Goal: Task Accomplishment & Management: Complete application form

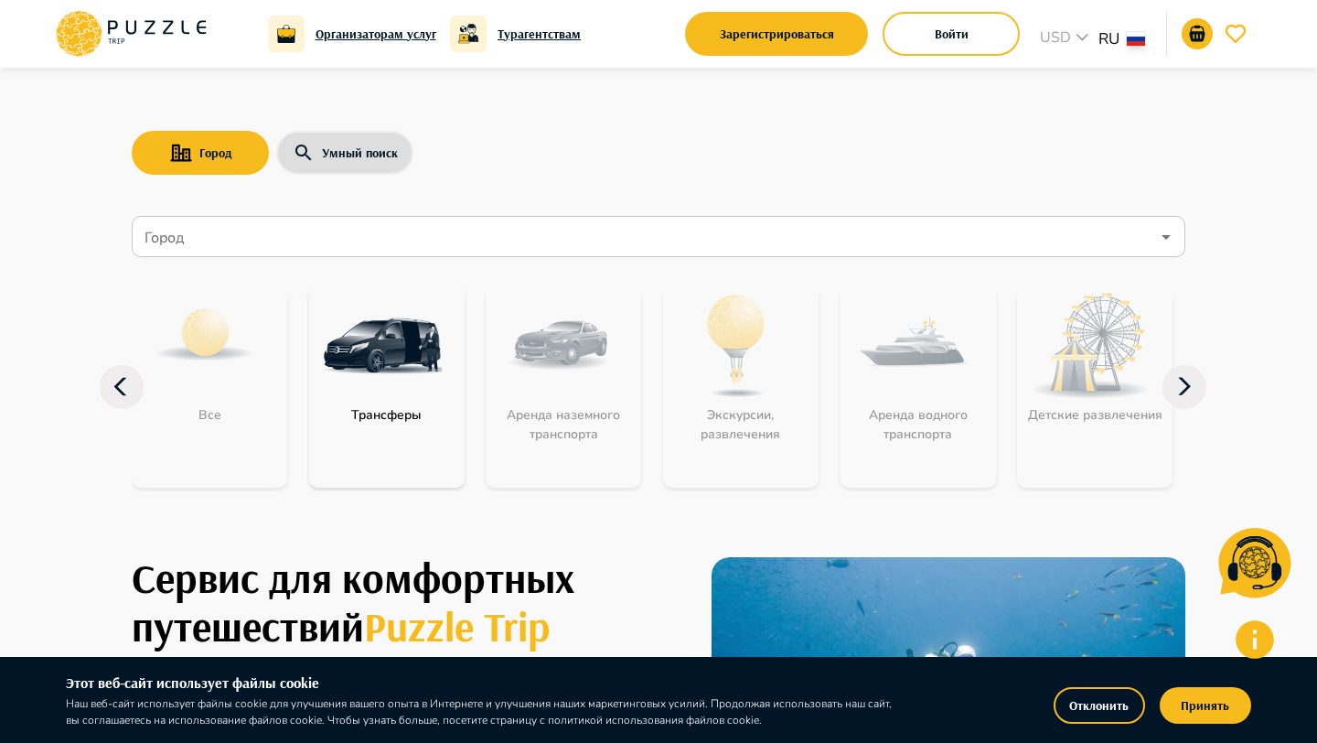
click at [921, 57] on div "Войти" at bounding box center [951, 33] width 137 height 53
click at [926, 43] on button "Войти" at bounding box center [951, 34] width 137 height 44
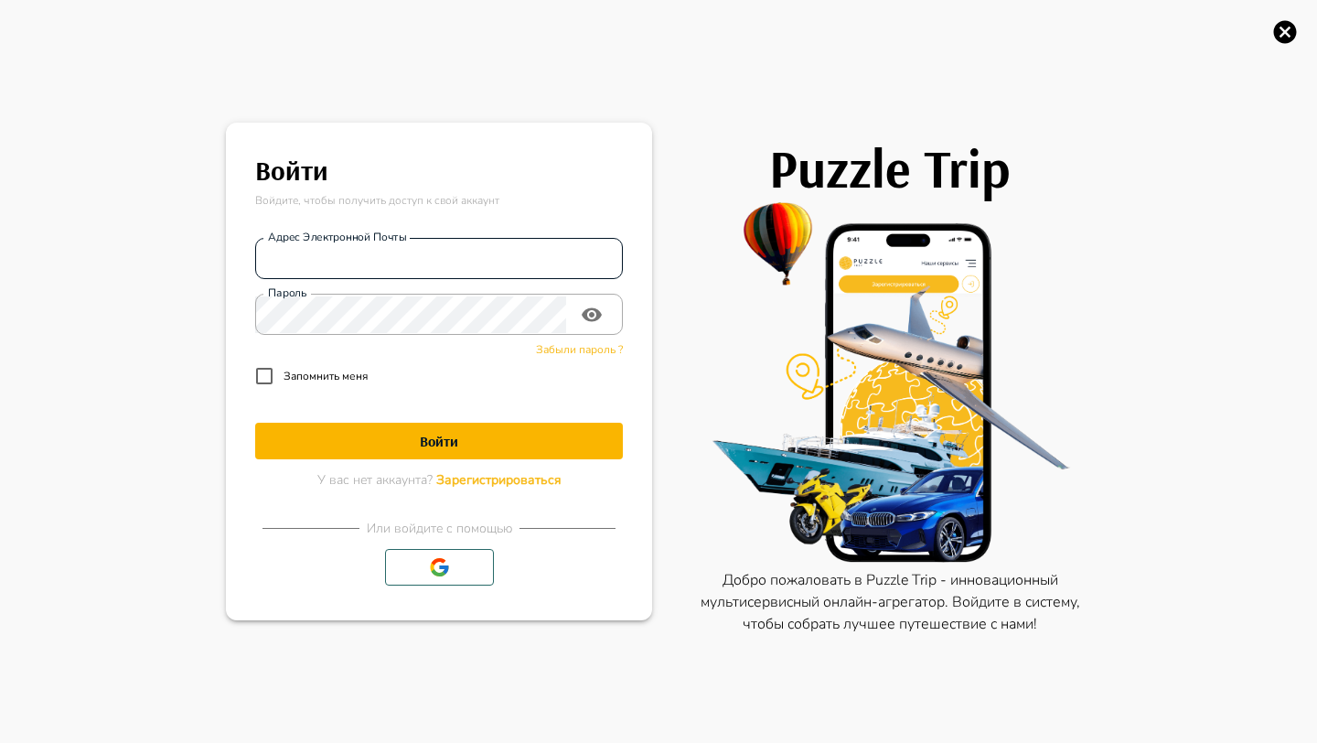
click at [442, 246] on input "Адрес электронной почты" at bounding box center [439, 259] width 368 height 37
type input "**********"
click at [469, 437] on h1 "Войти" at bounding box center [439, 441] width 368 height 17
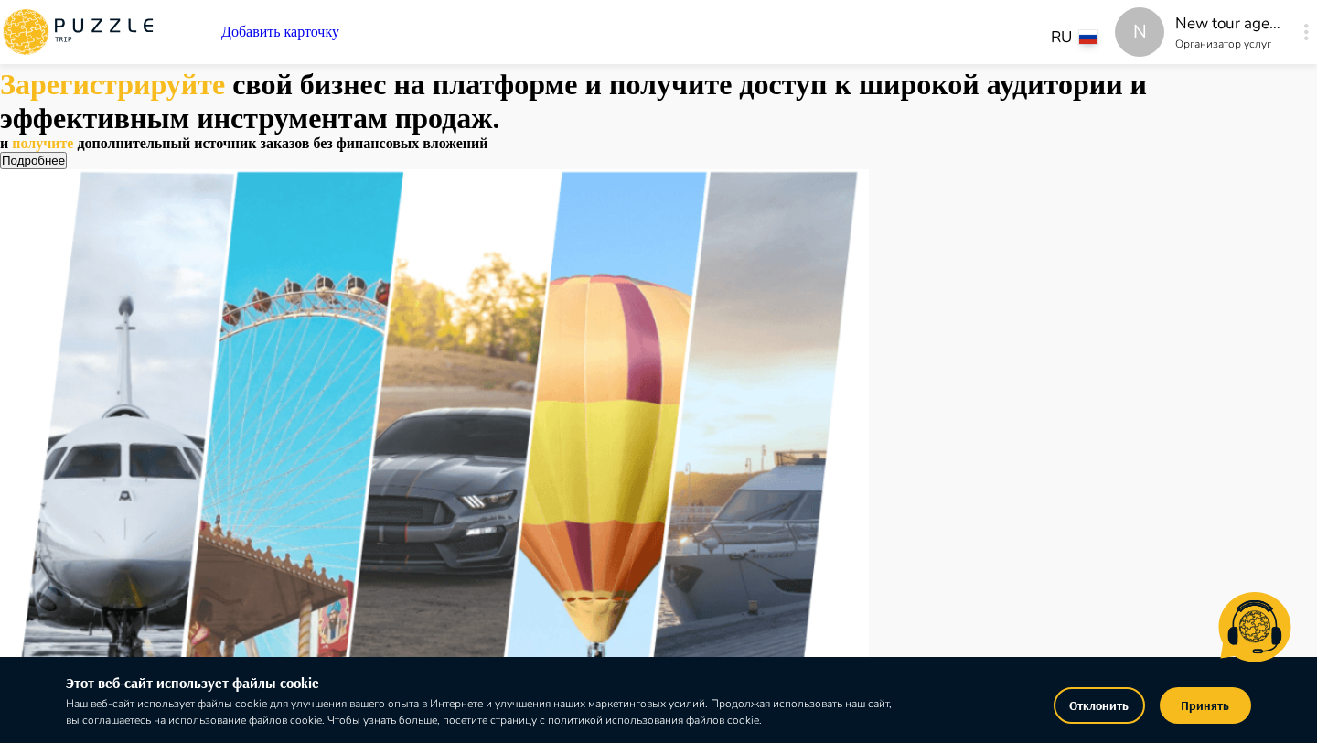
click at [339, 29] on p "Добавить карточку" at bounding box center [280, 32] width 118 height 16
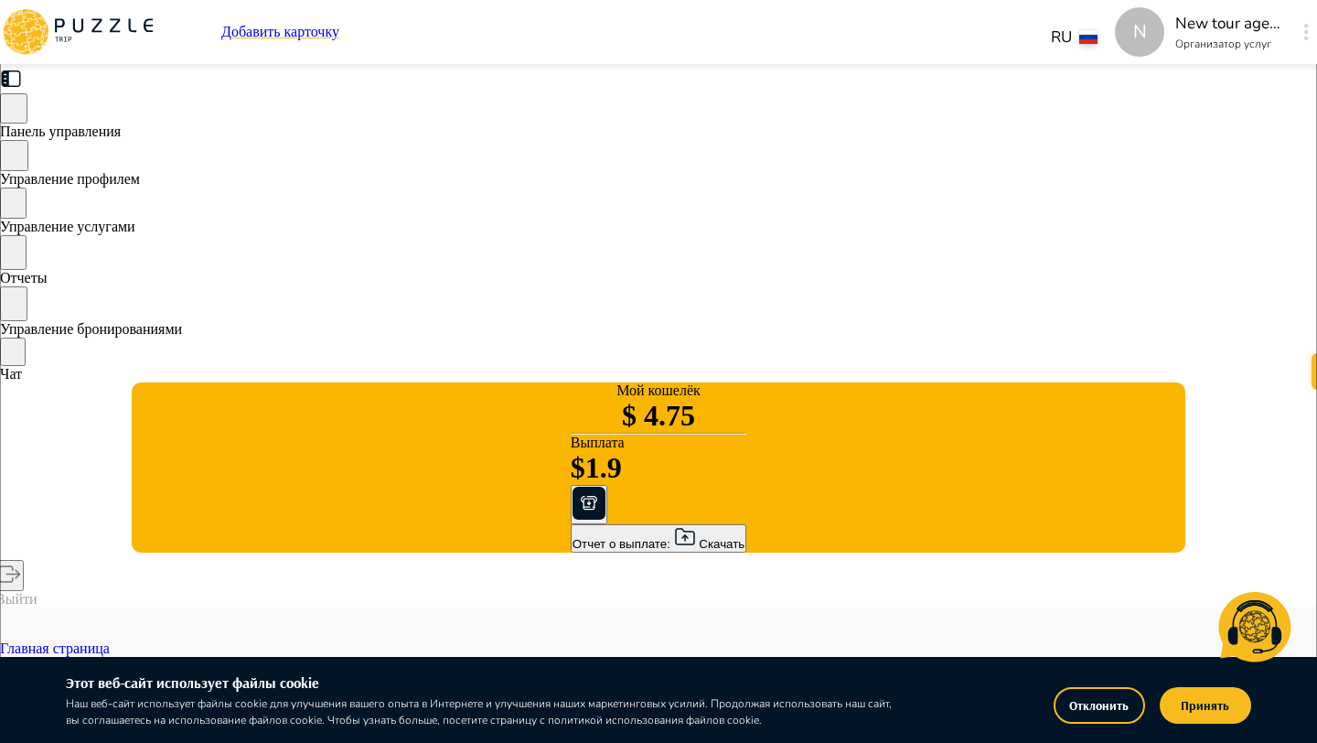
type textarea "*"
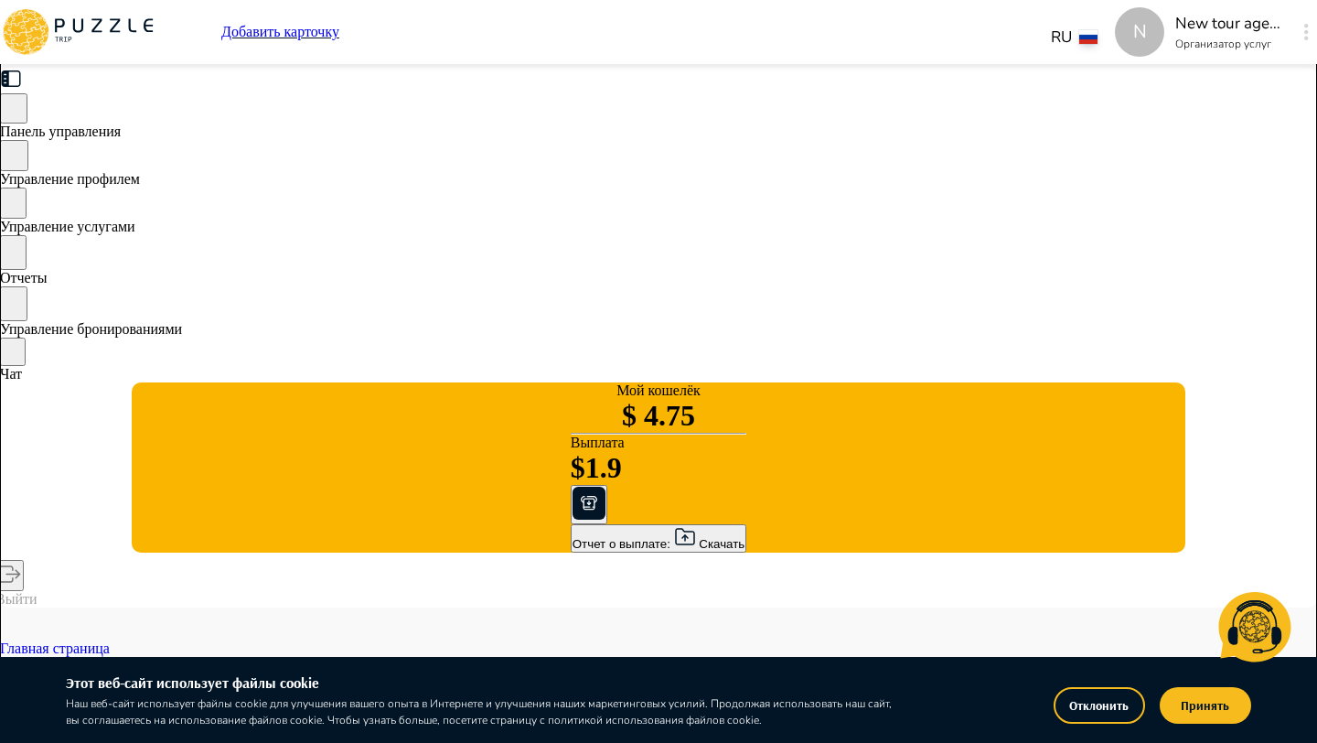
type textarea "*"
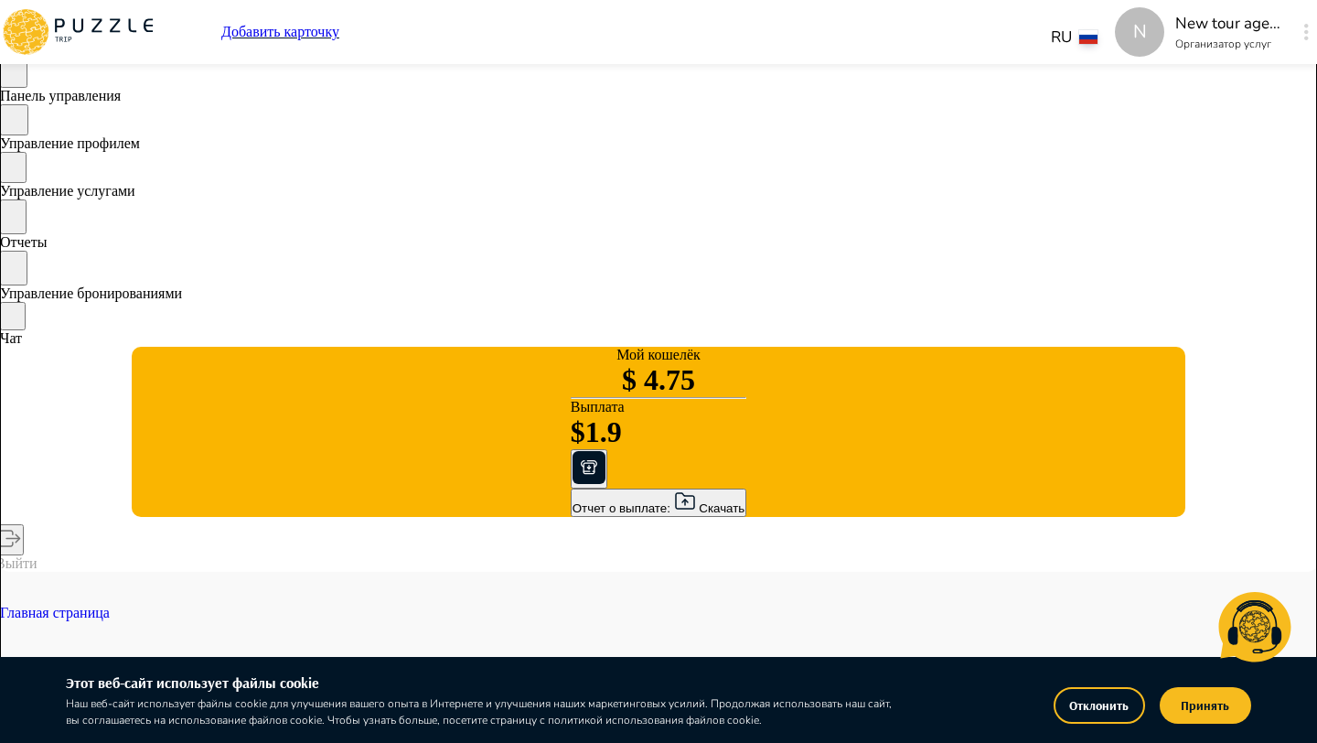
type textarea "*"
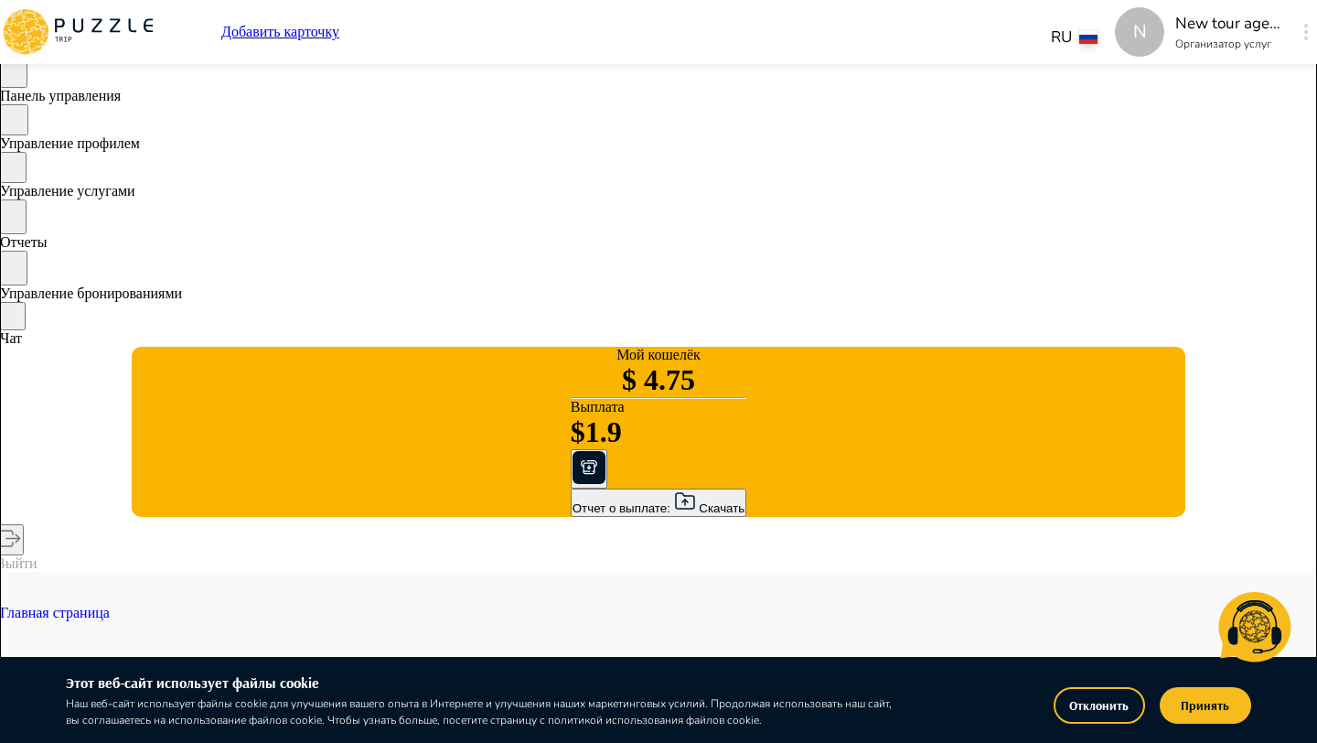
type textarea "*"
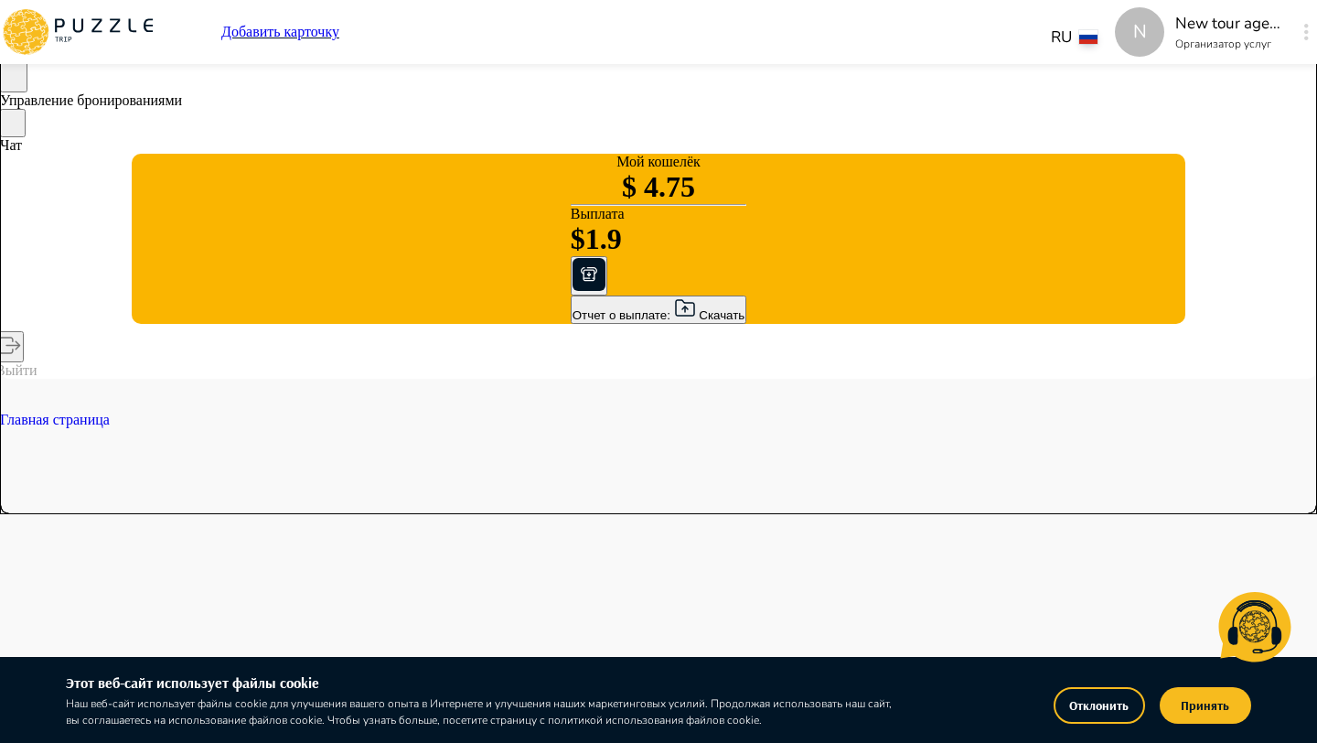
type textarea "*"
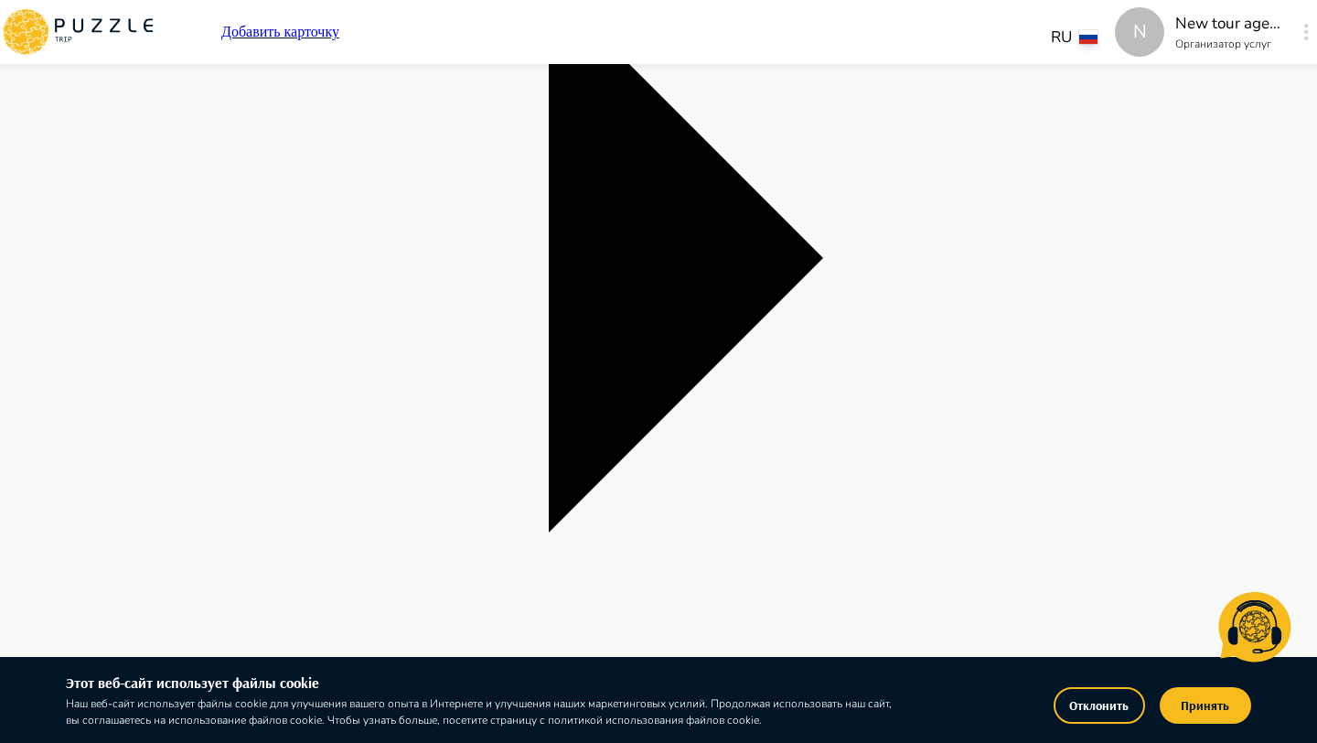
type textarea "*"
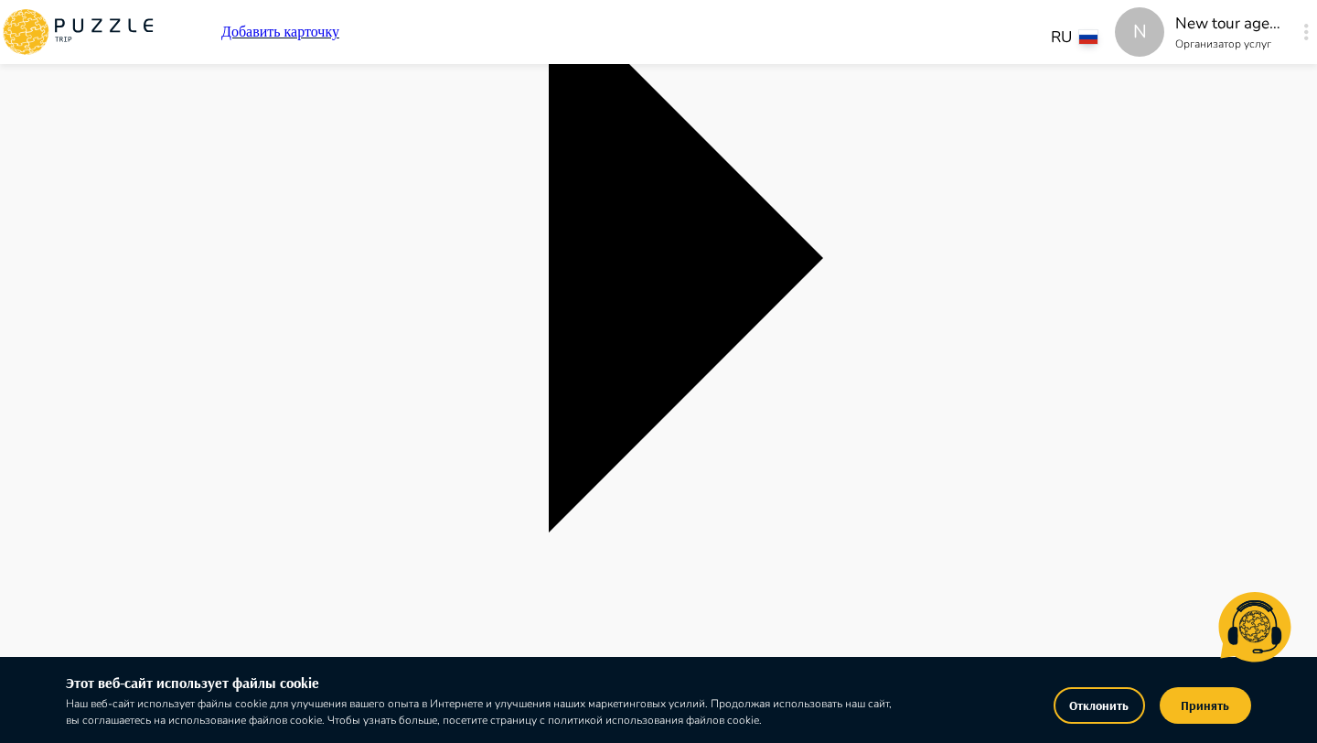
type textarea "*"
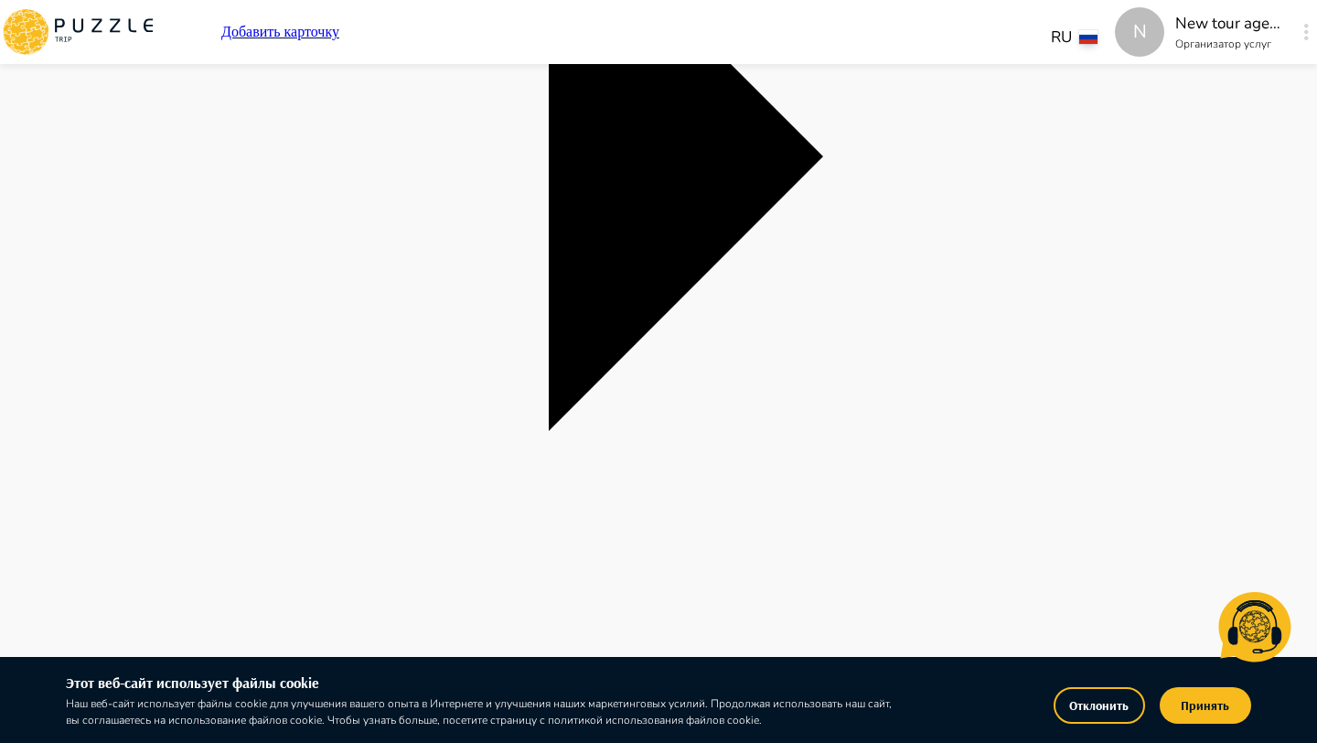
scroll to position [1228, 0]
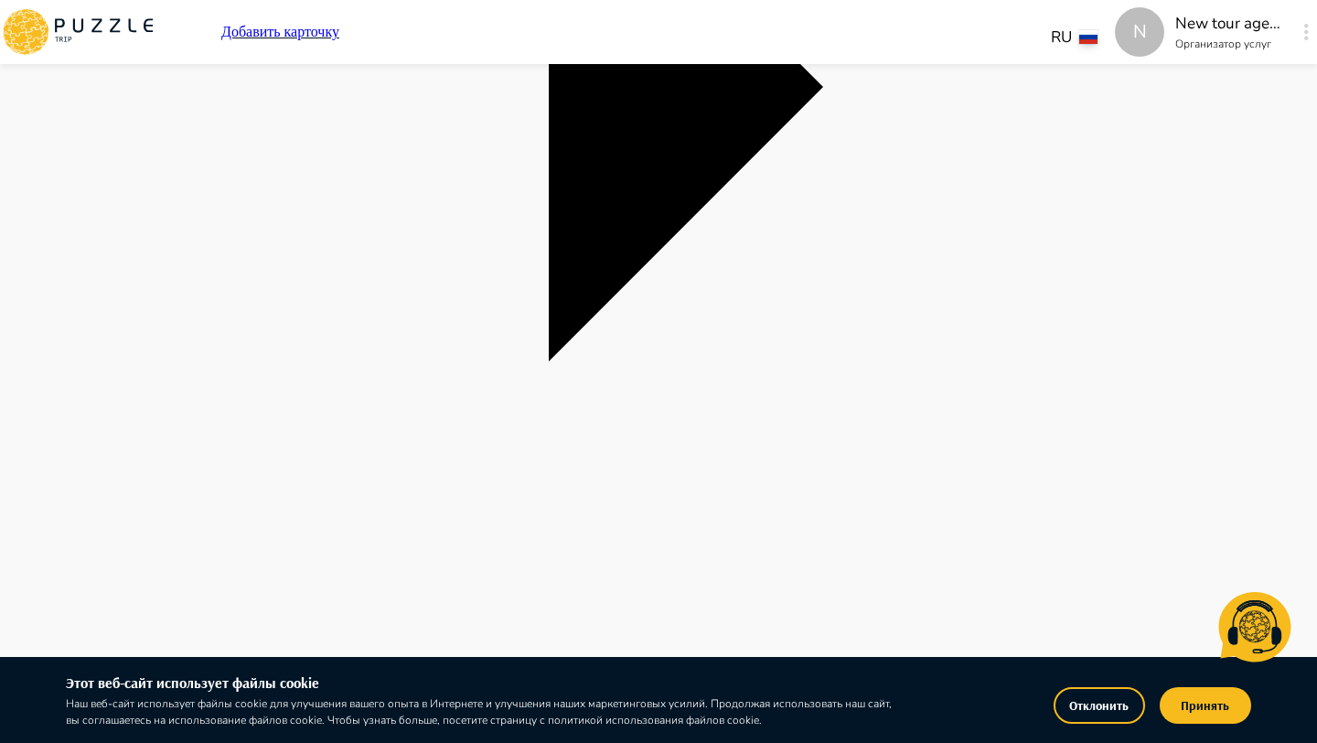
type textarea "*"
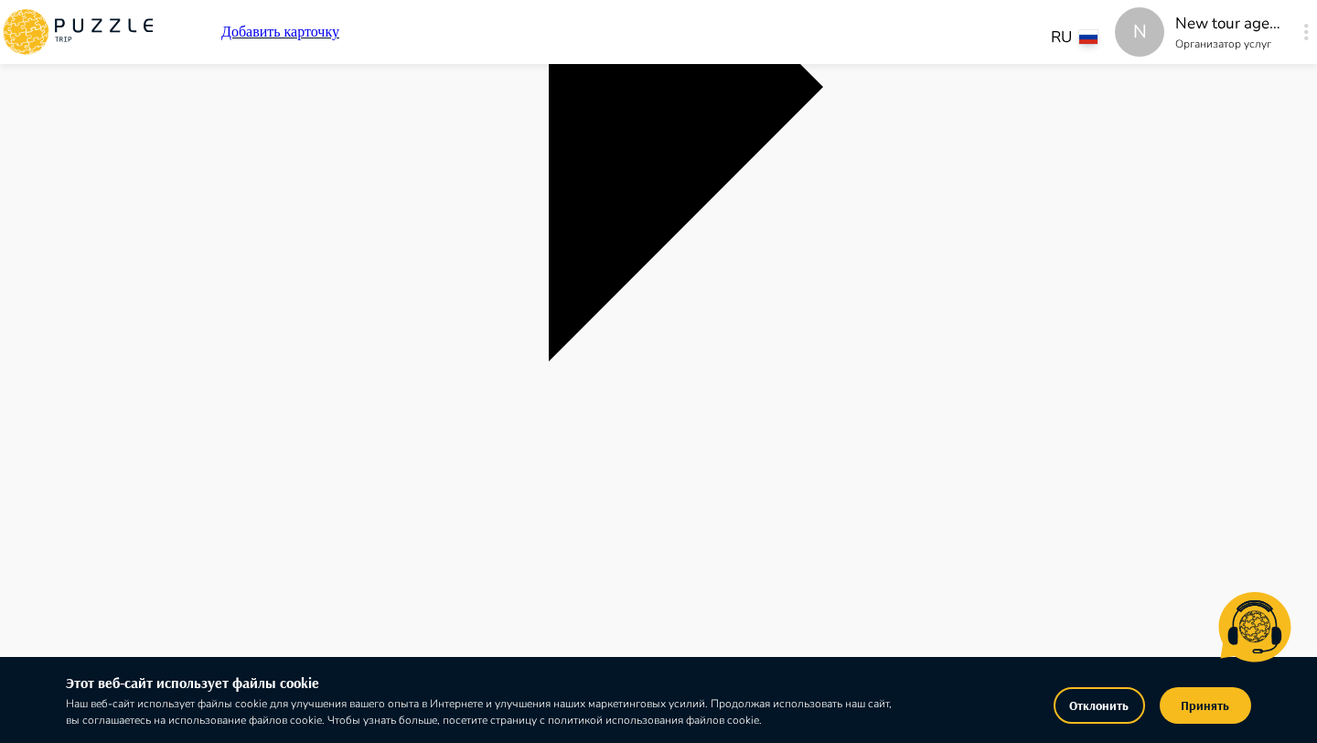
type textarea "*"
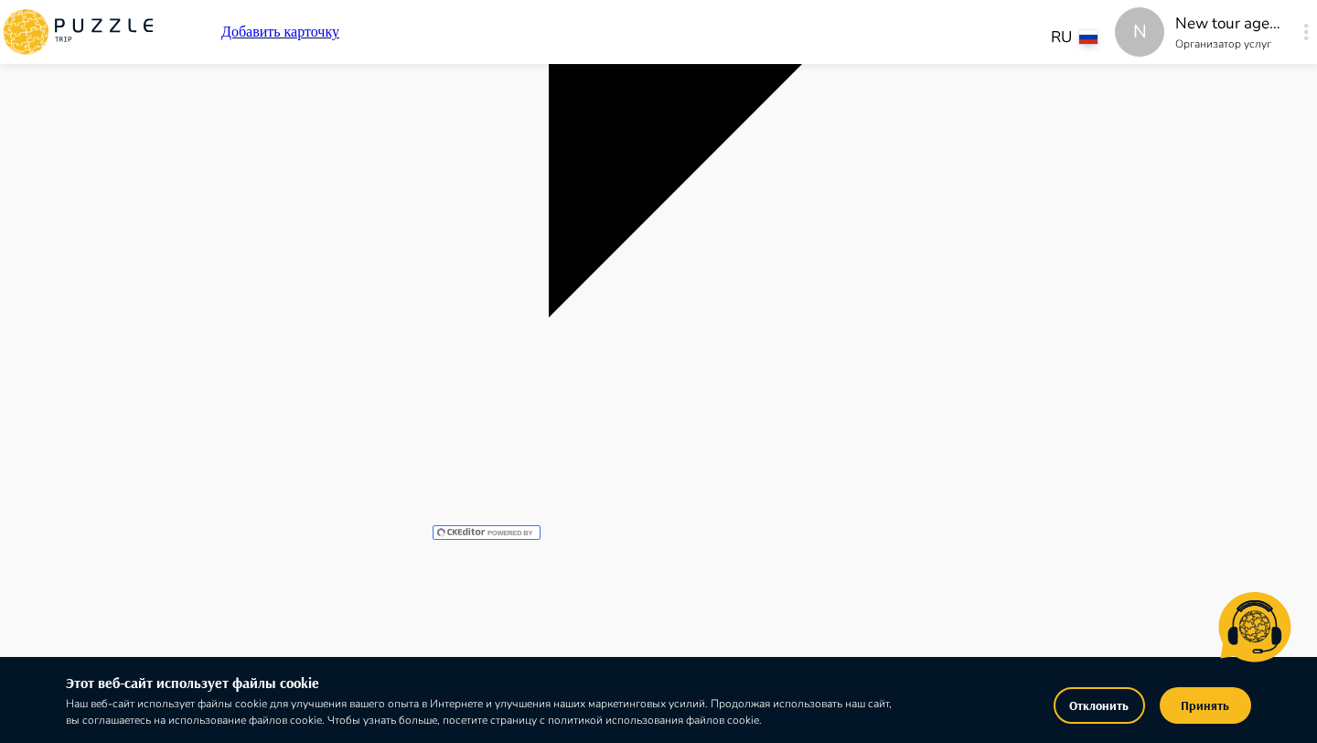
type textarea "*"
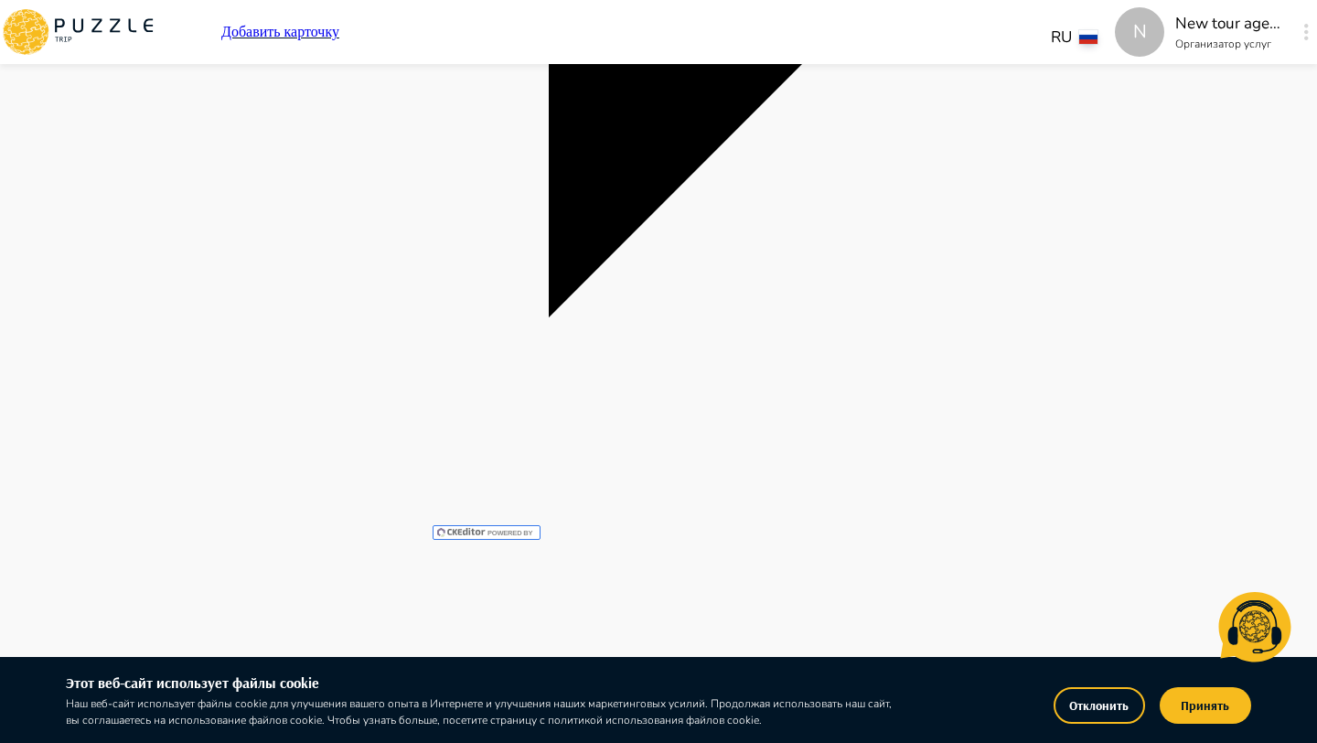
type textarea "*"
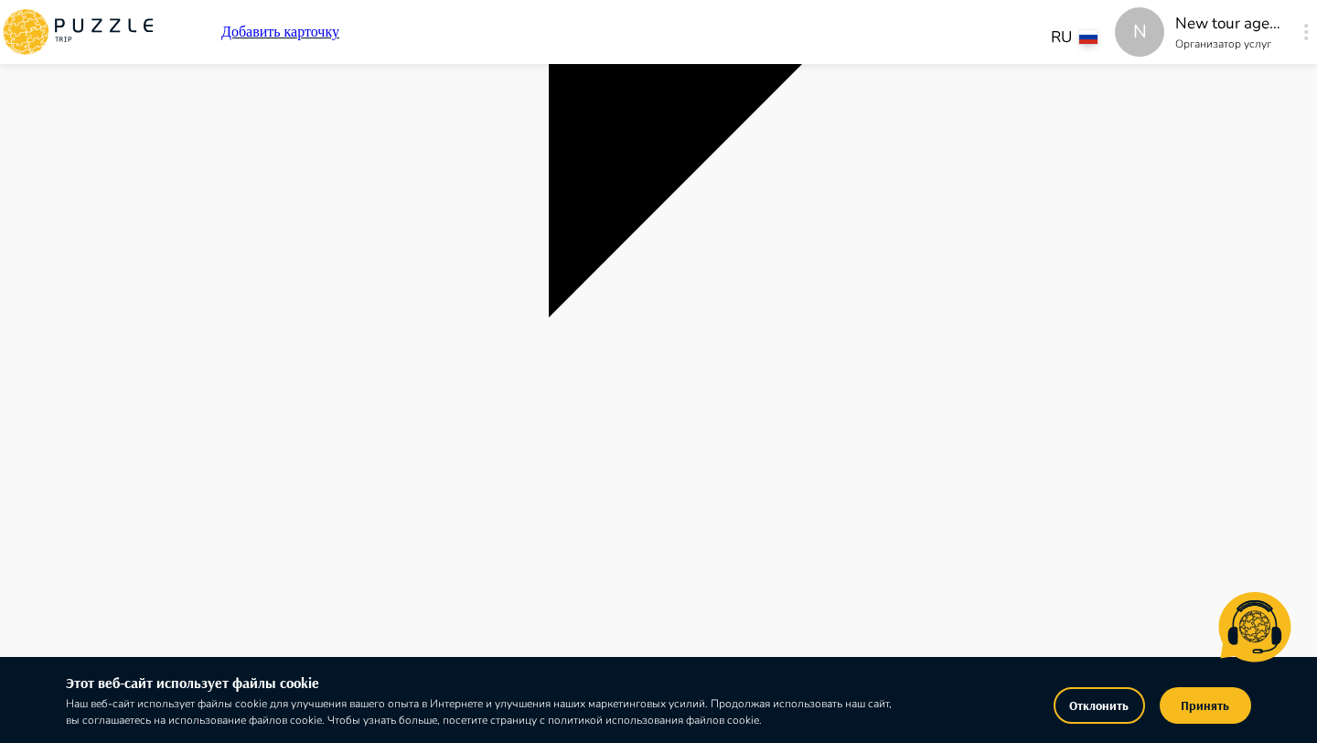
type textarea "*"
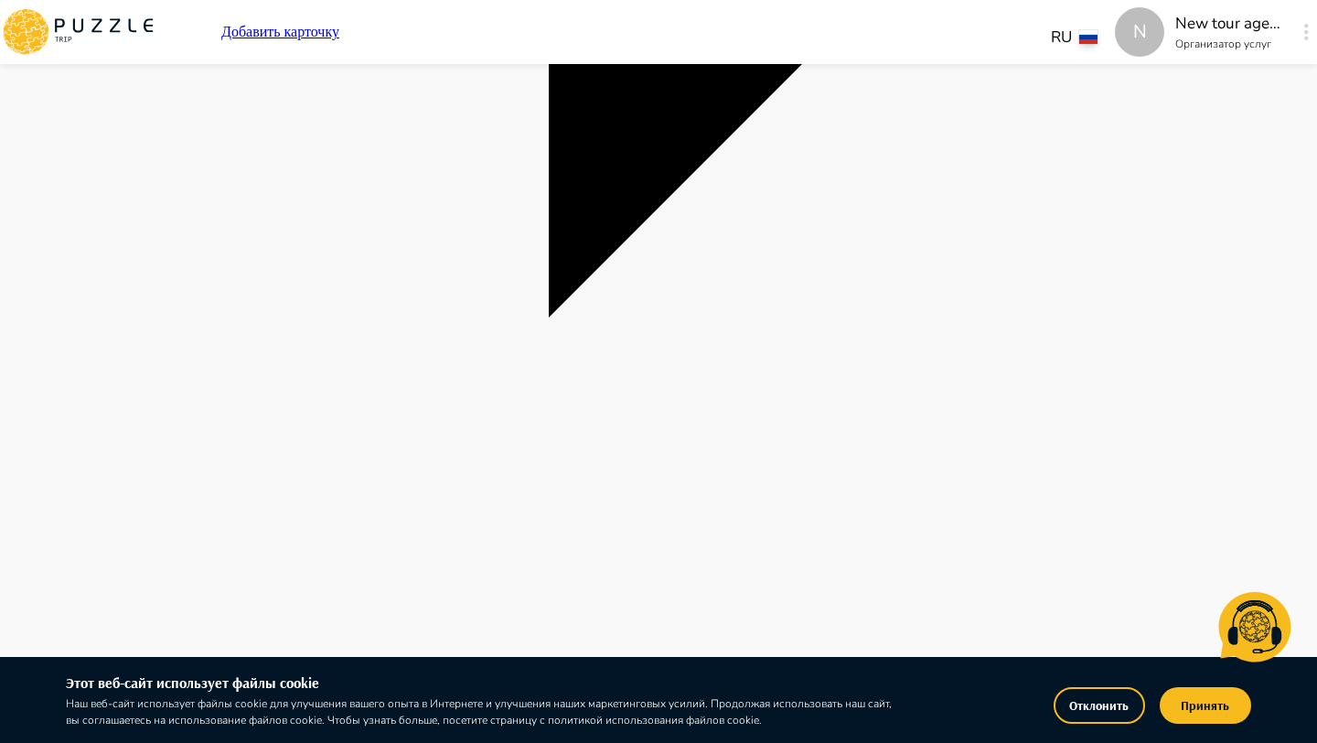
type textarea "*"
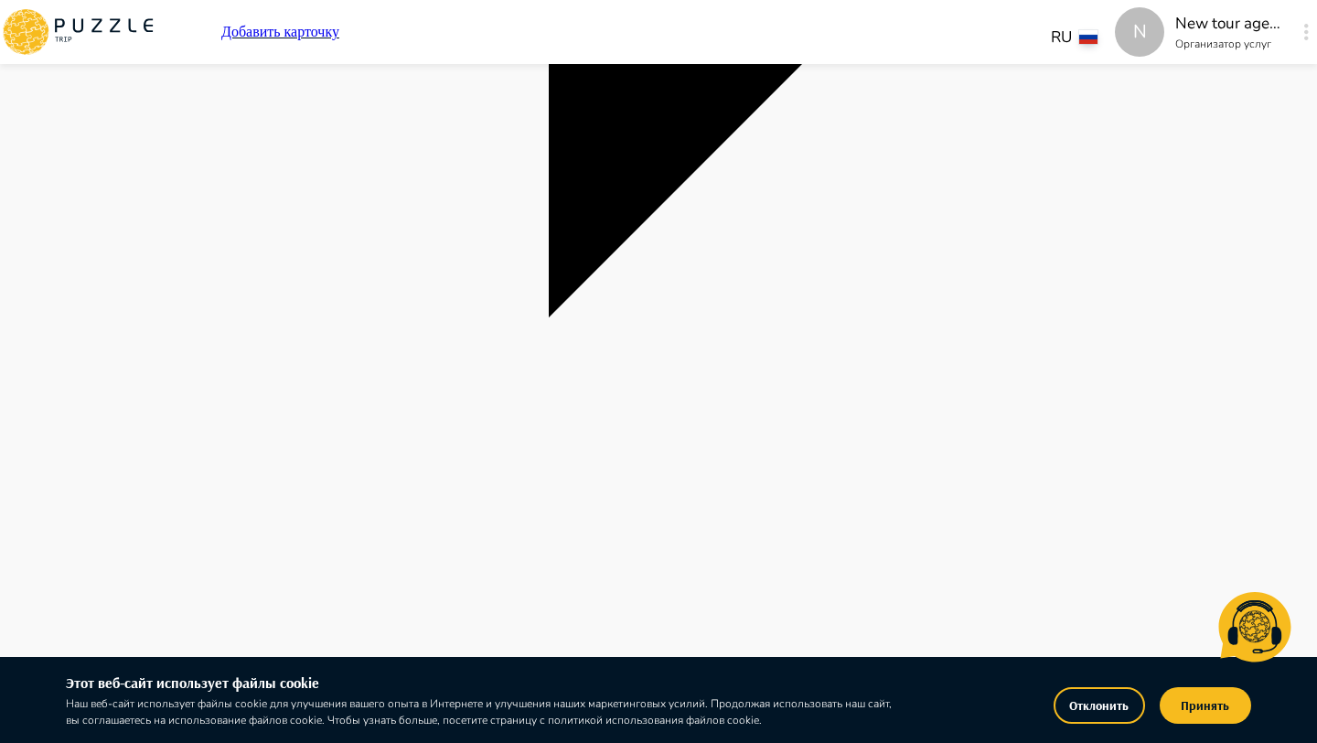
type textarea "*"
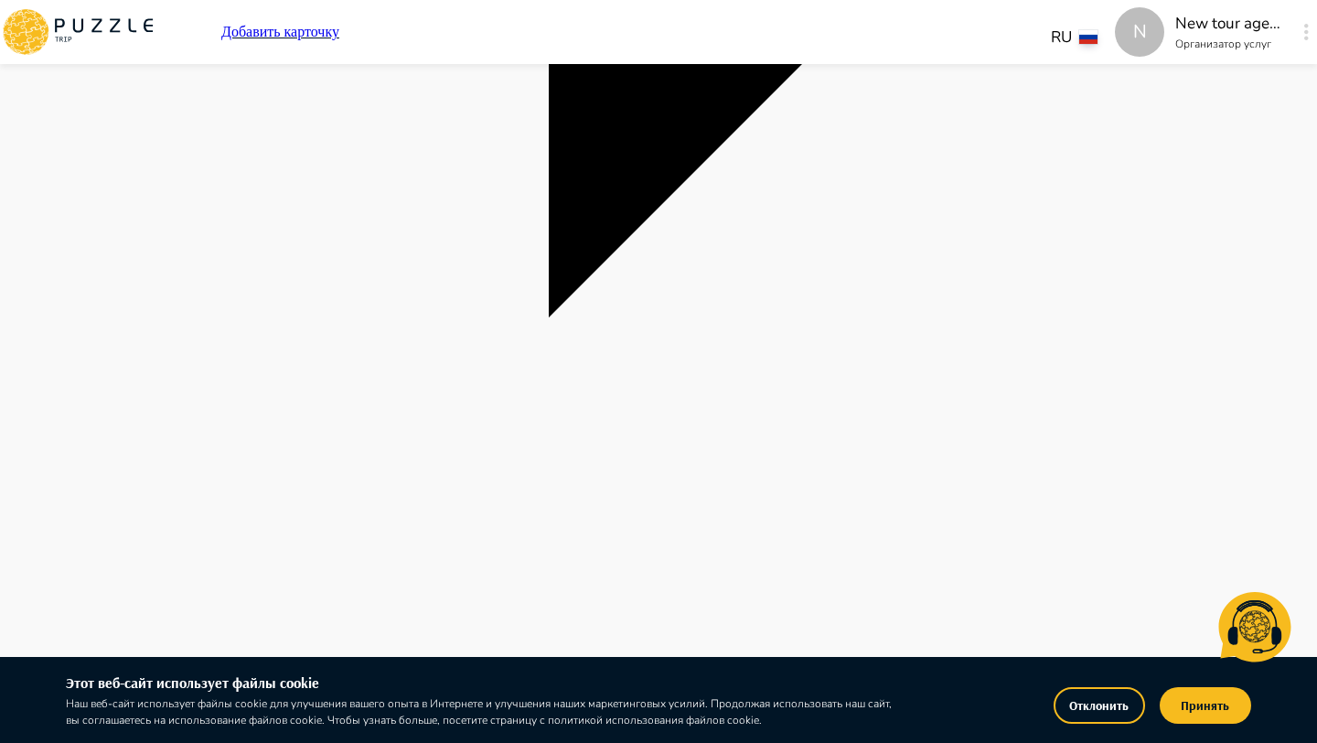
type textarea "*"
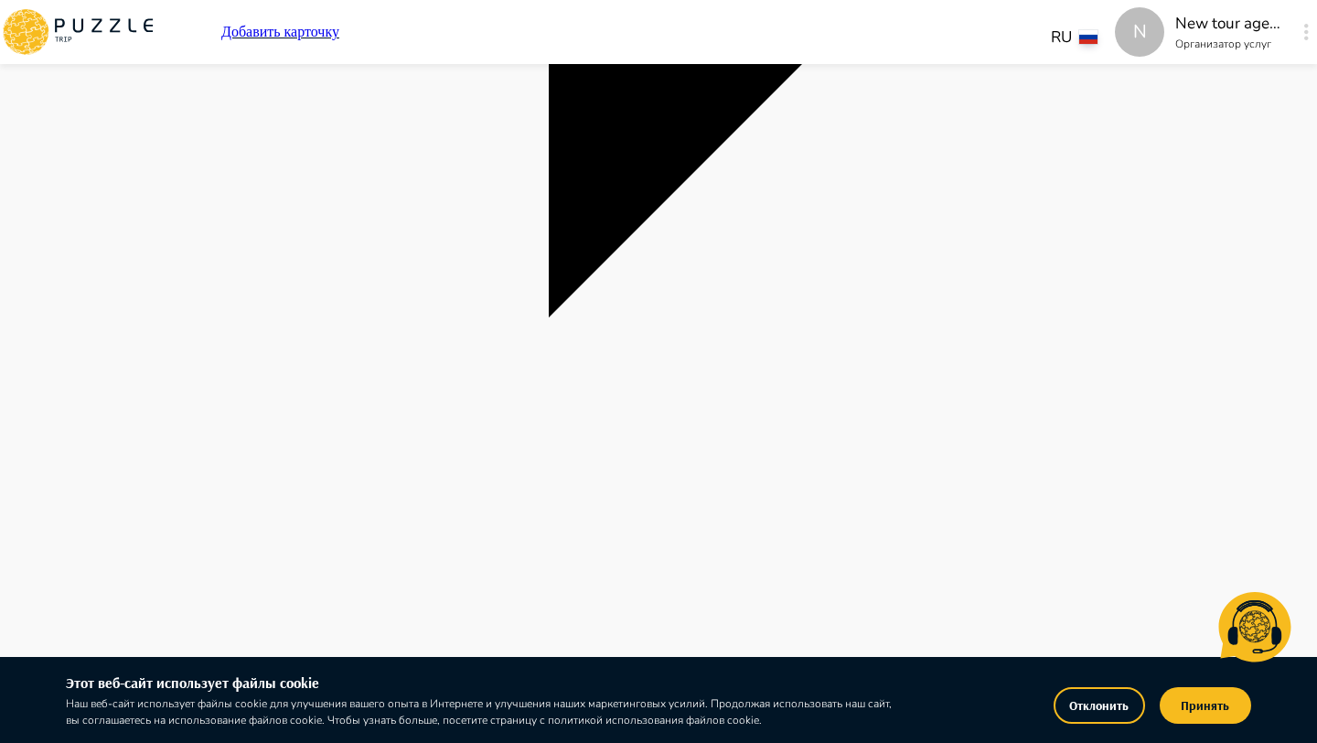
type textarea "*"
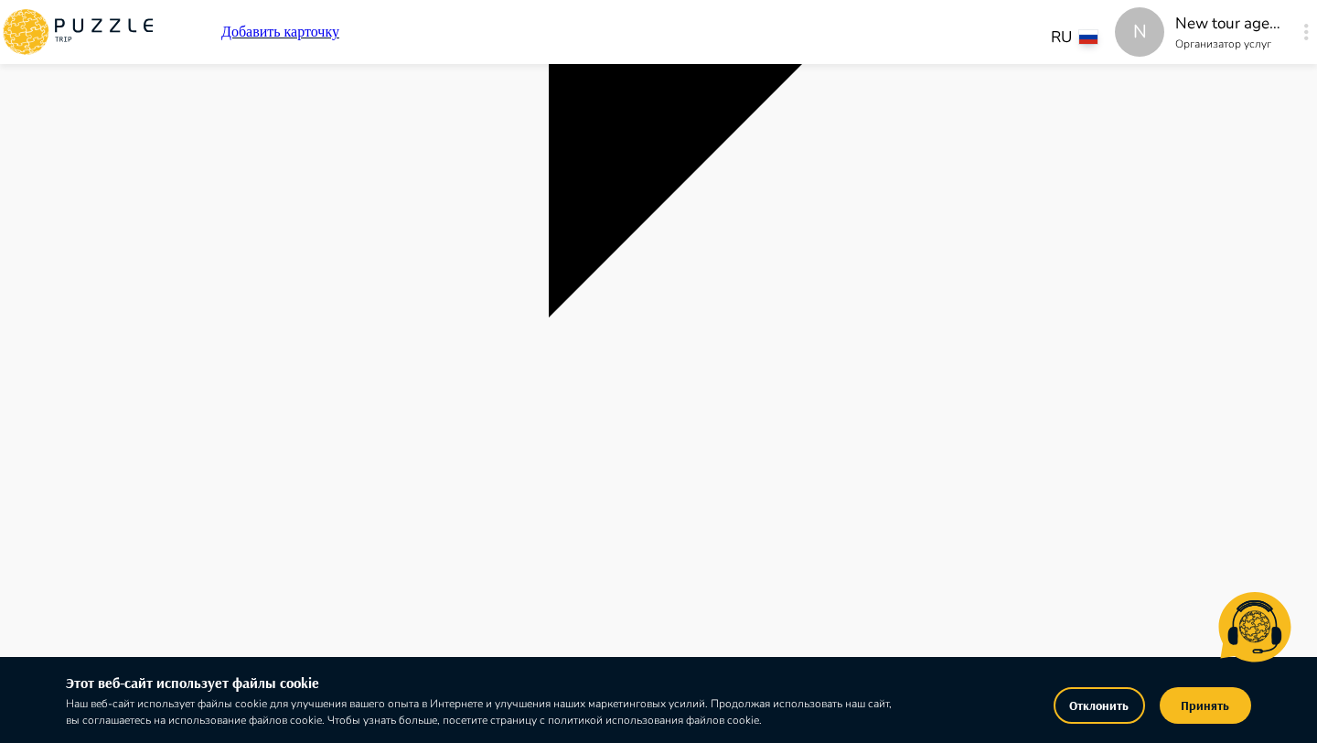
type textarea "*"
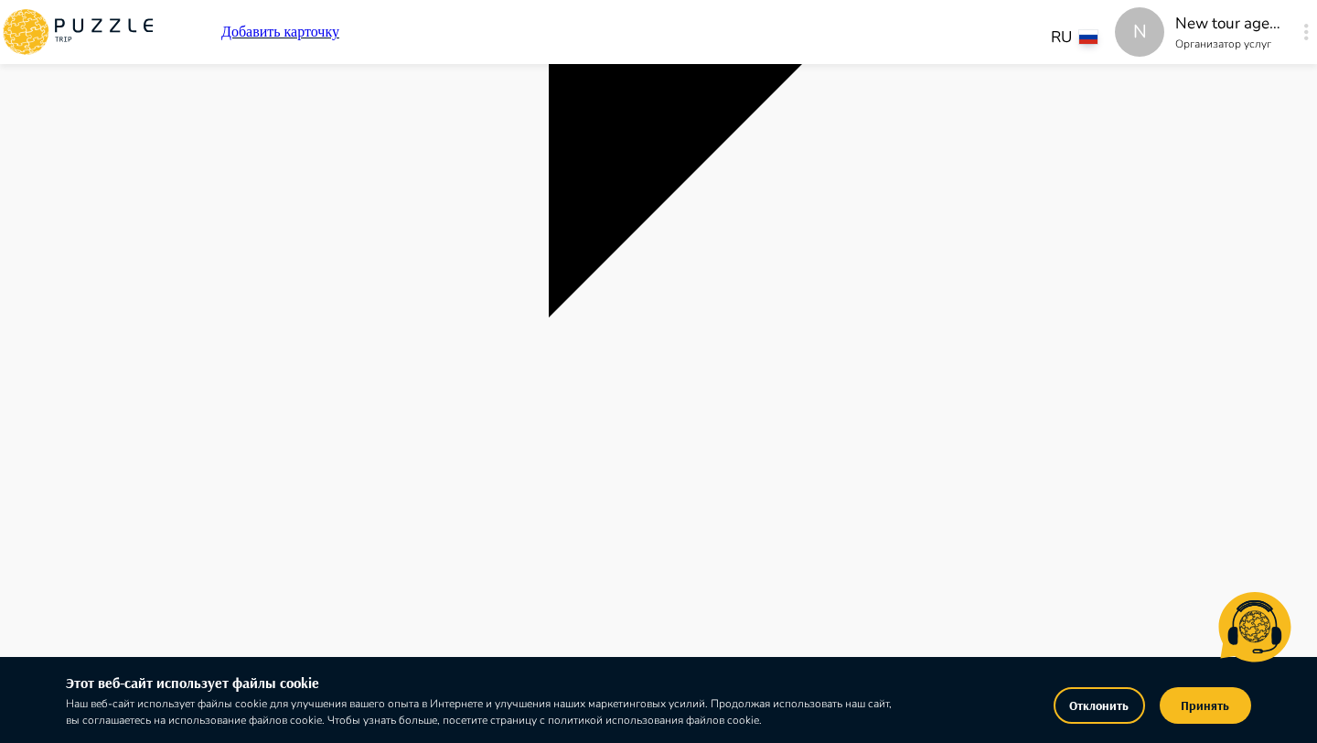
type textarea "*"
click at [1199, 699] on button "Принять" at bounding box center [1205, 705] width 91 height 37
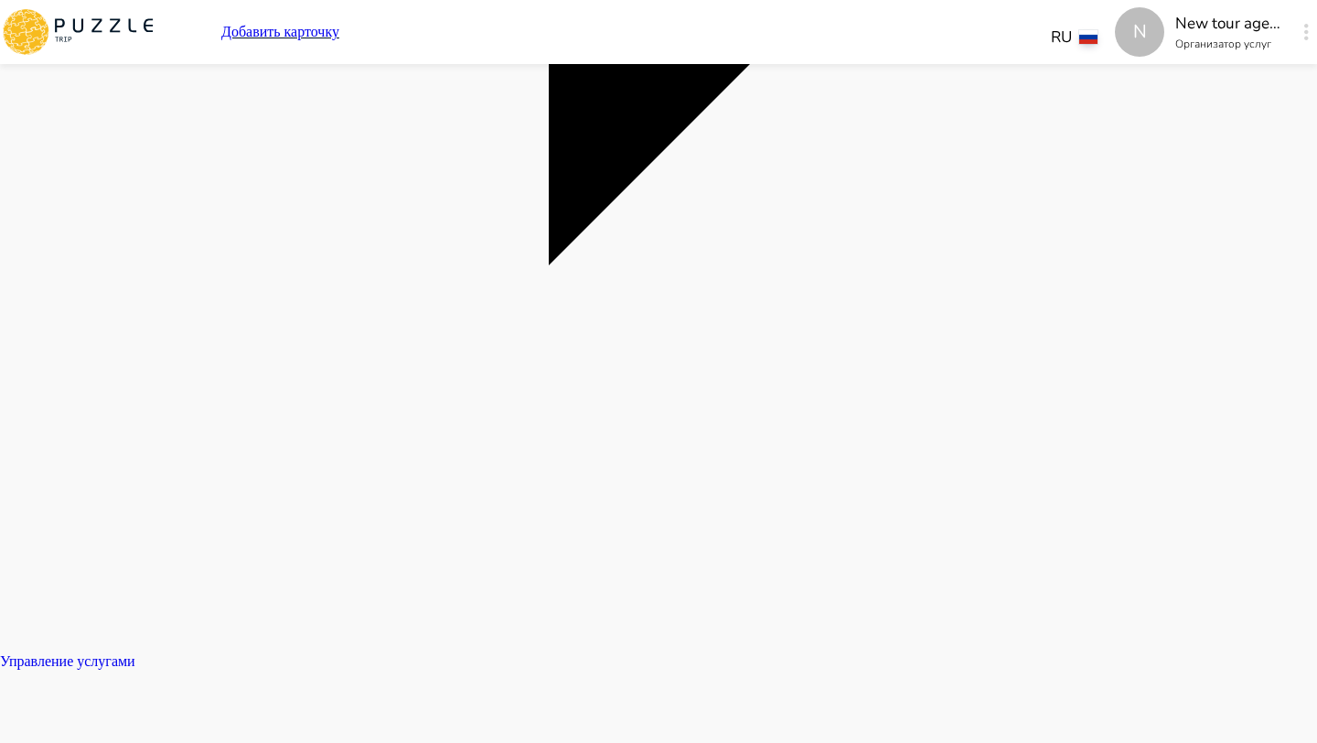
scroll to position [1326, 0]
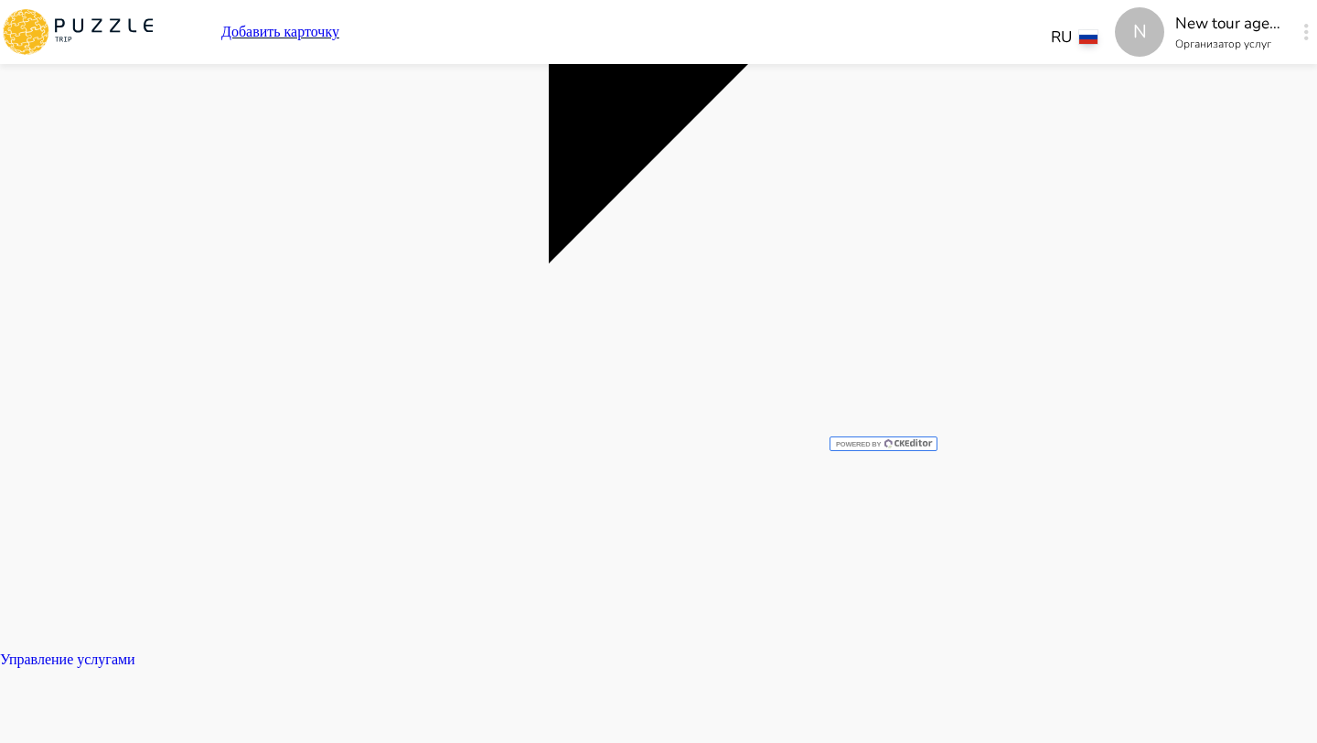
type textarea "*"
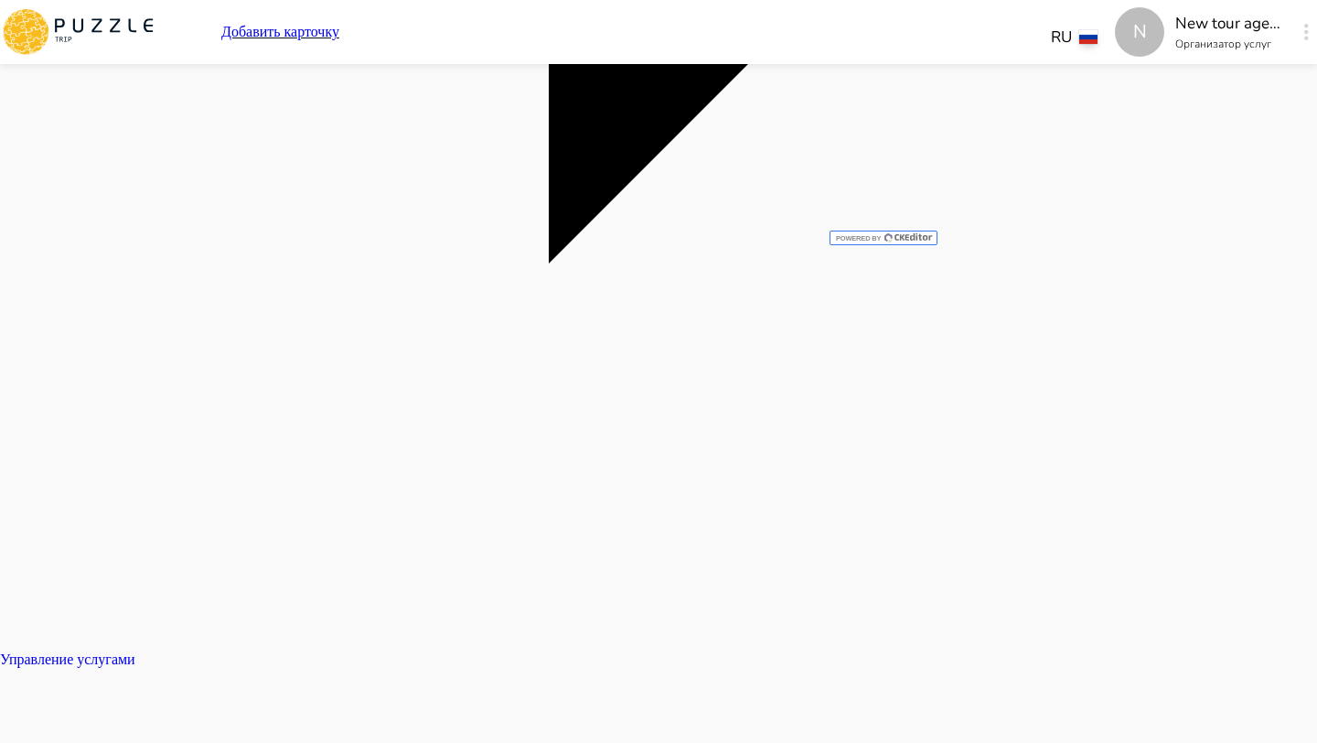
type textarea "*"
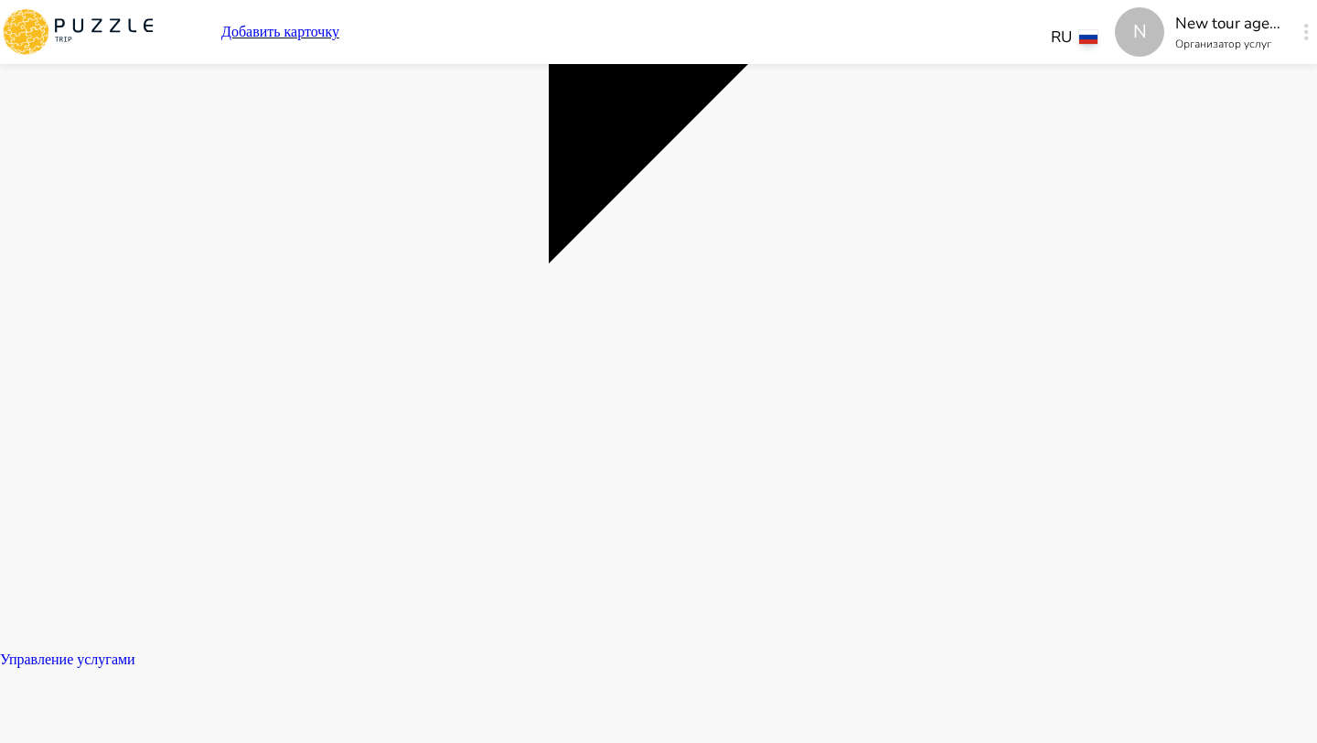
type textarea "*"
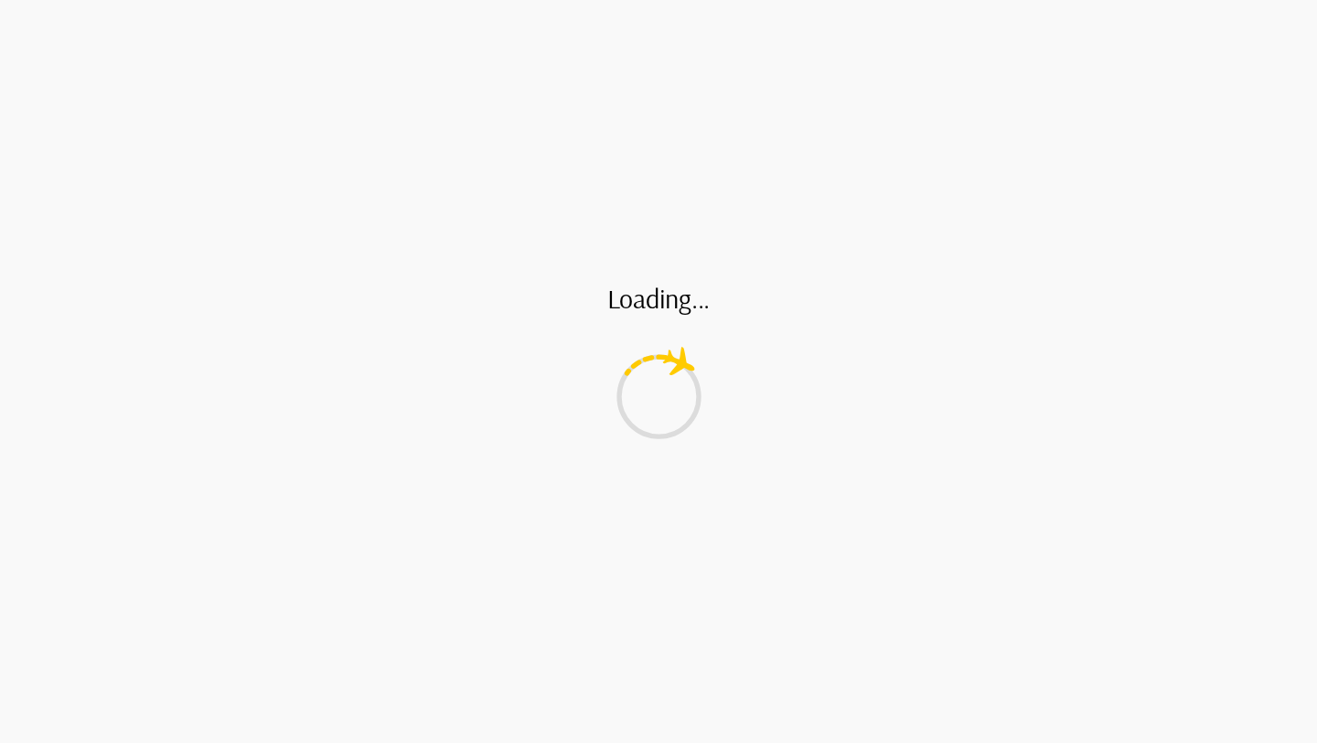
type textarea "*"
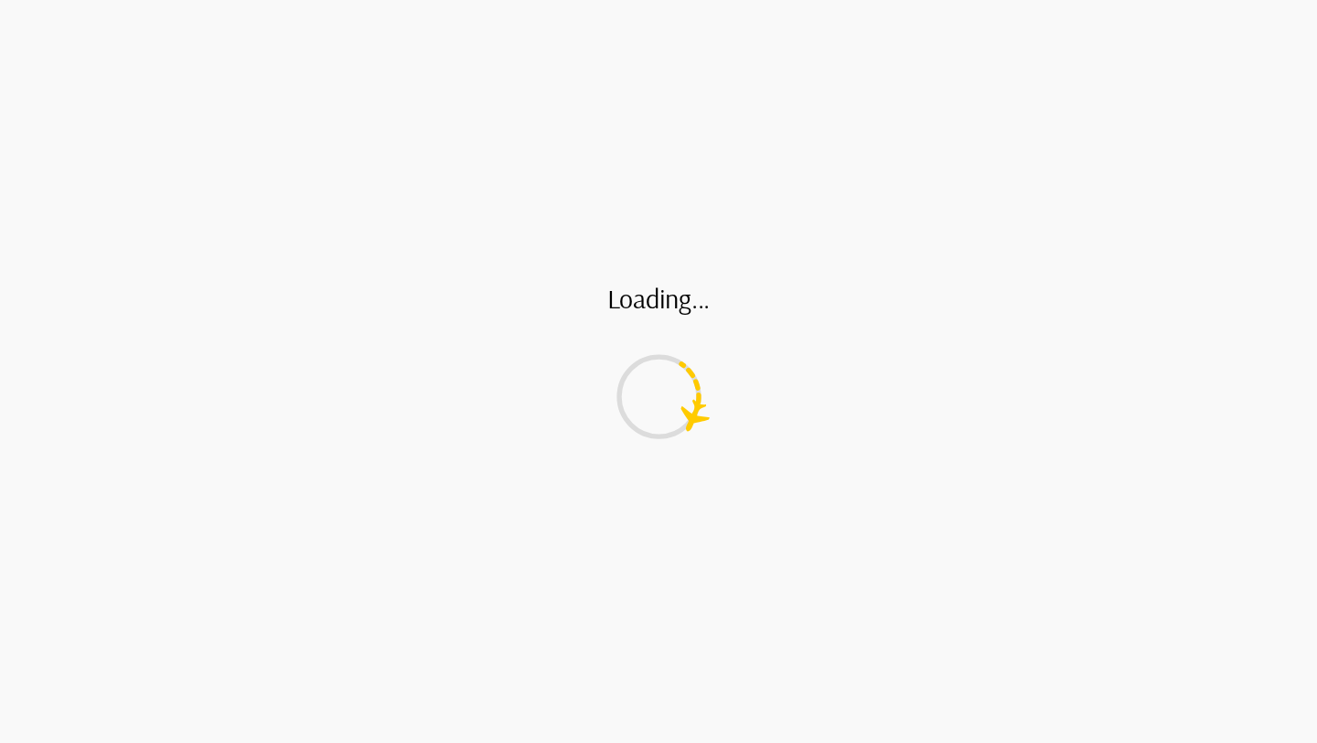
type textarea "*"
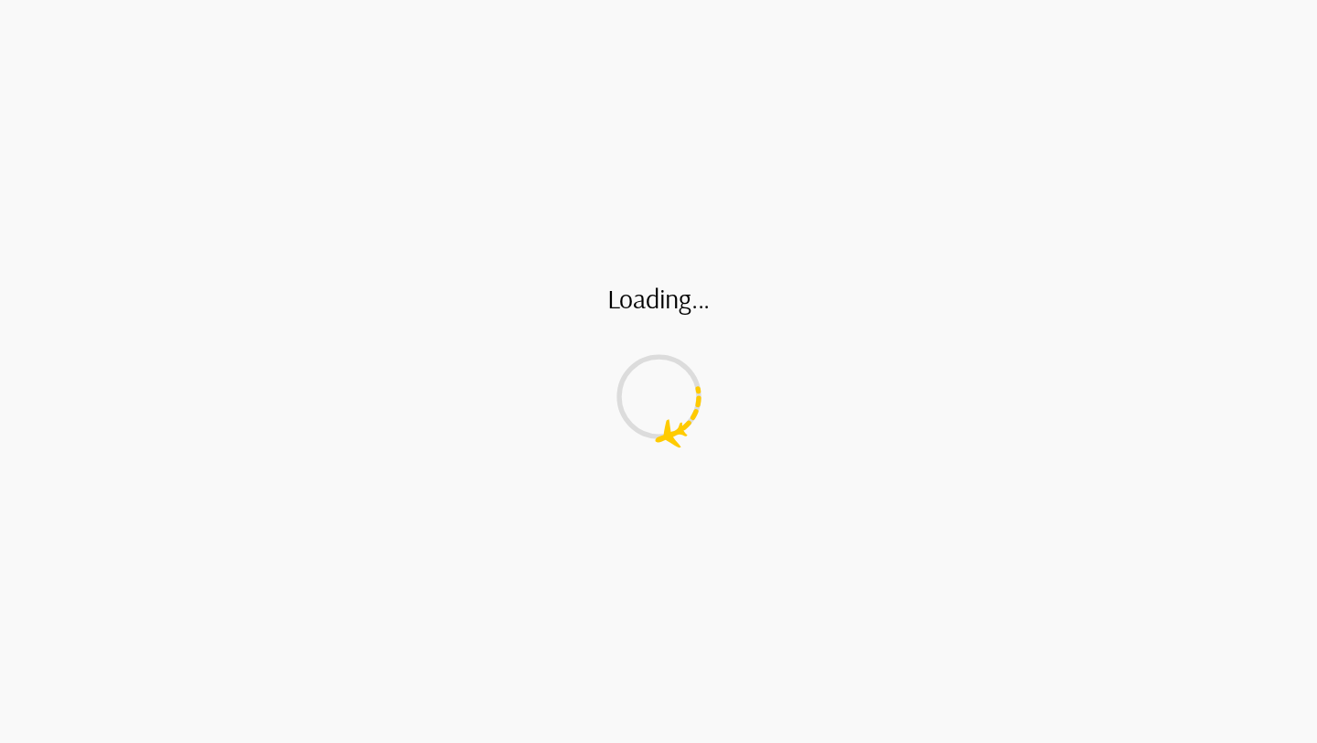
type textarea "*"
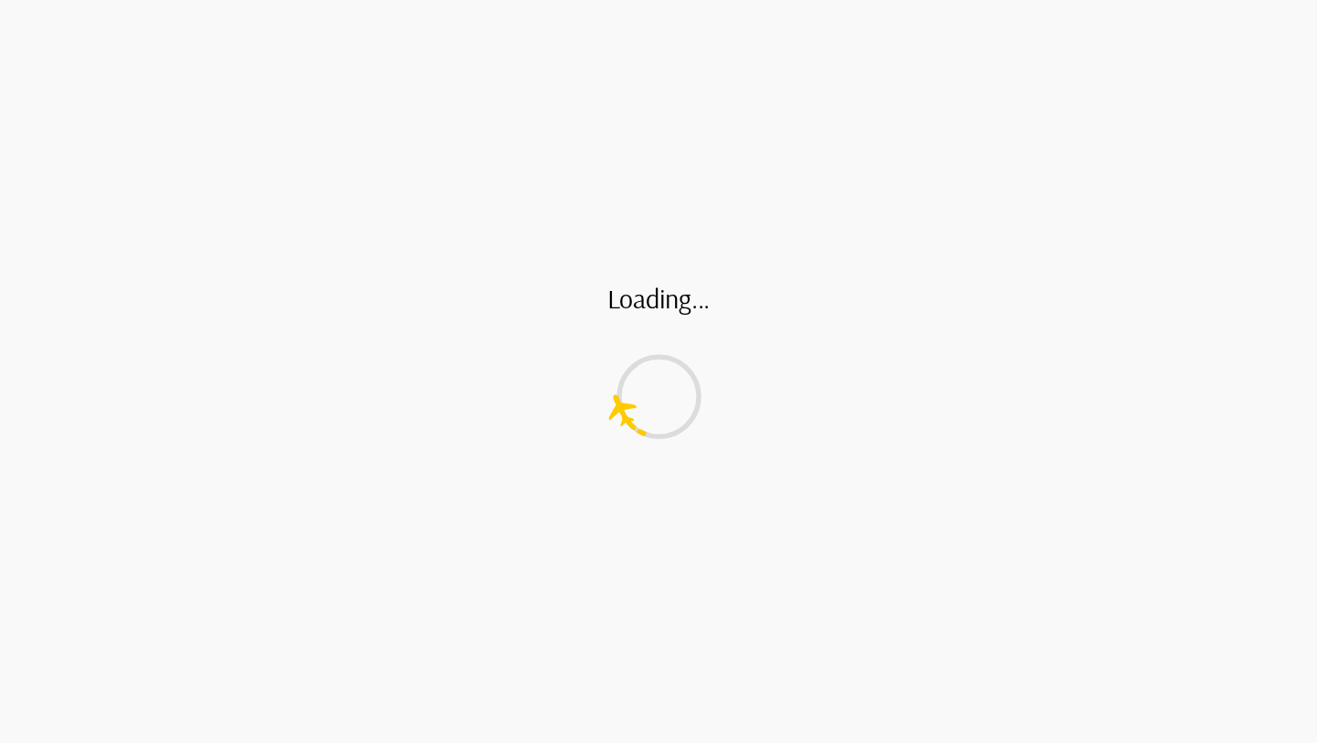
type textarea "*"
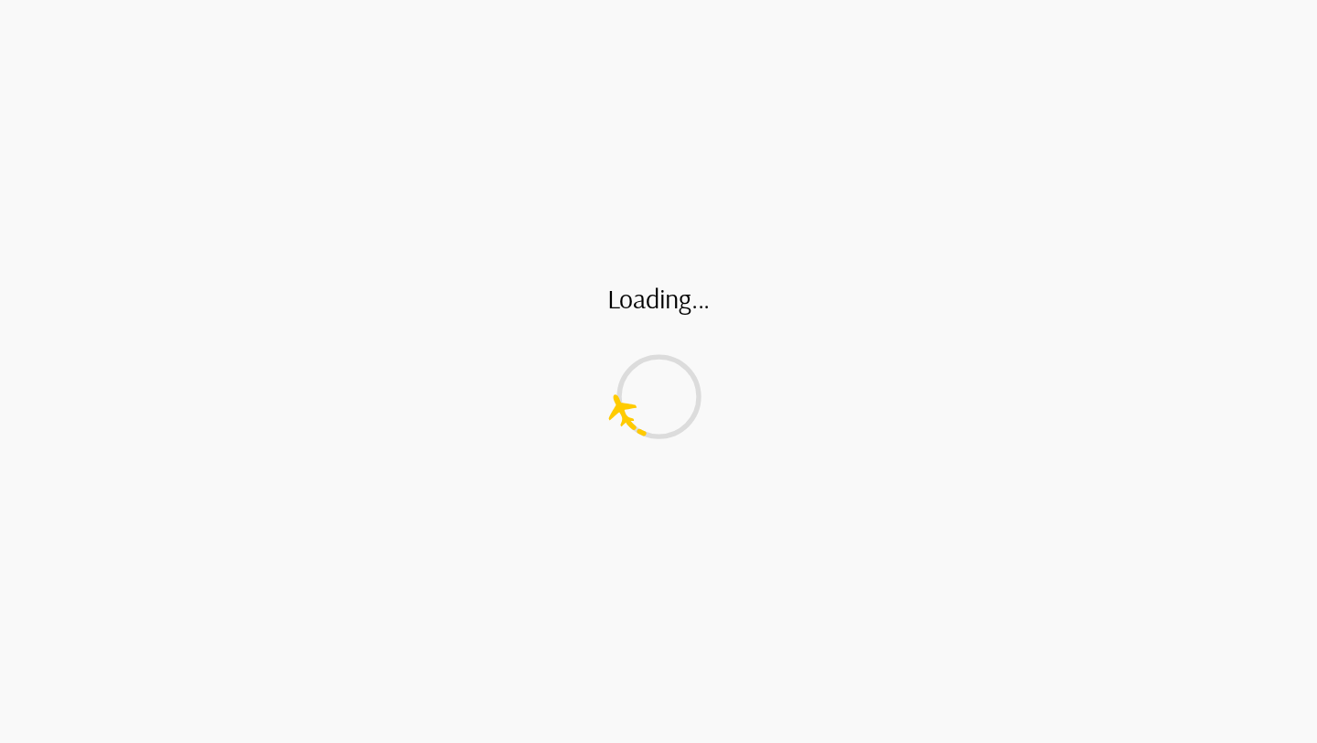
type textarea "*"
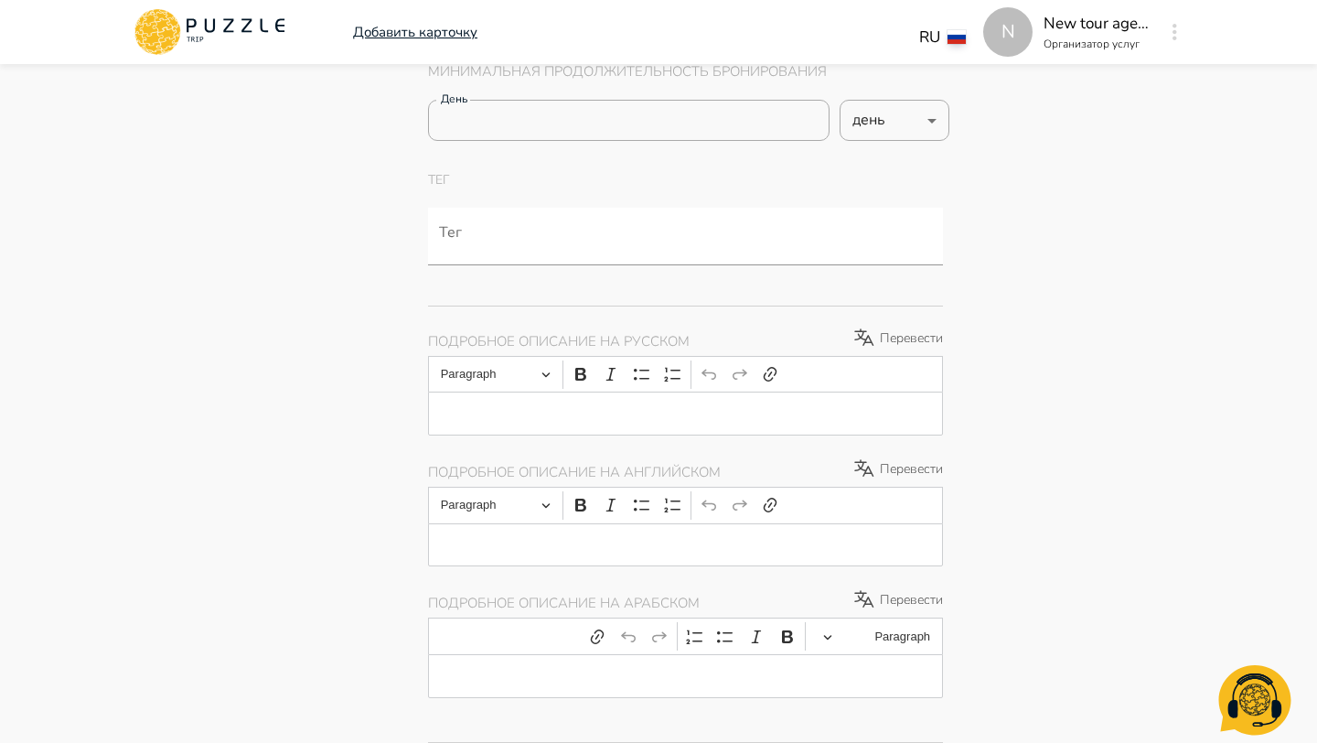
scroll to position [1020, 0]
click at [577, 425] on div "Editor editing area: main" at bounding box center [685, 410] width 515 height 44
type textarea "*"
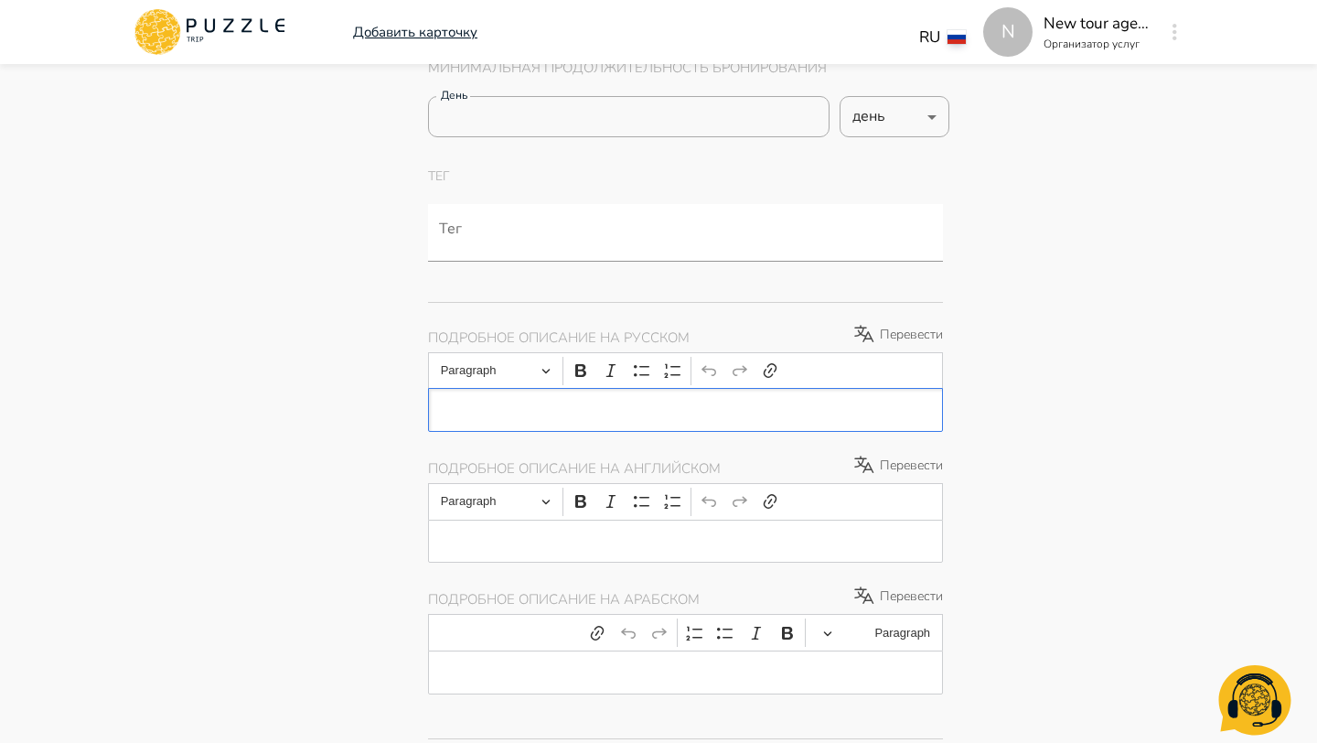
type textarea "*"
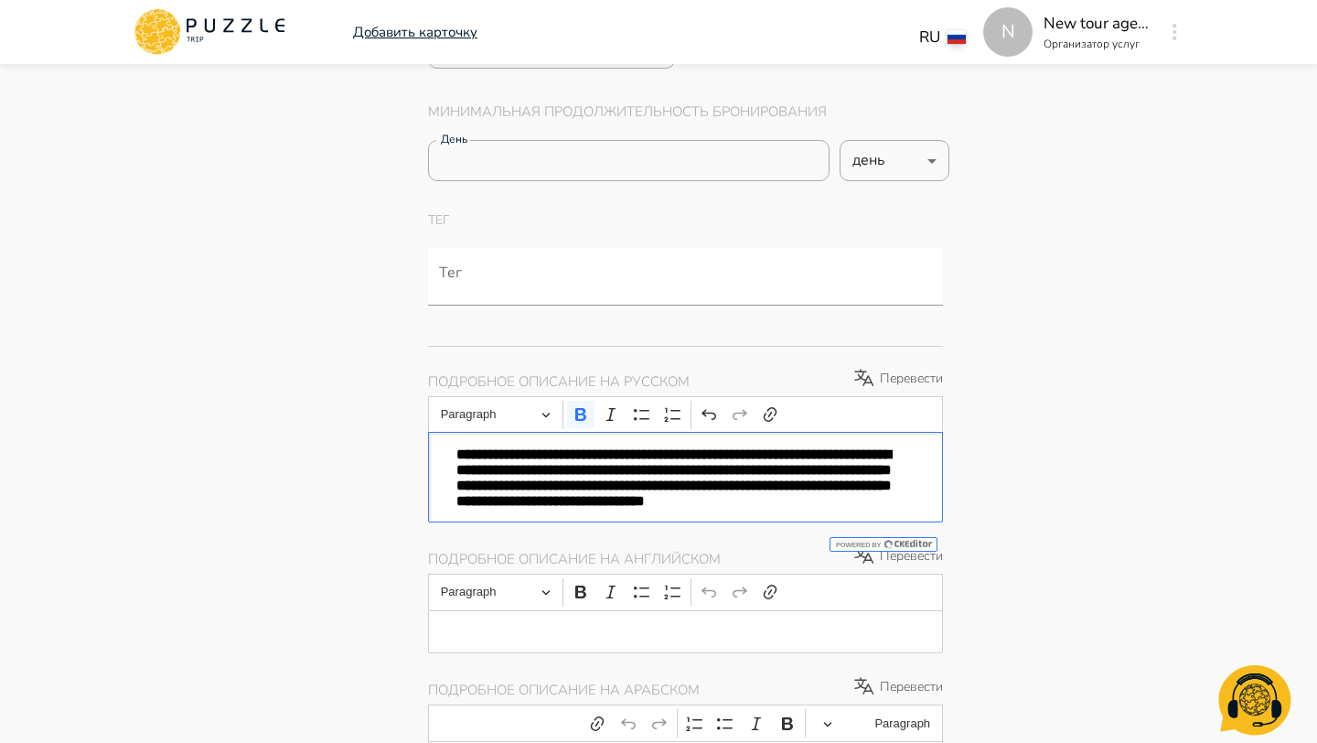
scroll to position [1064, 0]
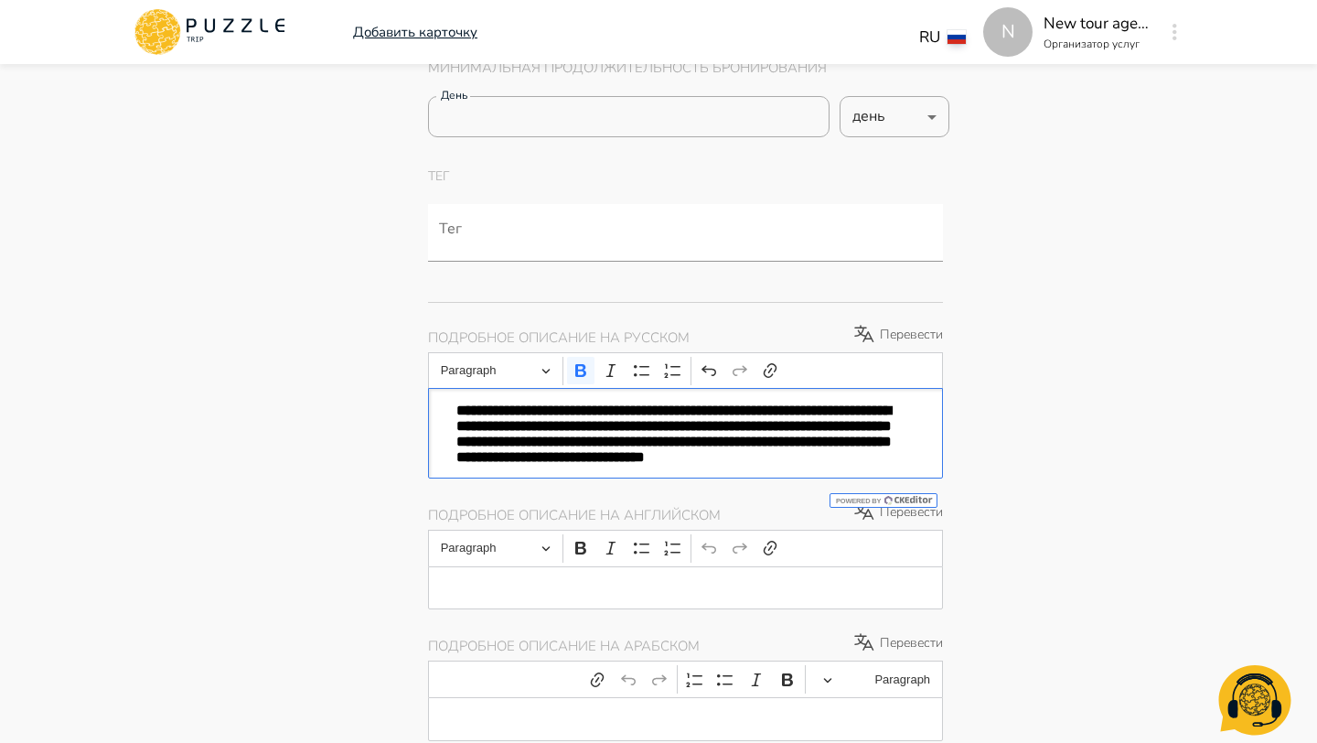
type textarea "*"
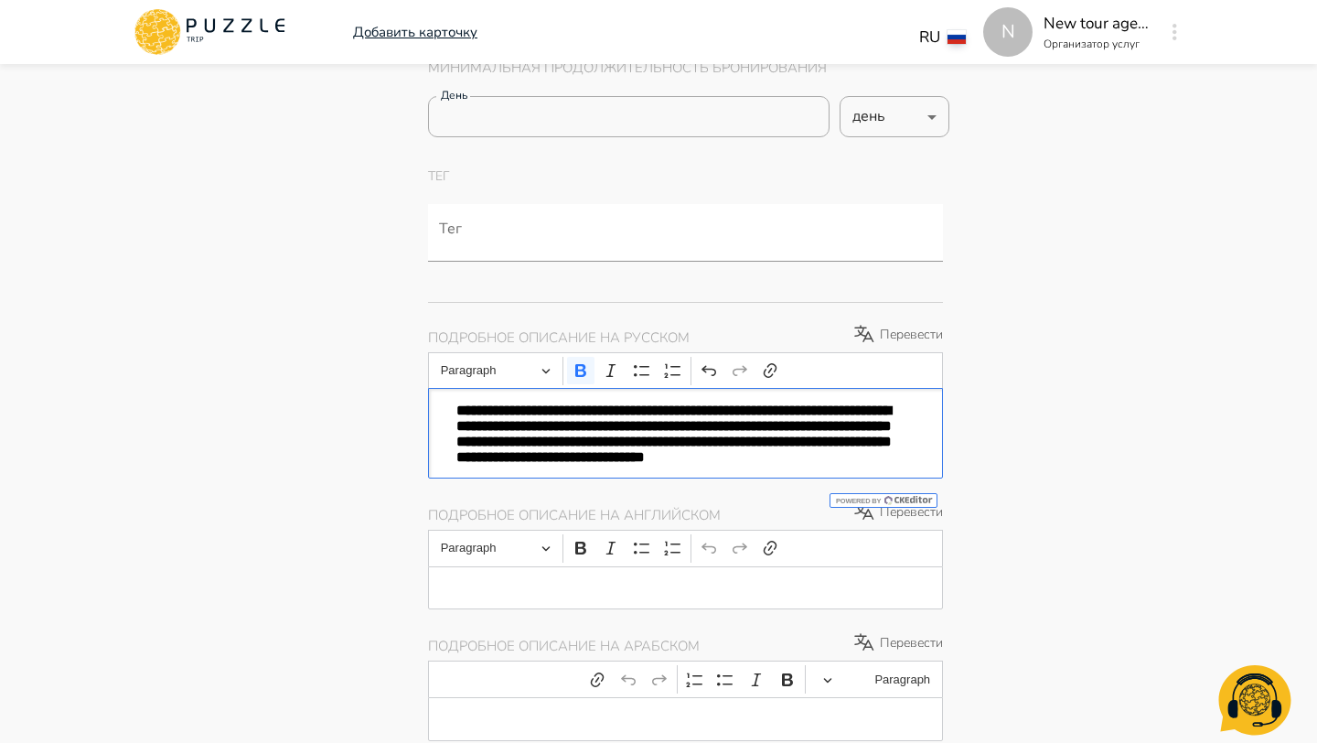
type textarea "*"
click at [885, 345] on div "Подробное описание на русском Перевести" at bounding box center [685, 337] width 515 height 29
click at [896, 332] on p "Перевести" at bounding box center [898, 334] width 91 height 22
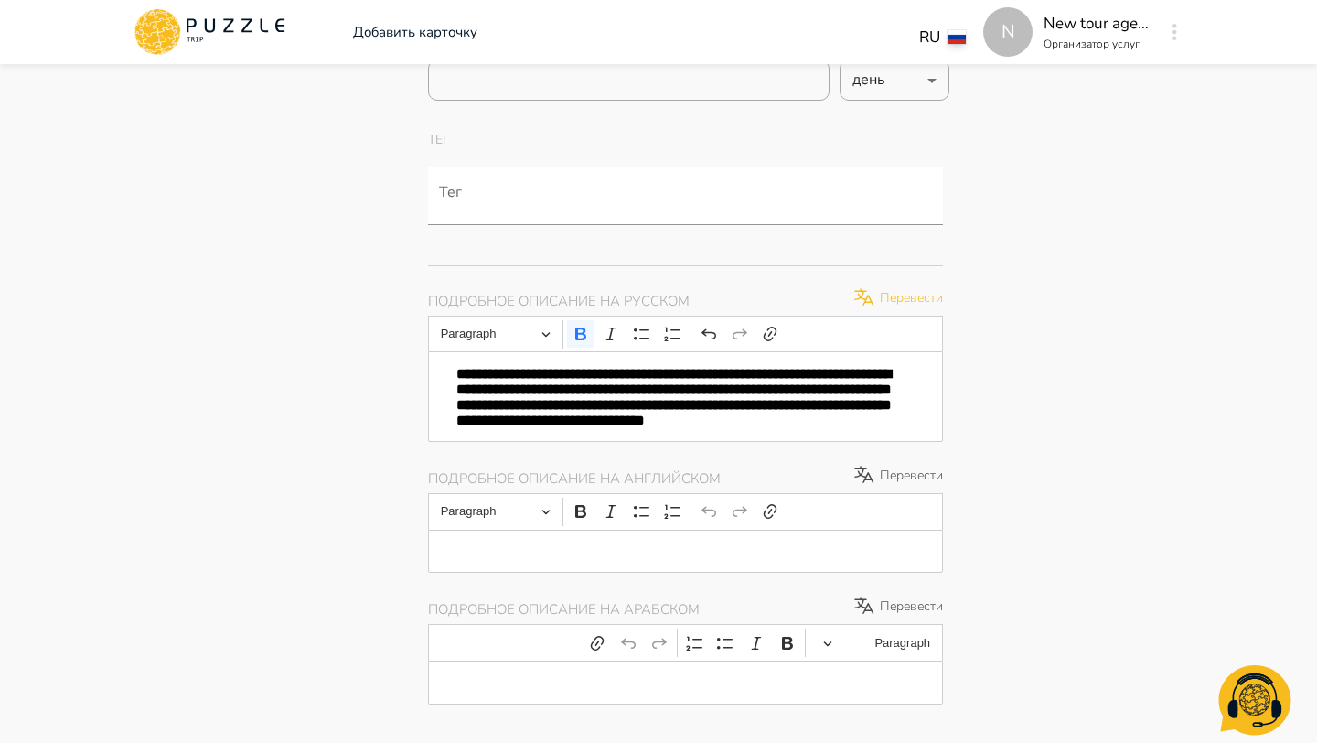
type textarea "*"
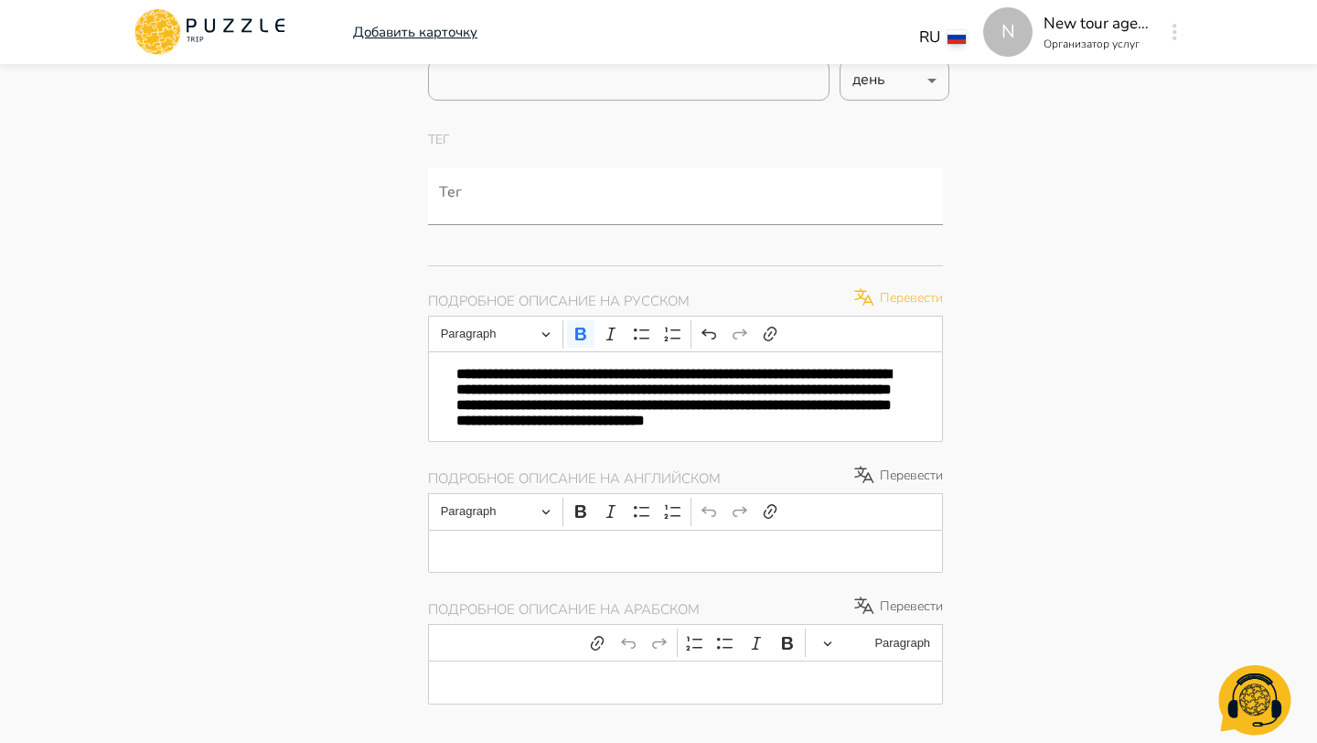
type textarea "*"
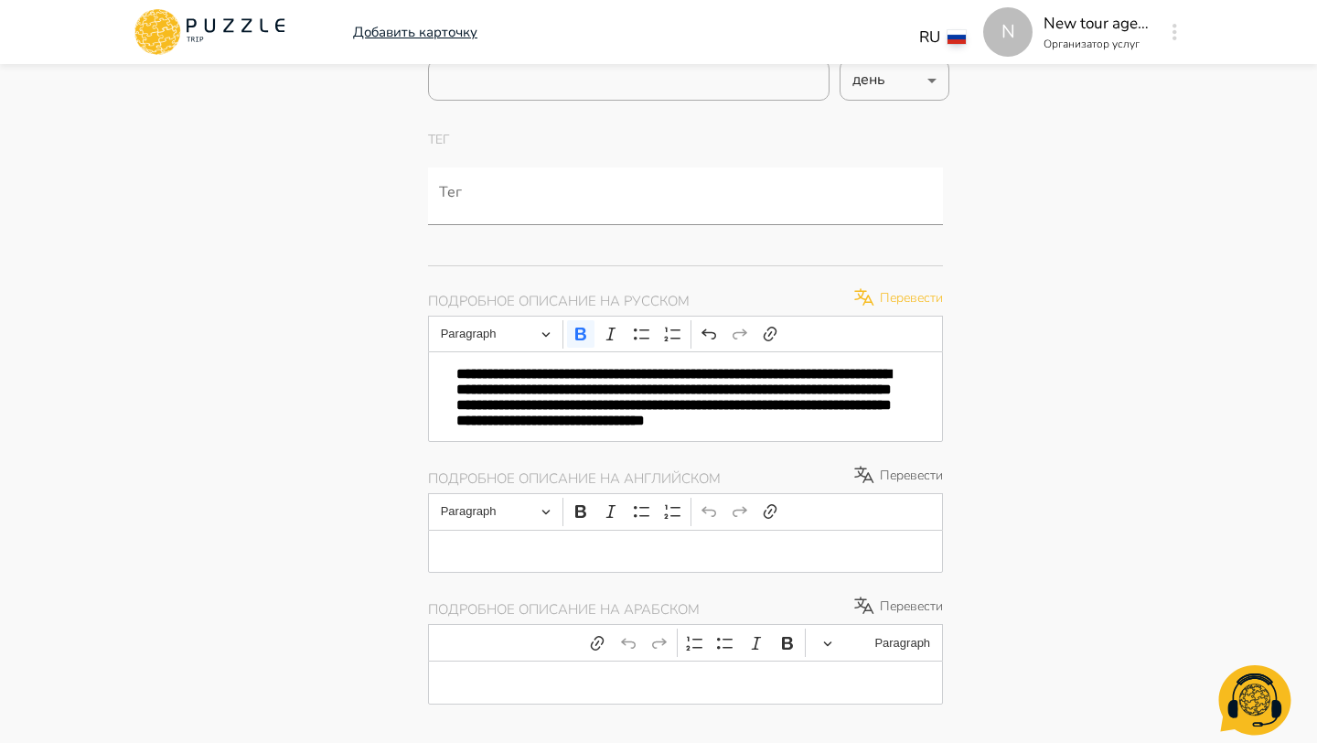
type textarea "*"
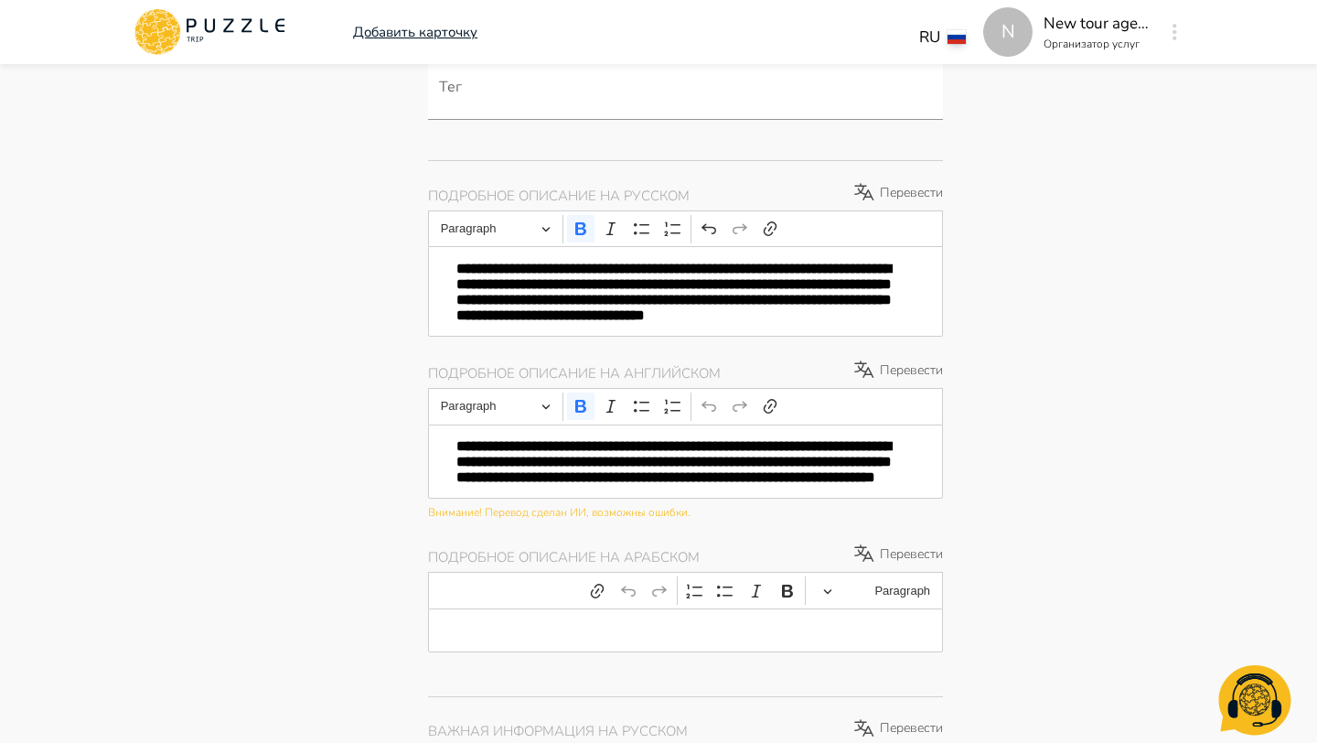
type textarea "*"
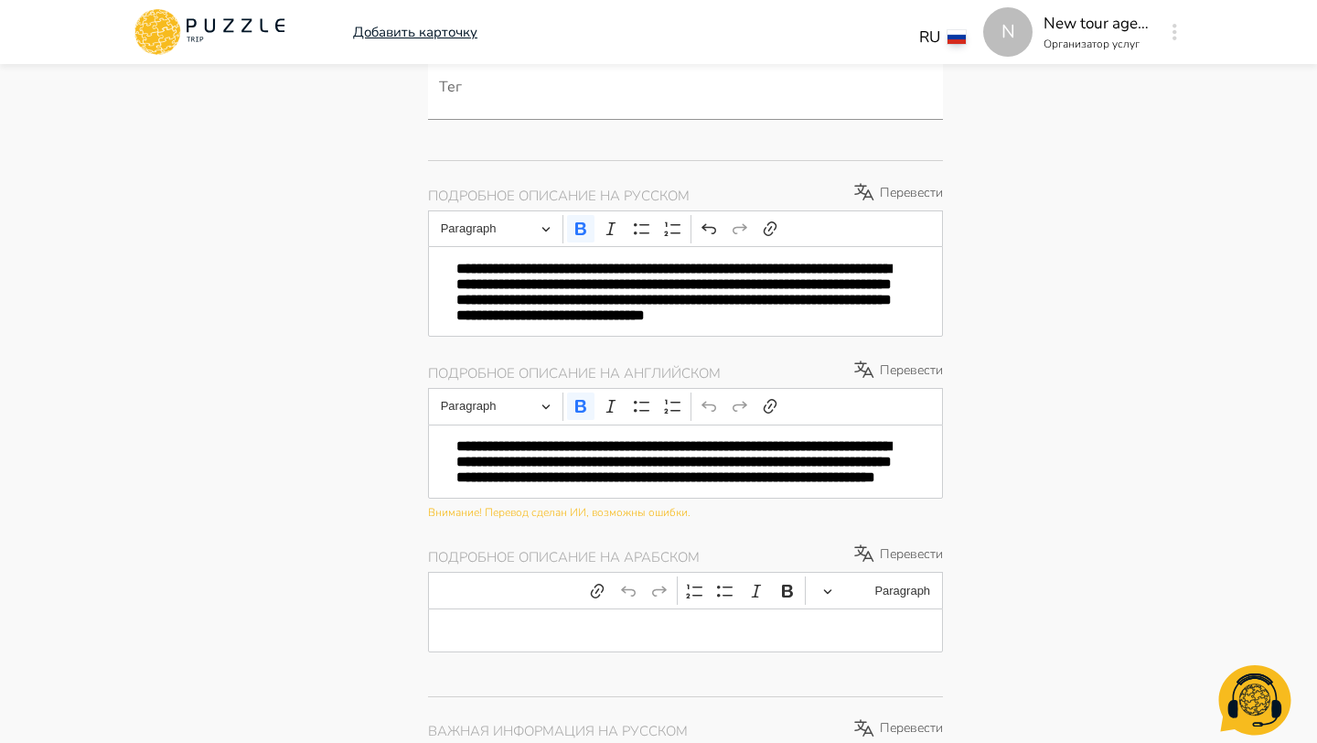
type textarea "*"
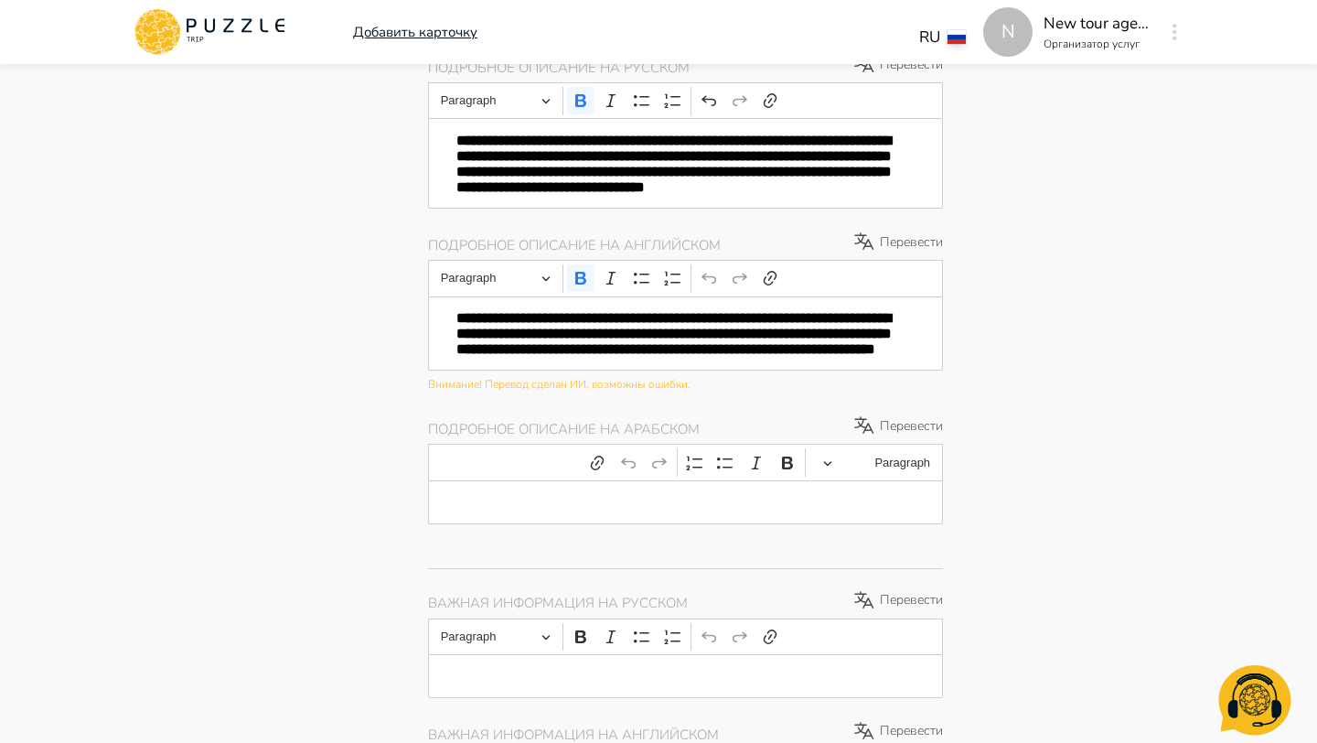
type textarea "*"
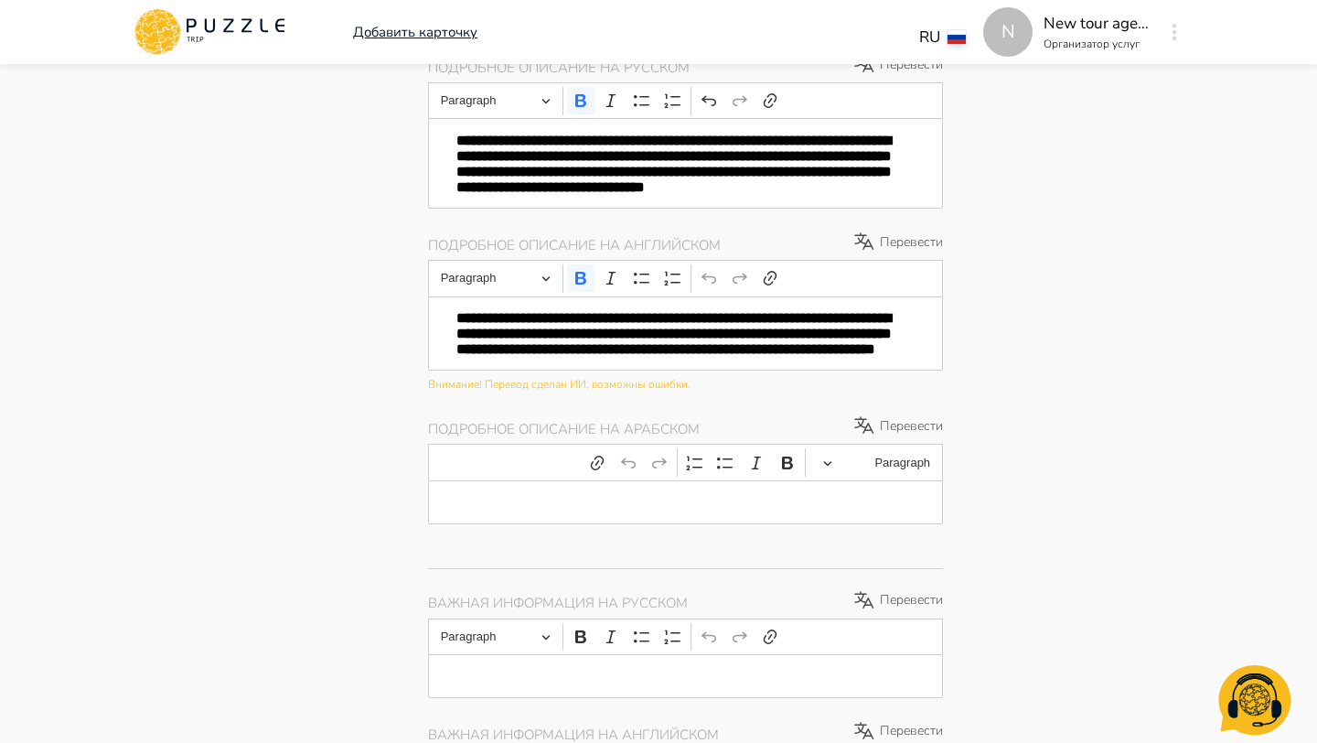
type textarea "*"
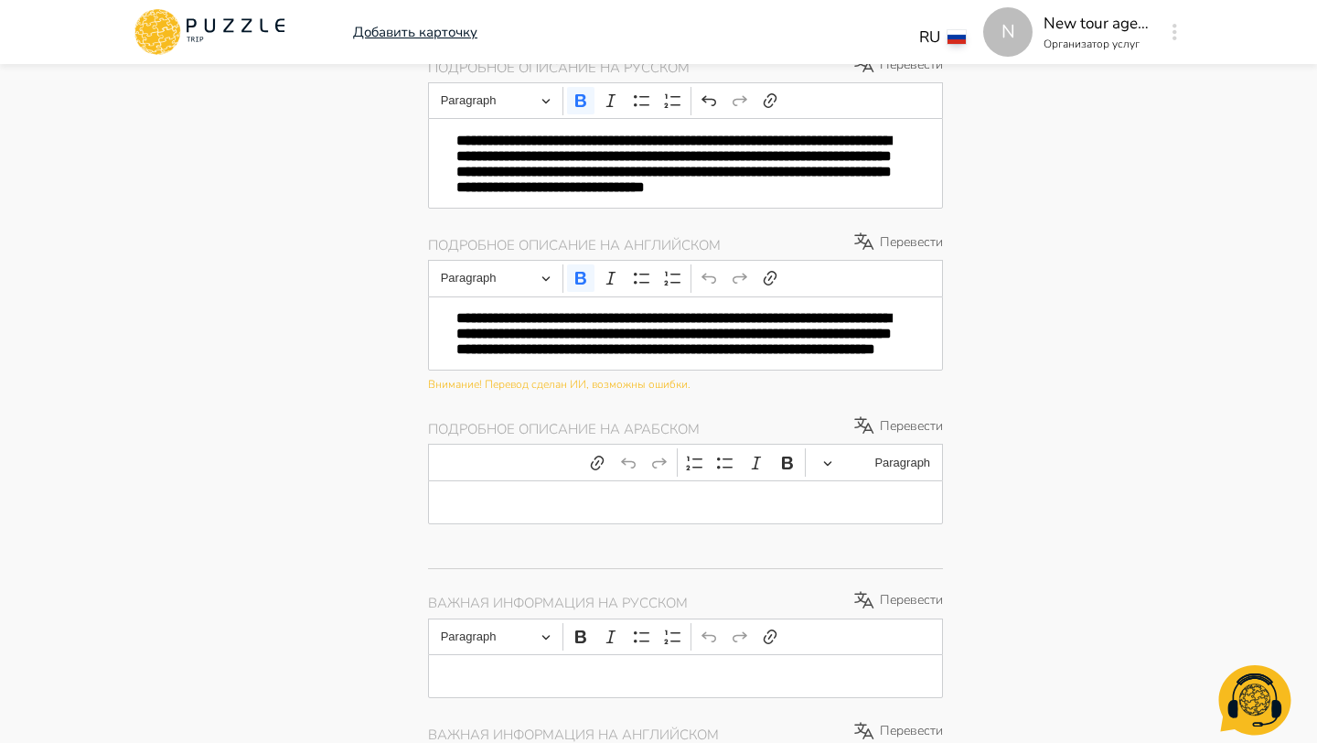
type textarea "*"
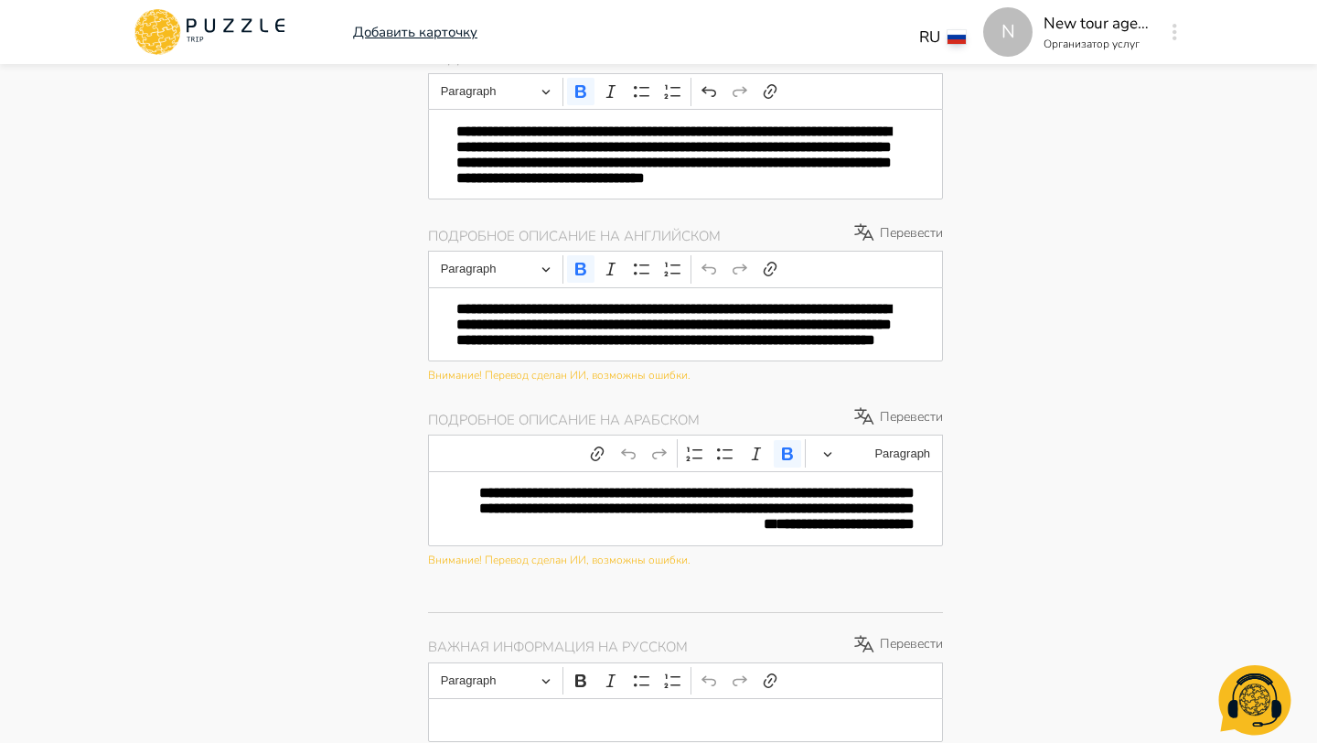
type textarea "*"
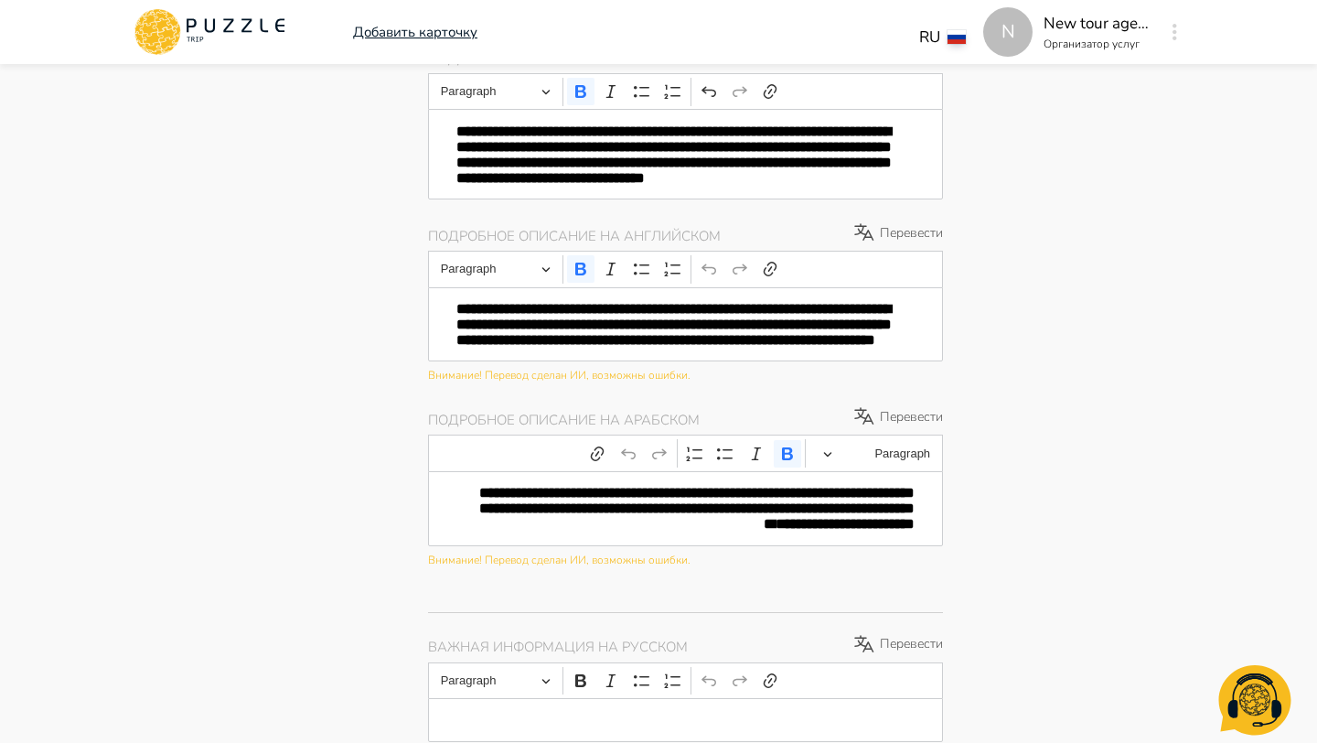
type textarea "*"
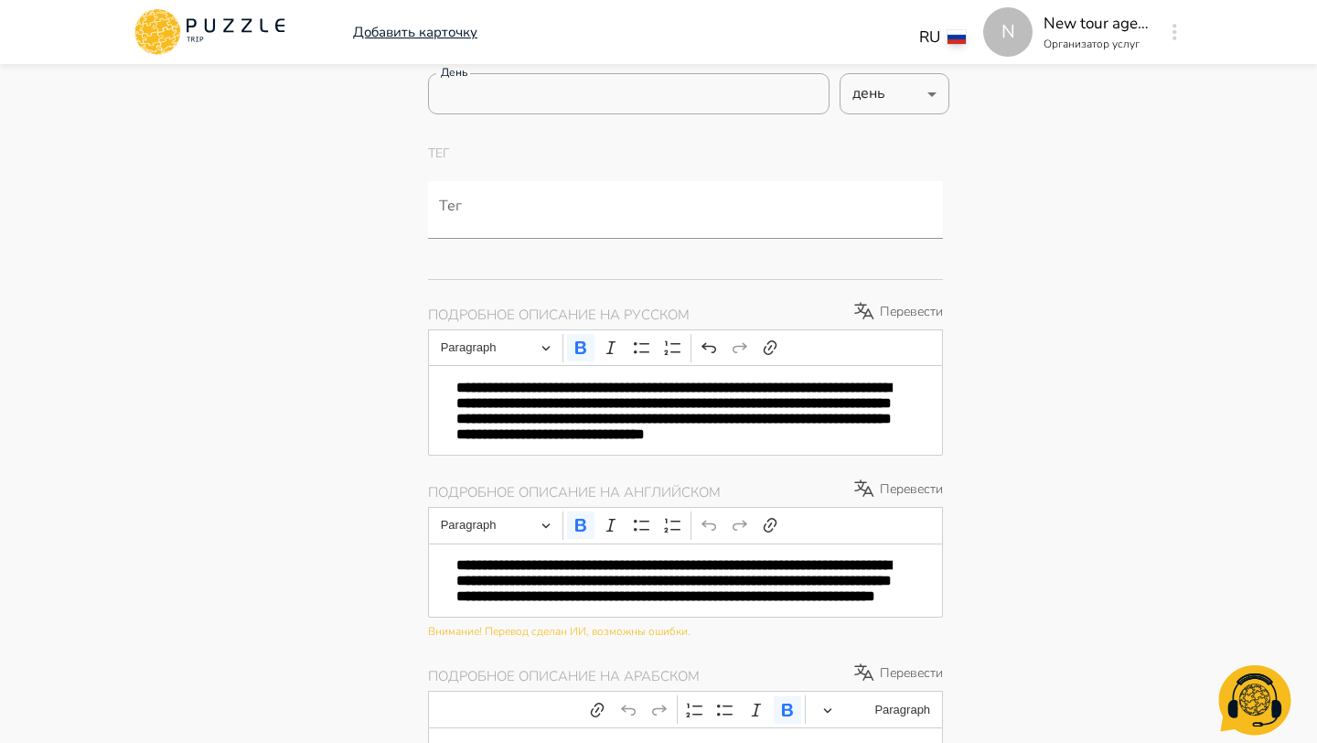
scroll to position [1671, 0]
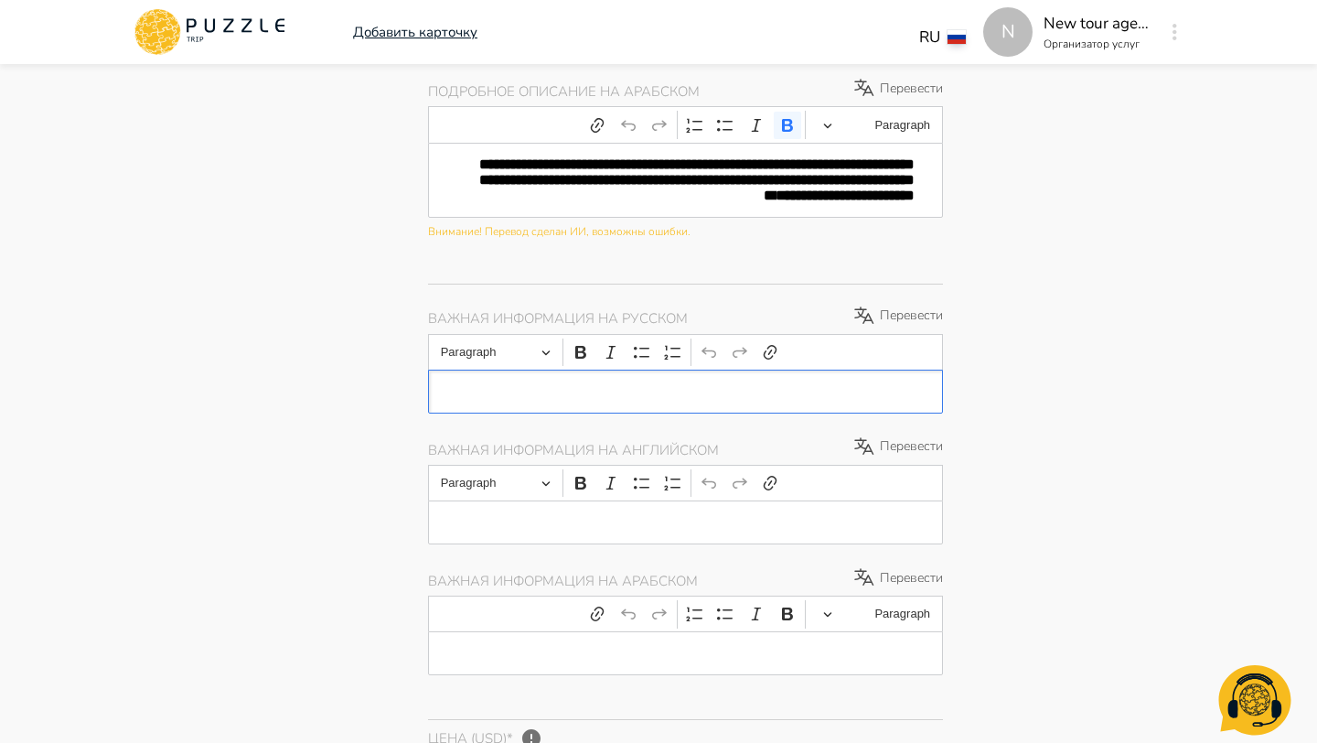
click at [821, 399] on p "Editor editing area: main" at bounding box center [685, 391] width 458 height 16
type textarea "*"
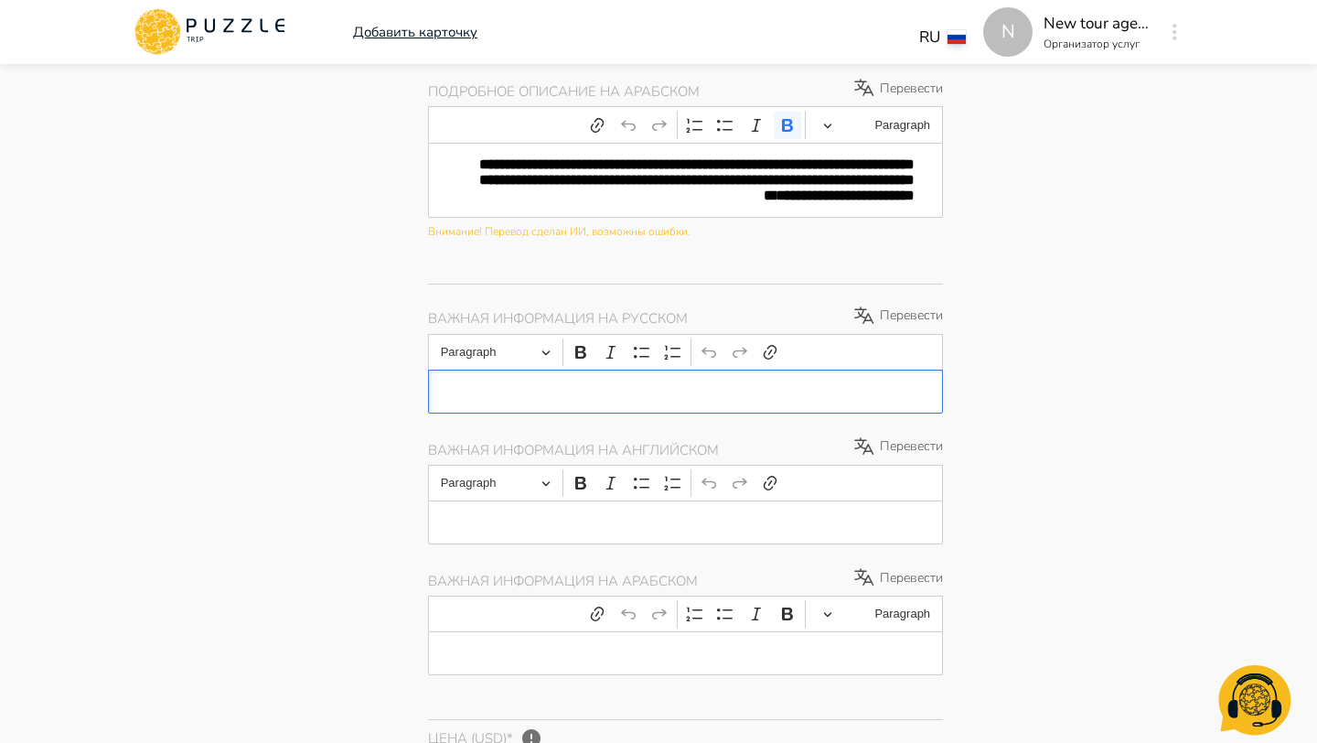
type textarea "*"
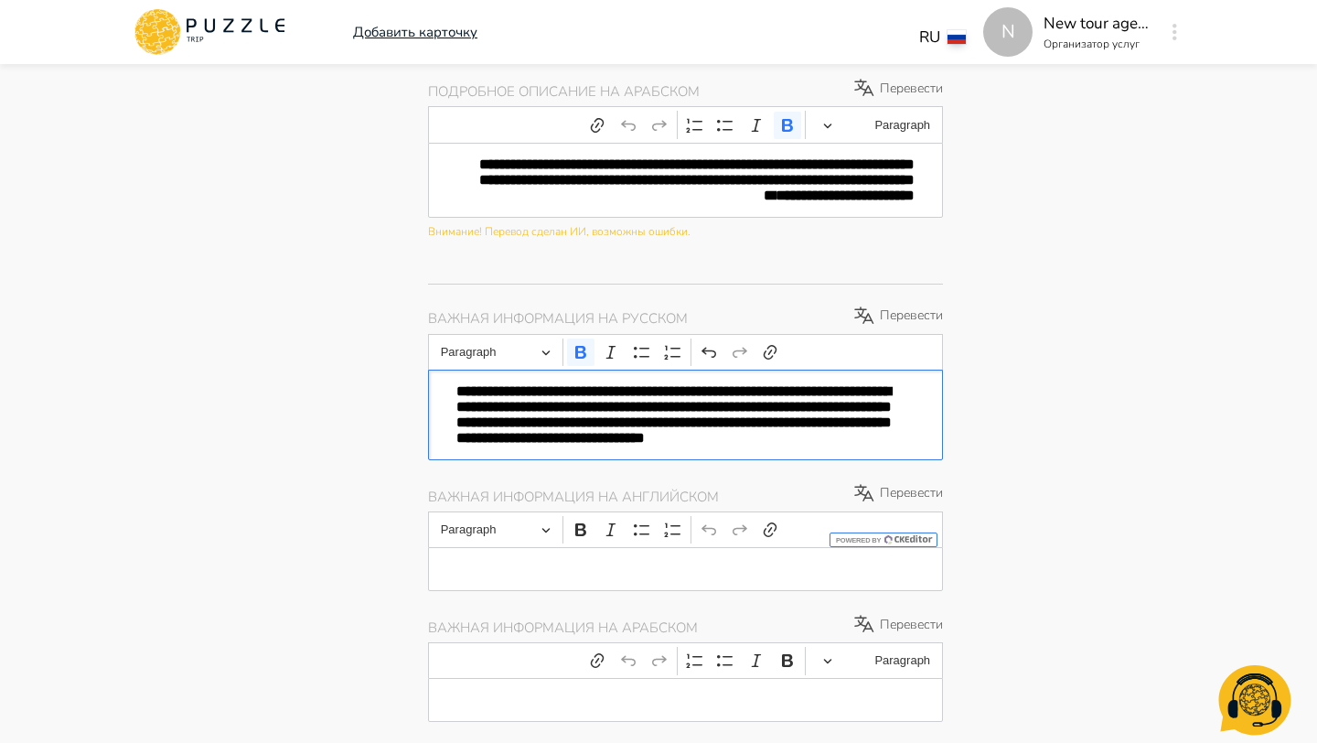
type textarea "*"
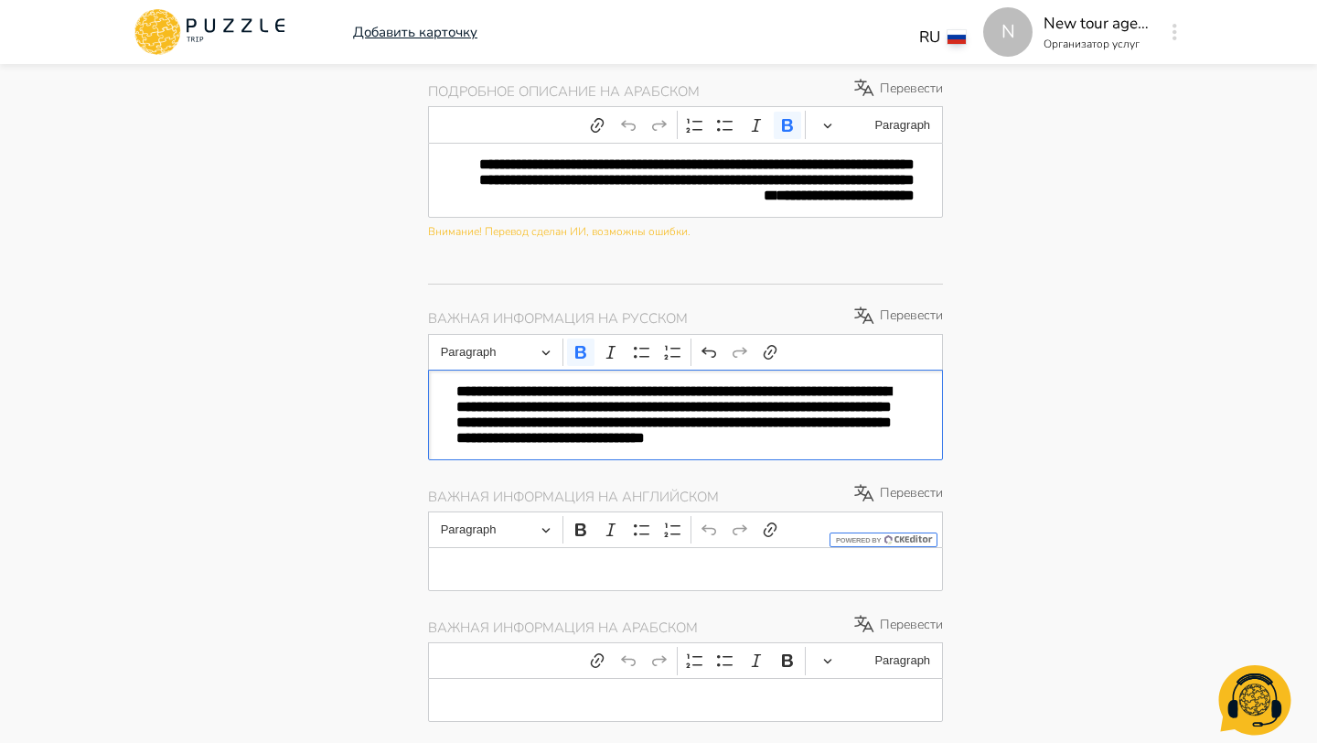
type textarea "*"
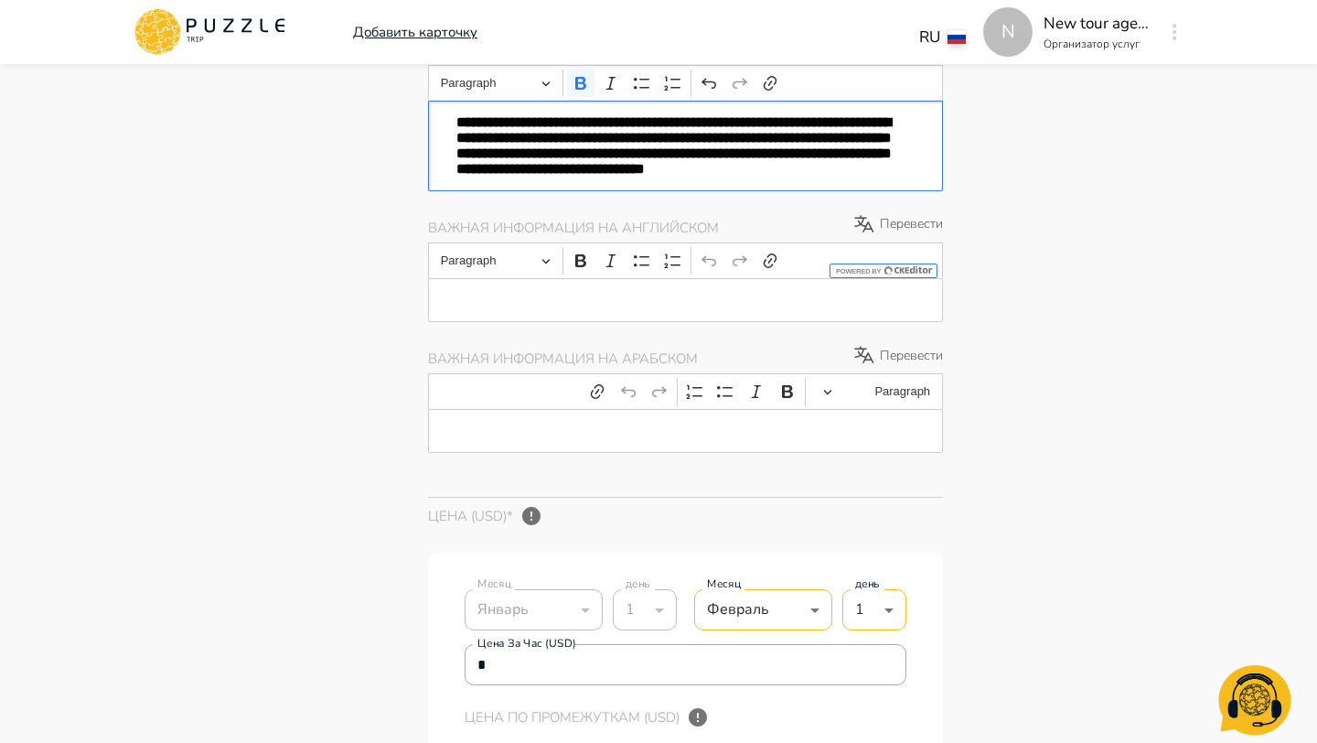
scroll to position [1962, 0]
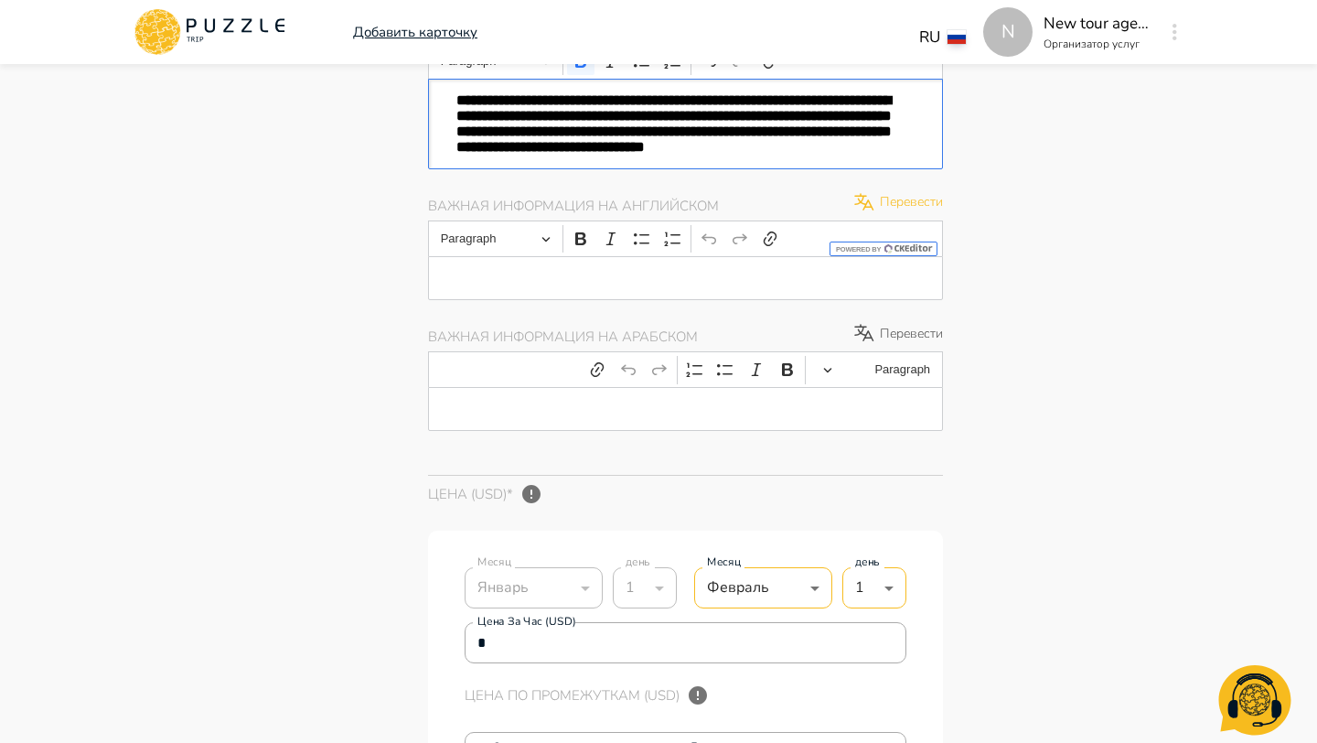
click at [911, 213] on p "Перевести" at bounding box center [898, 202] width 91 height 22
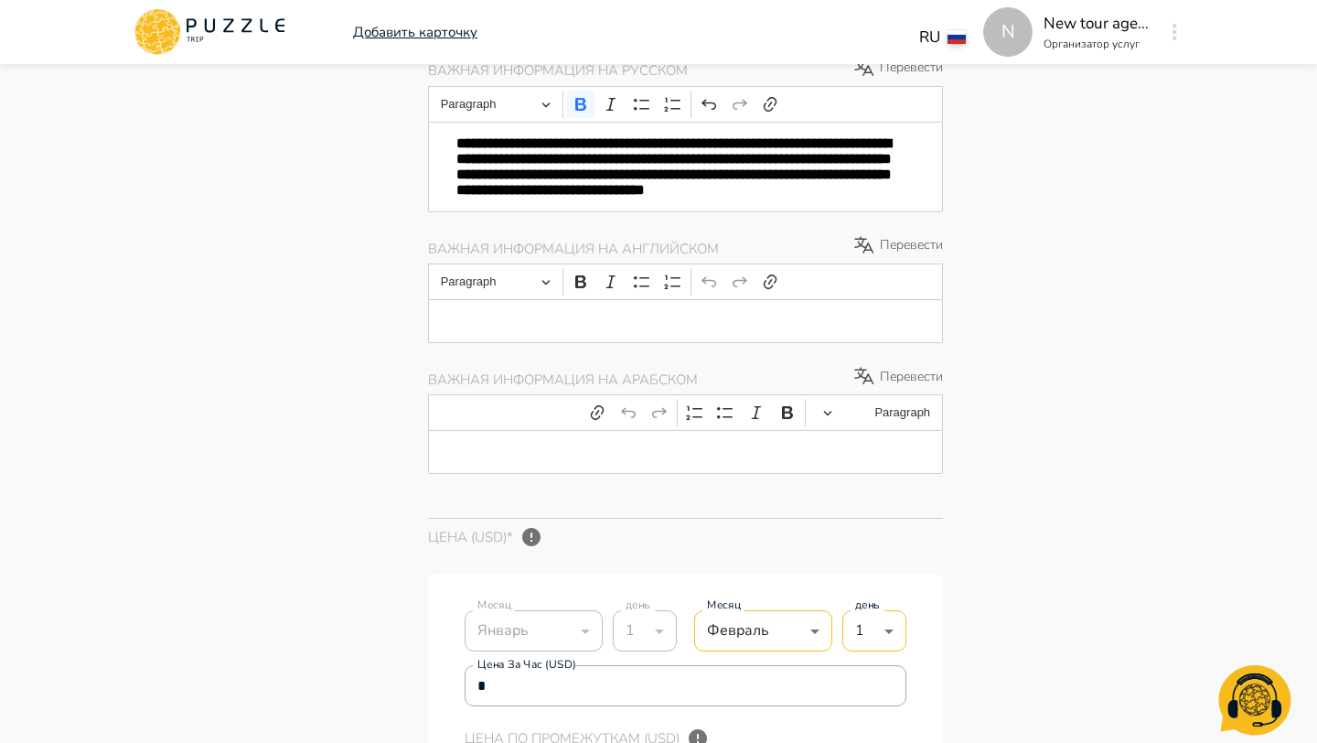
scroll to position [1910, 0]
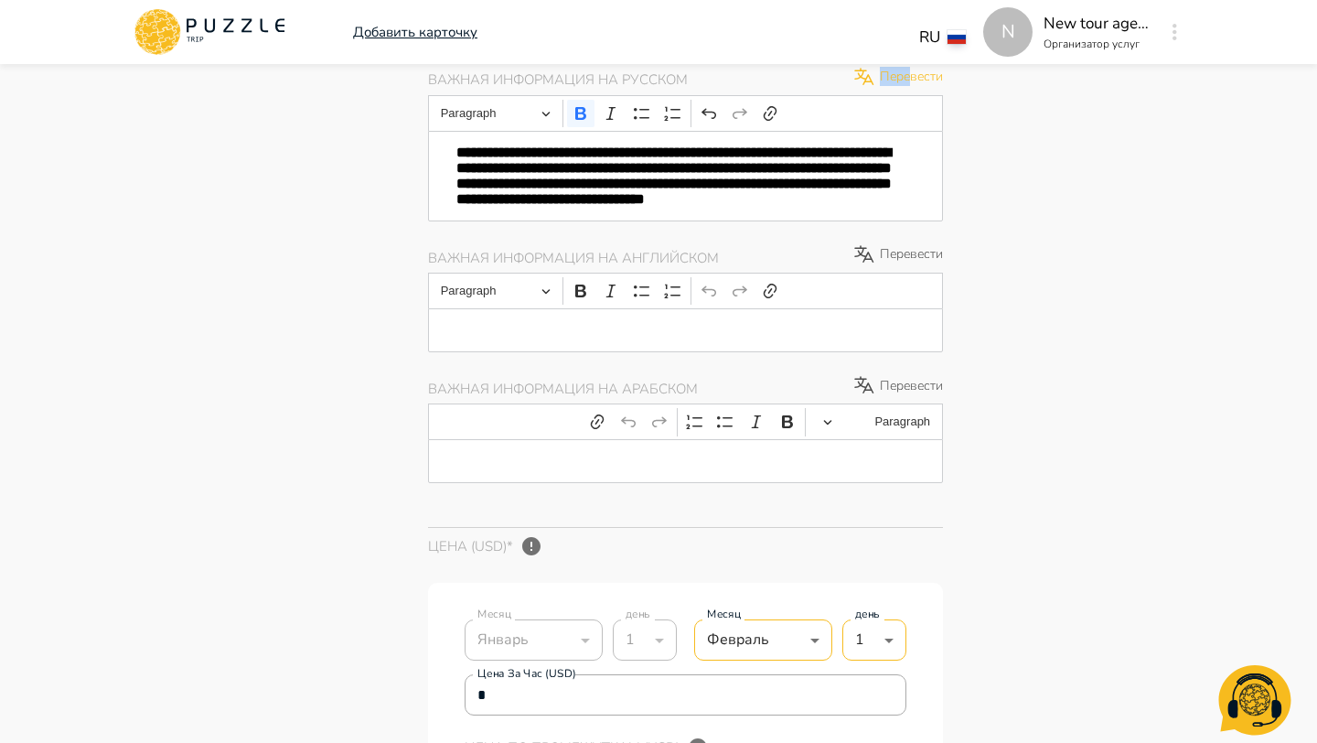
click at [911, 88] on p "Перевести" at bounding box center [898, 77] width 91 height 22
click at [917, 88] on p "Перевести" at bounding box center [898, 77] width 91 height 22
click at [1057, 149] on div "Пожалуйста, проверьте обязательные поля Фотографии * + Добавить Пункт получения…" at bounding box center [795, 223] width 735 height 3629
click at [890, 88] on p "Перевести" at bounding box center [898, 77] width 91 height 22
type textarea "*"
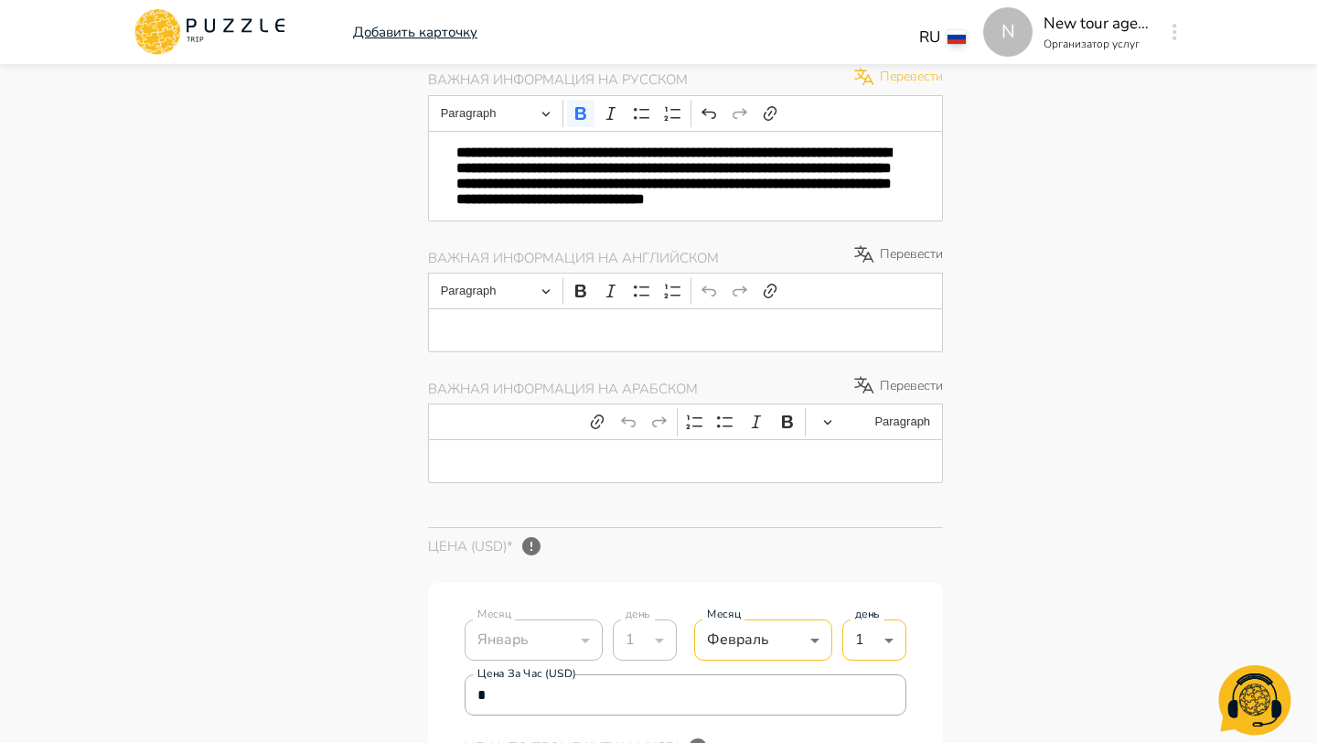
type textarea "*"
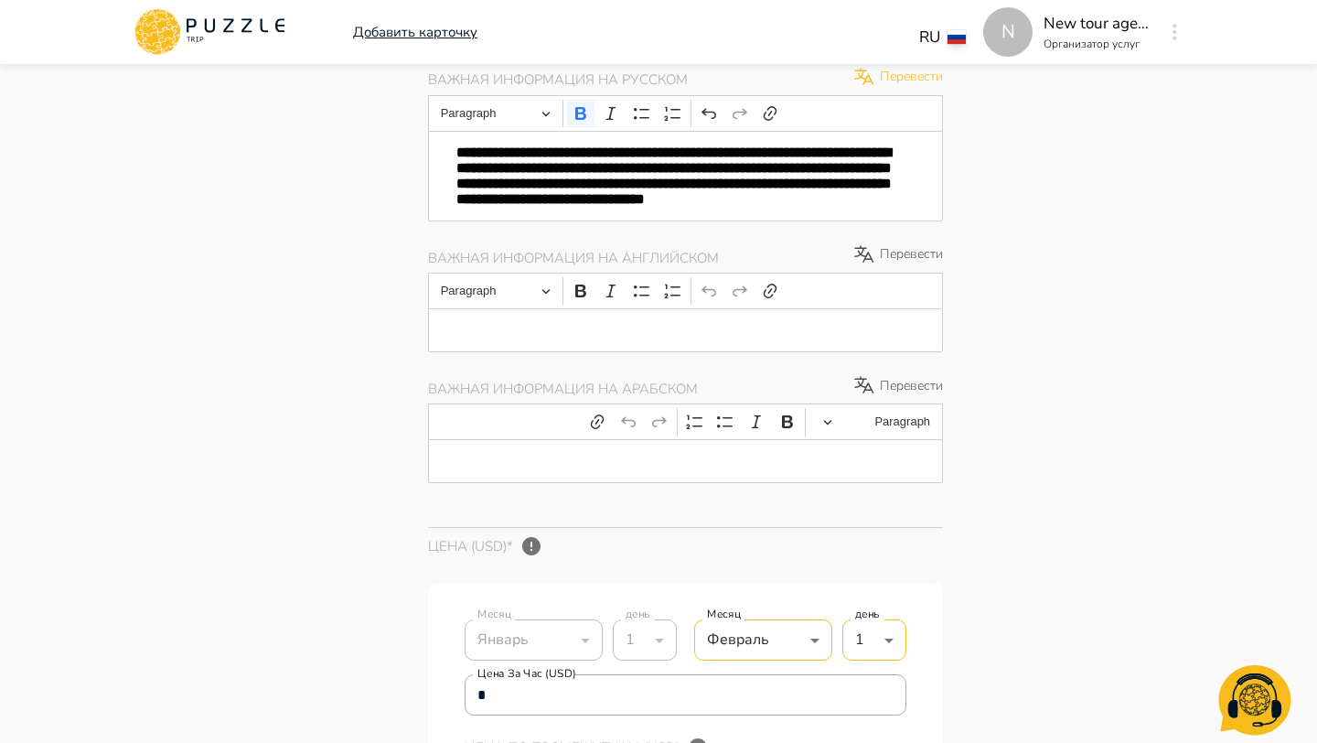
type textarea "*"
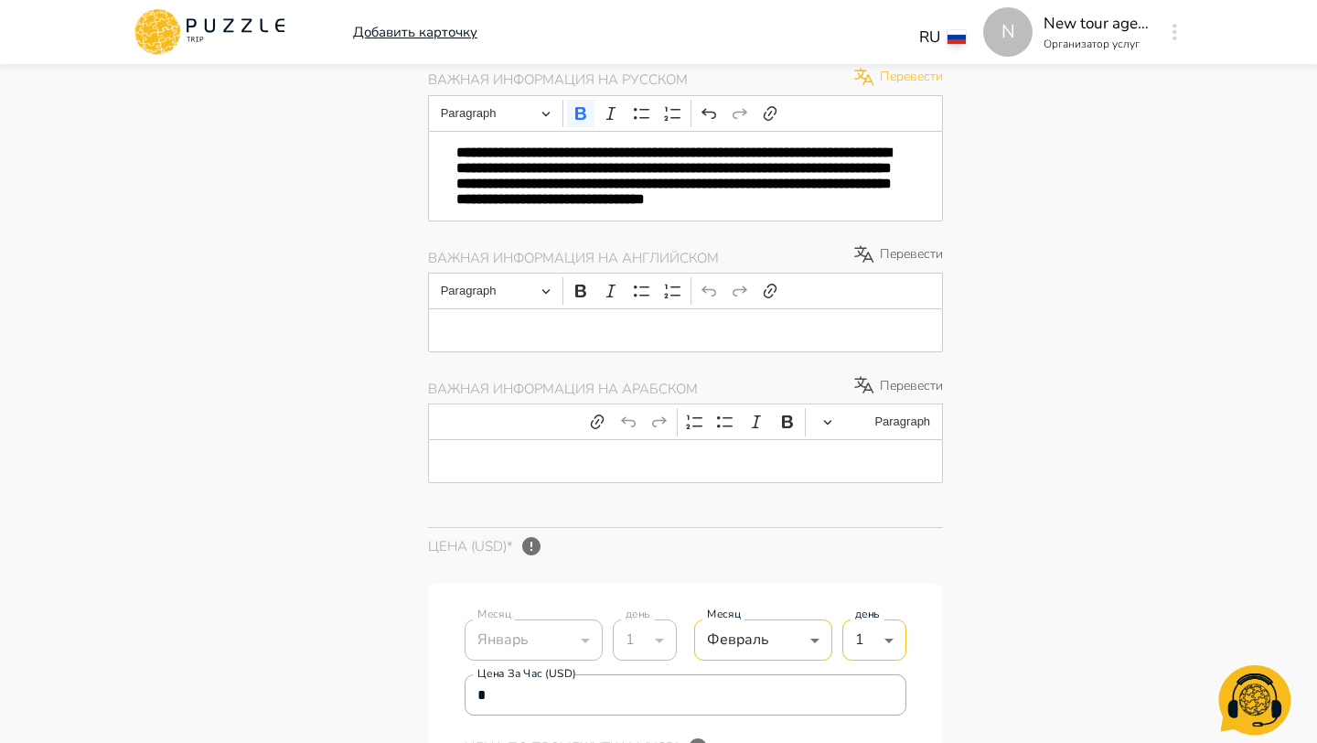
type textarea "*"
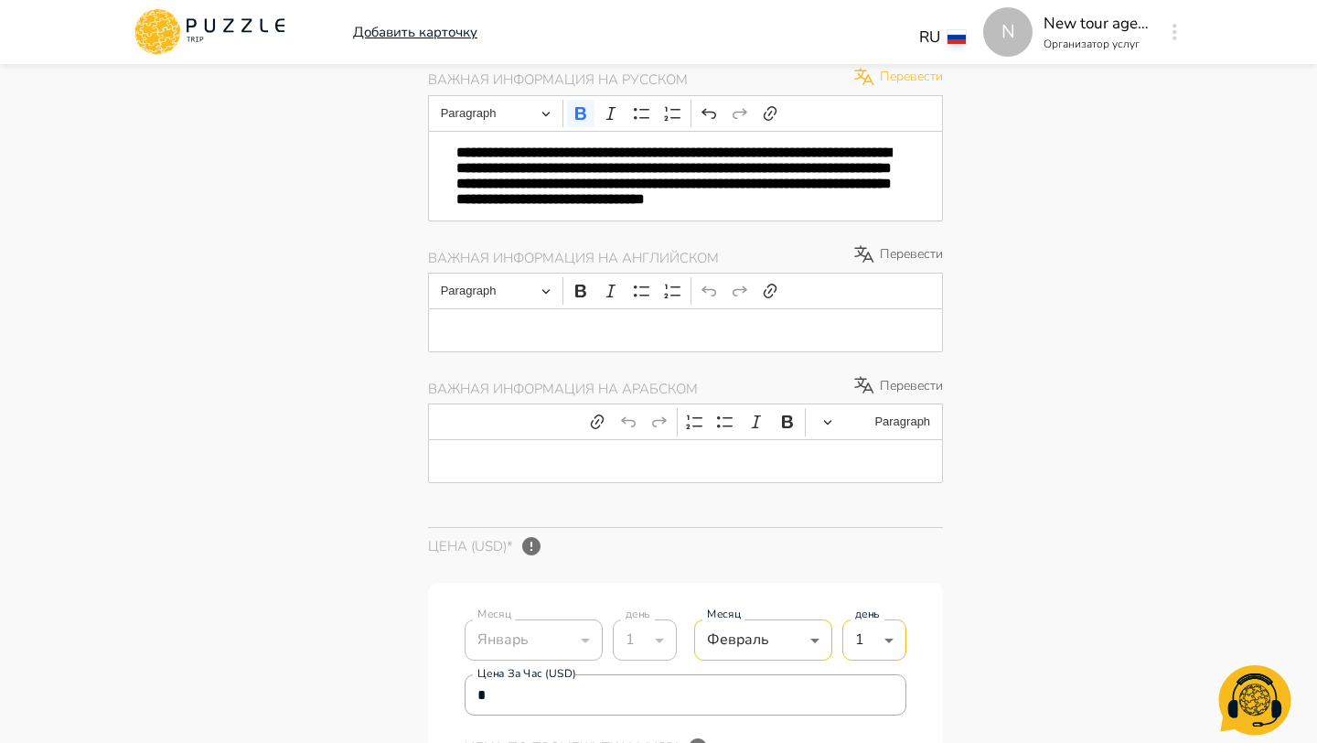
type textarea "*"
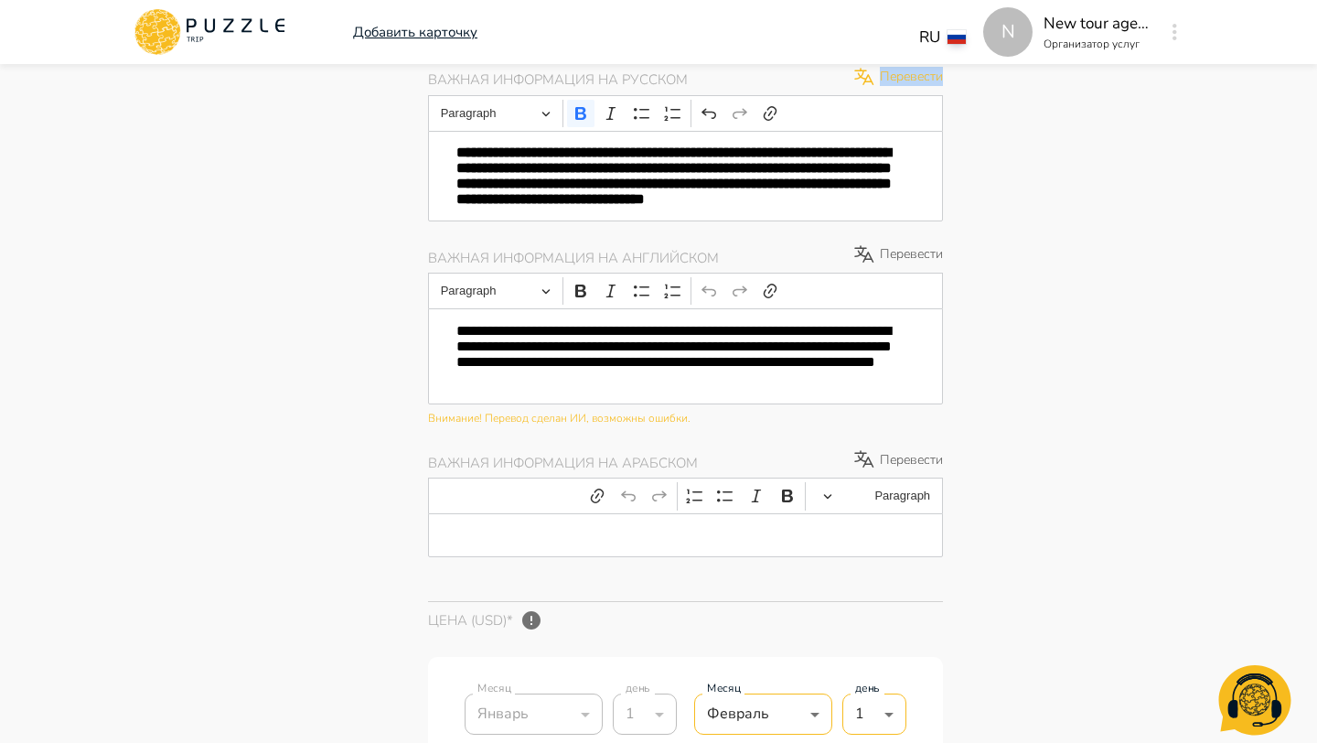
click at [890, 88] on p "Перевести" at bounding box center [898, 77] width 91 height 22
type textarea "*"
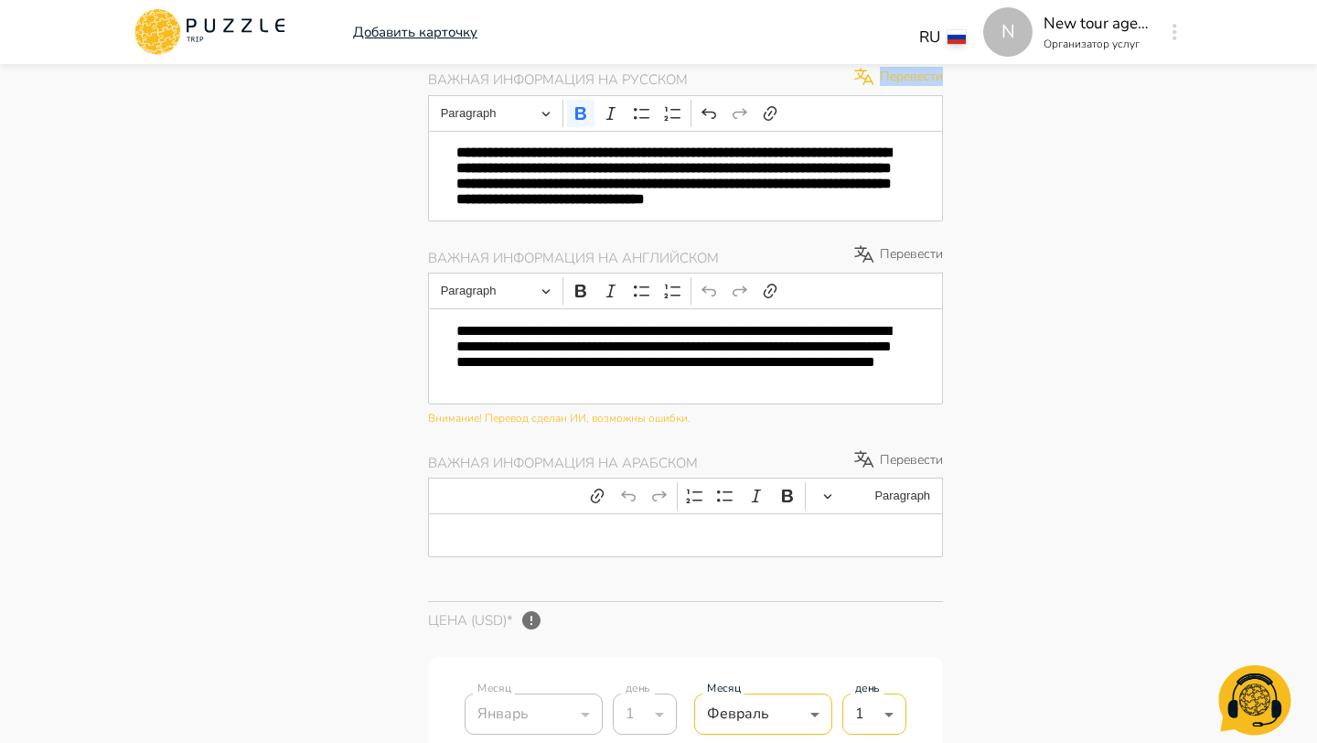
type textarea "*"
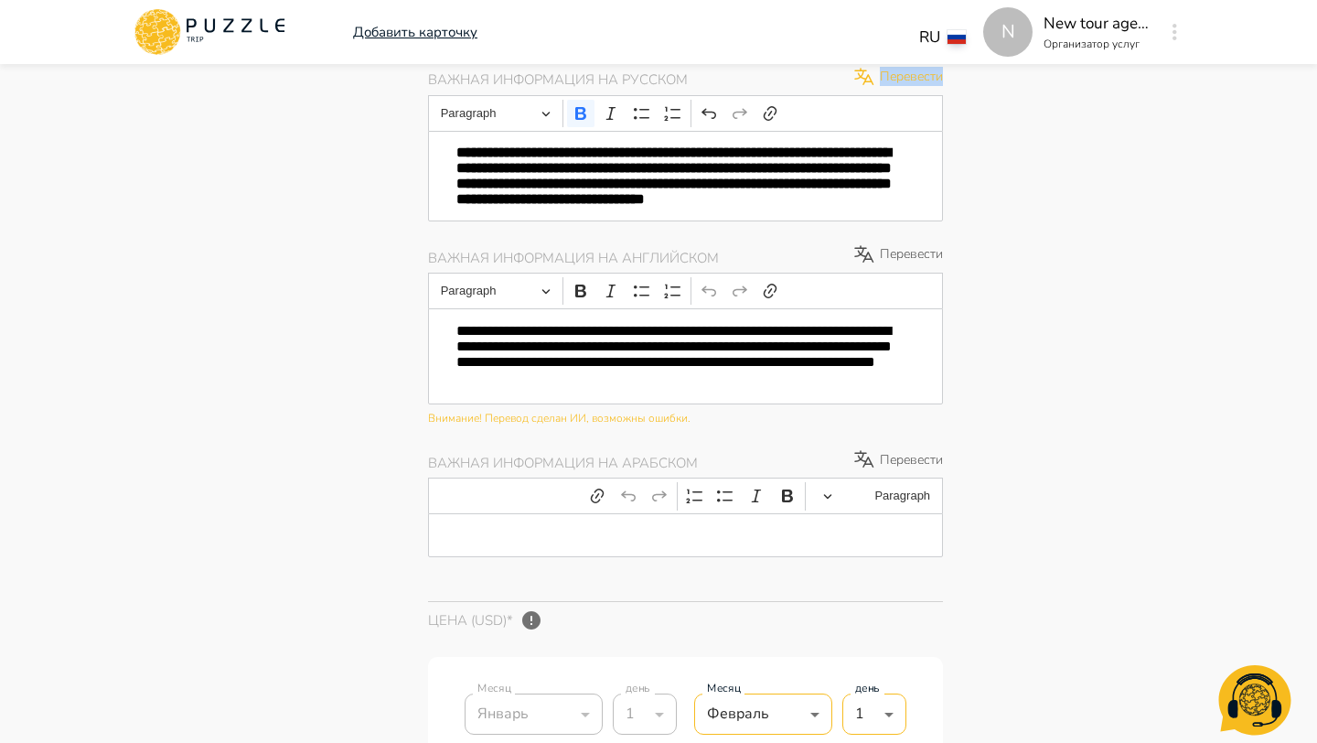
type textarea "*"
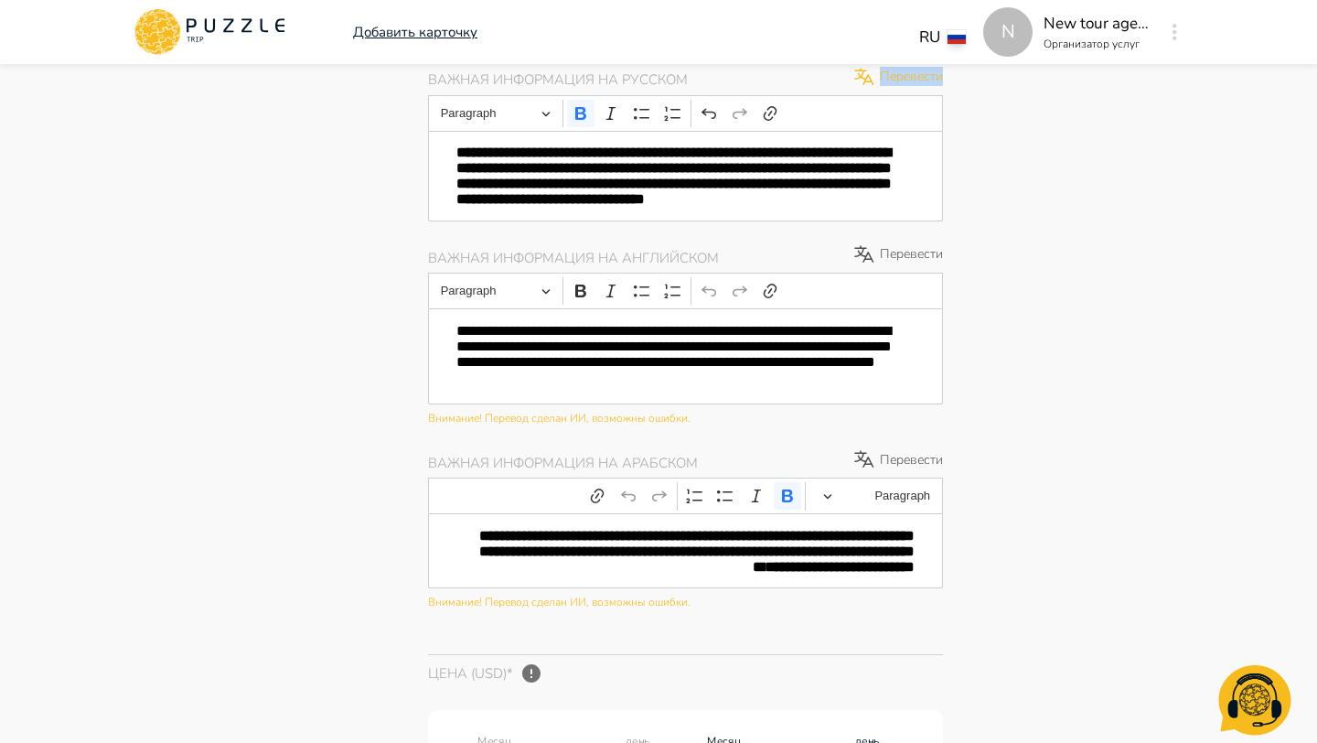
type textarea "*"
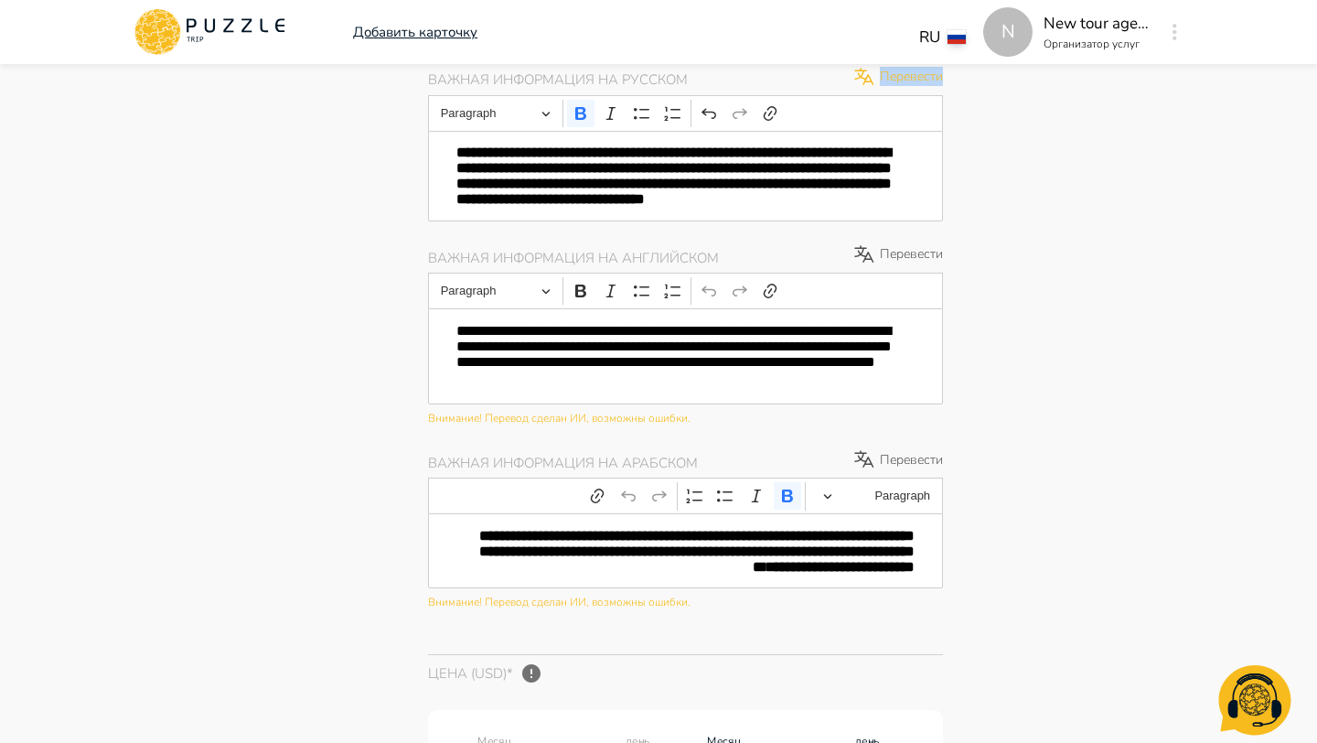
type textarea "*"
click at [890, 88] on p "Перевести" at bounding box center [898, 77] width 91 height 22
type textarea "*"
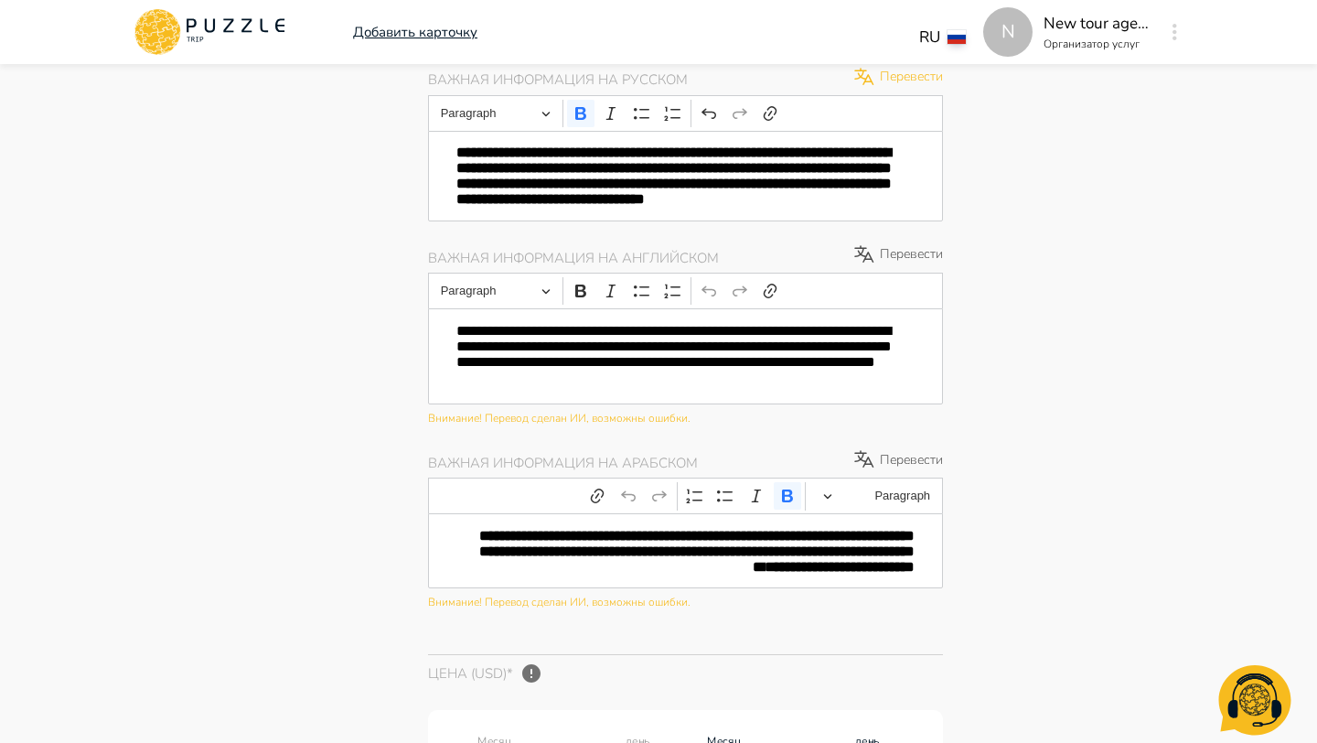
type textarea "*"
click at [890, 88] on p "Перевести" at bounding box center [898, 77] width 91 height 22
type textarea "*"
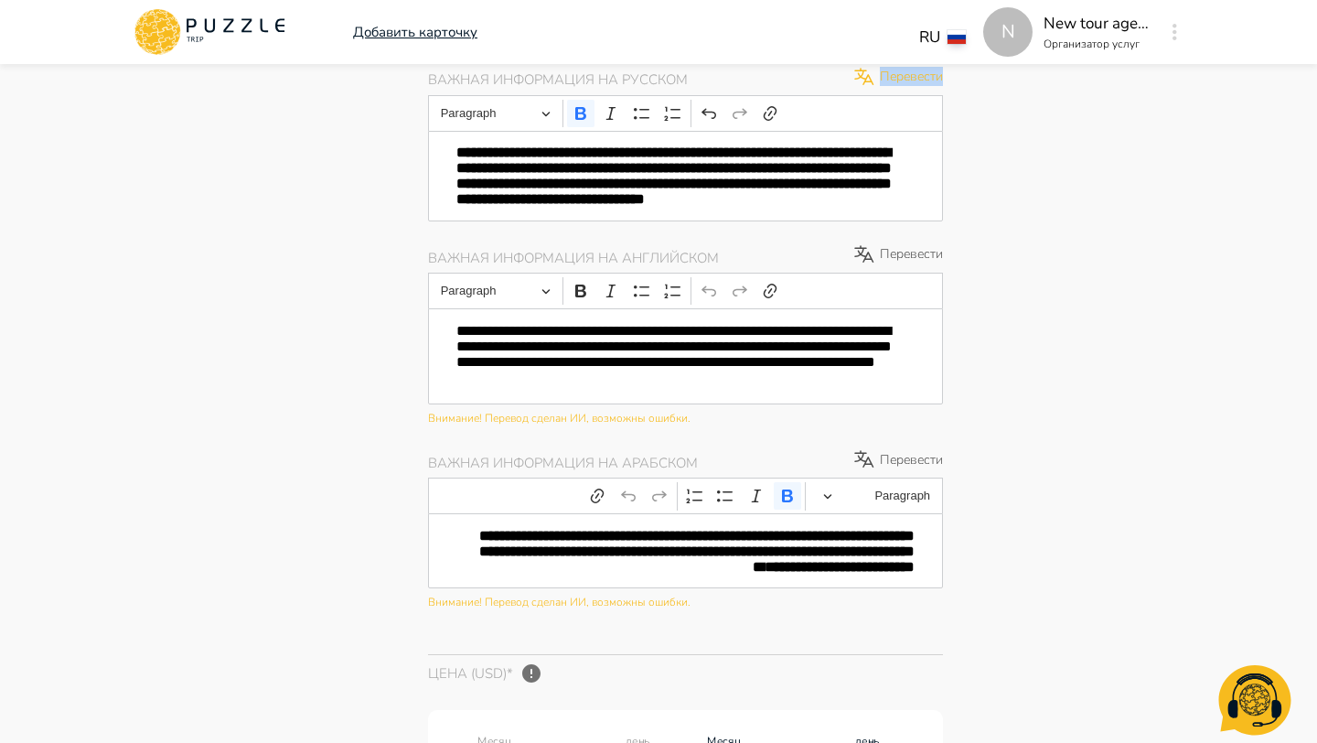
type textarea "*"
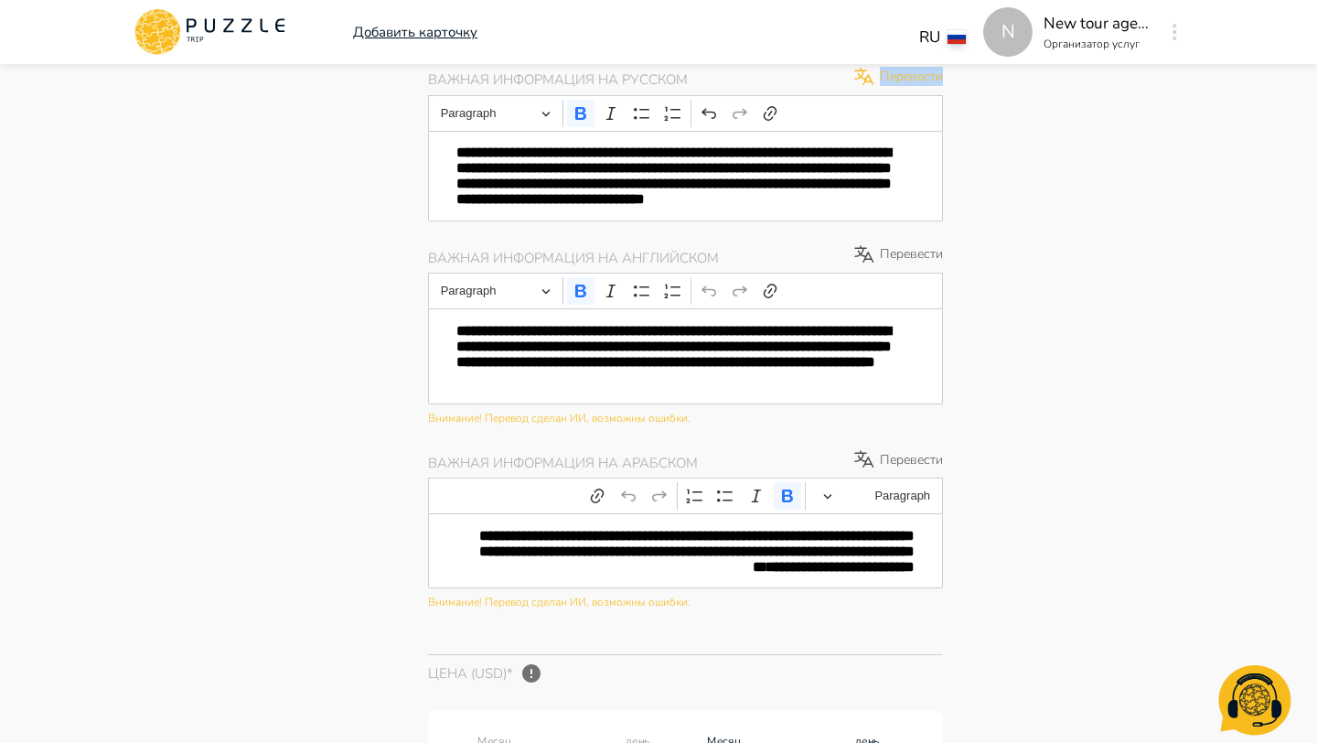
type textarea "*"
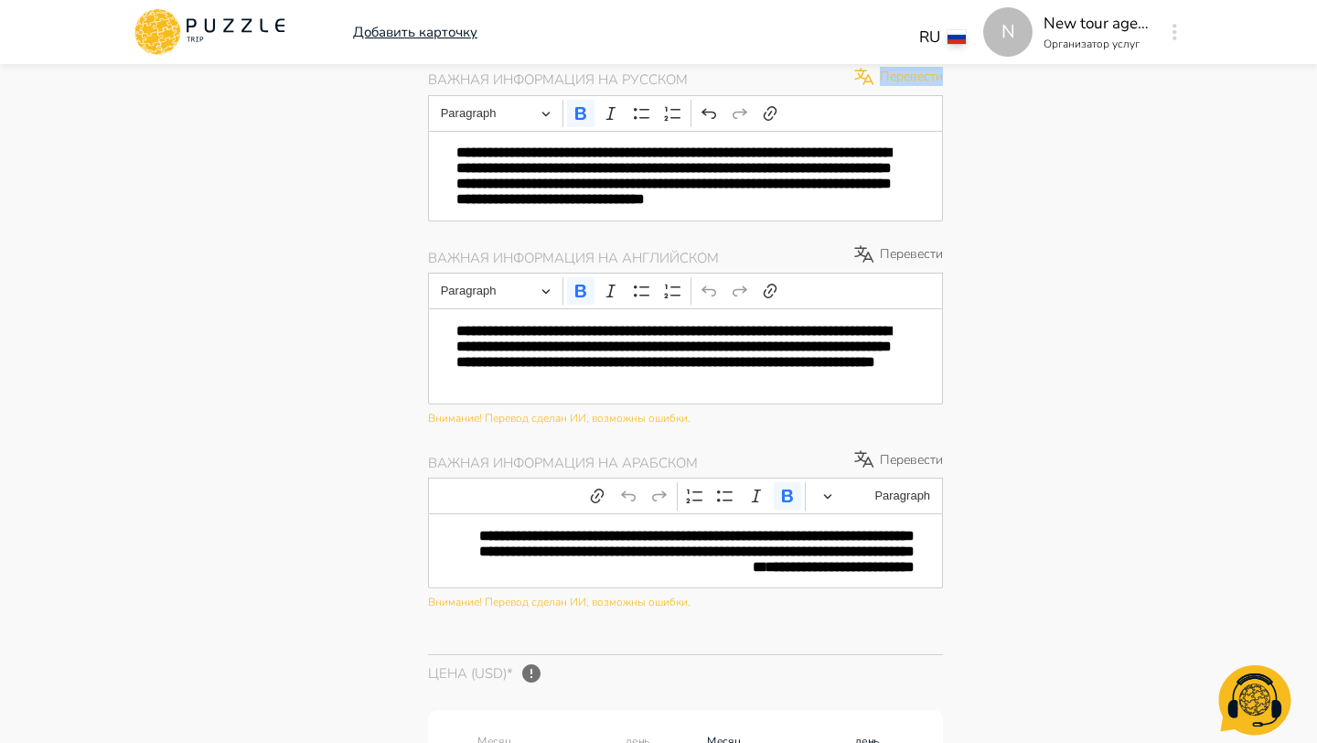
type textarea "*"
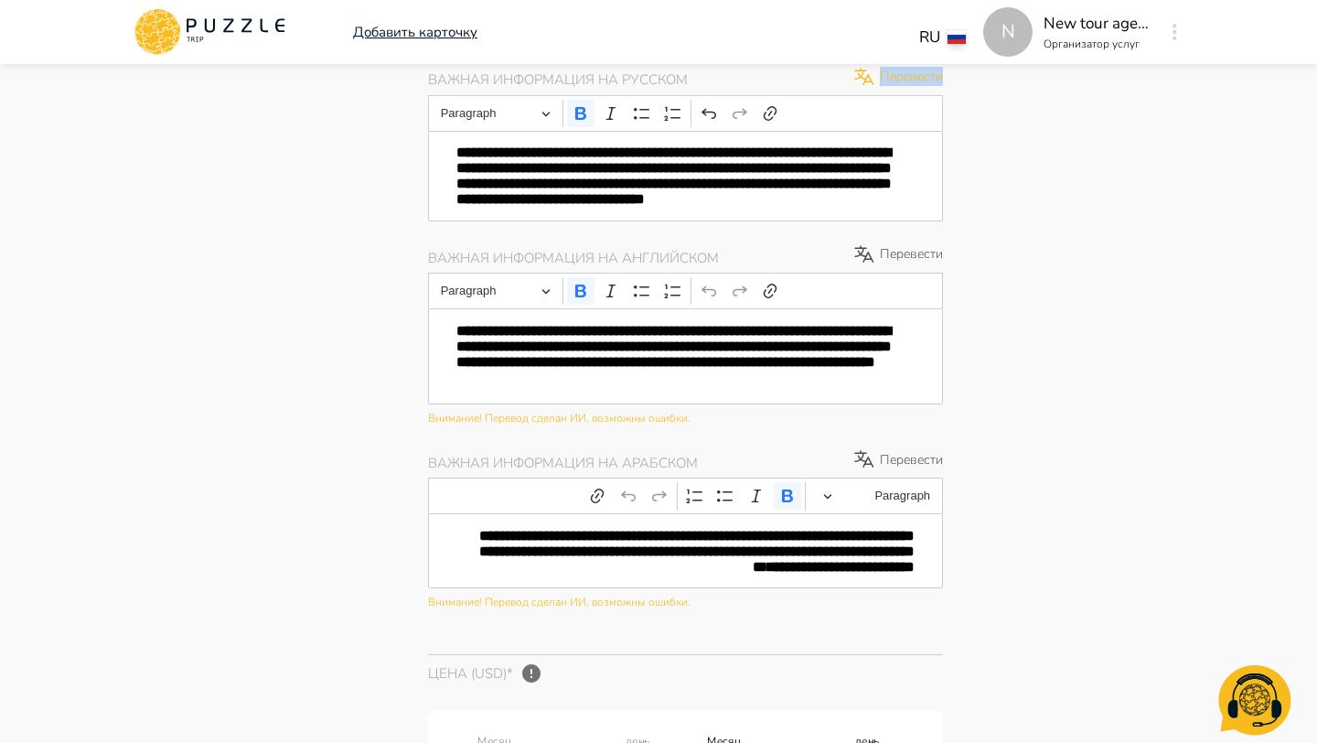
type textarea "*"
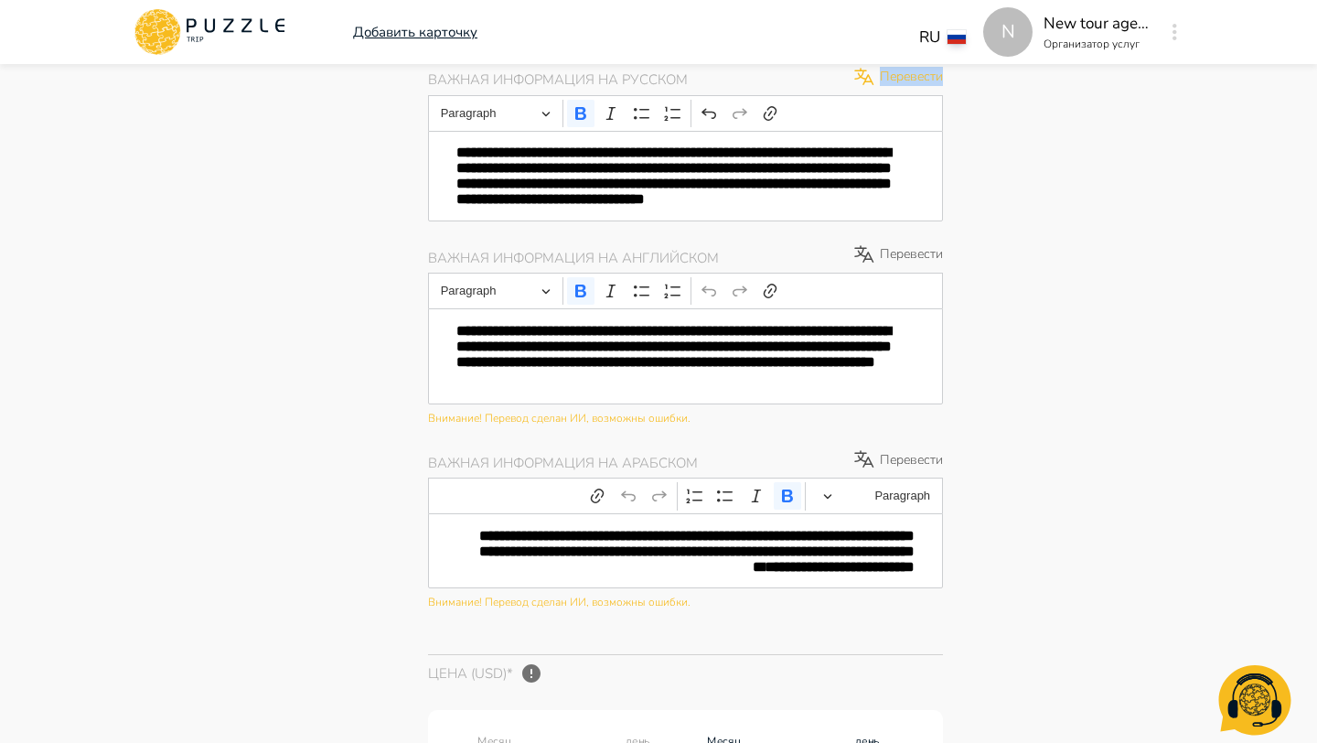
type textarea "*"
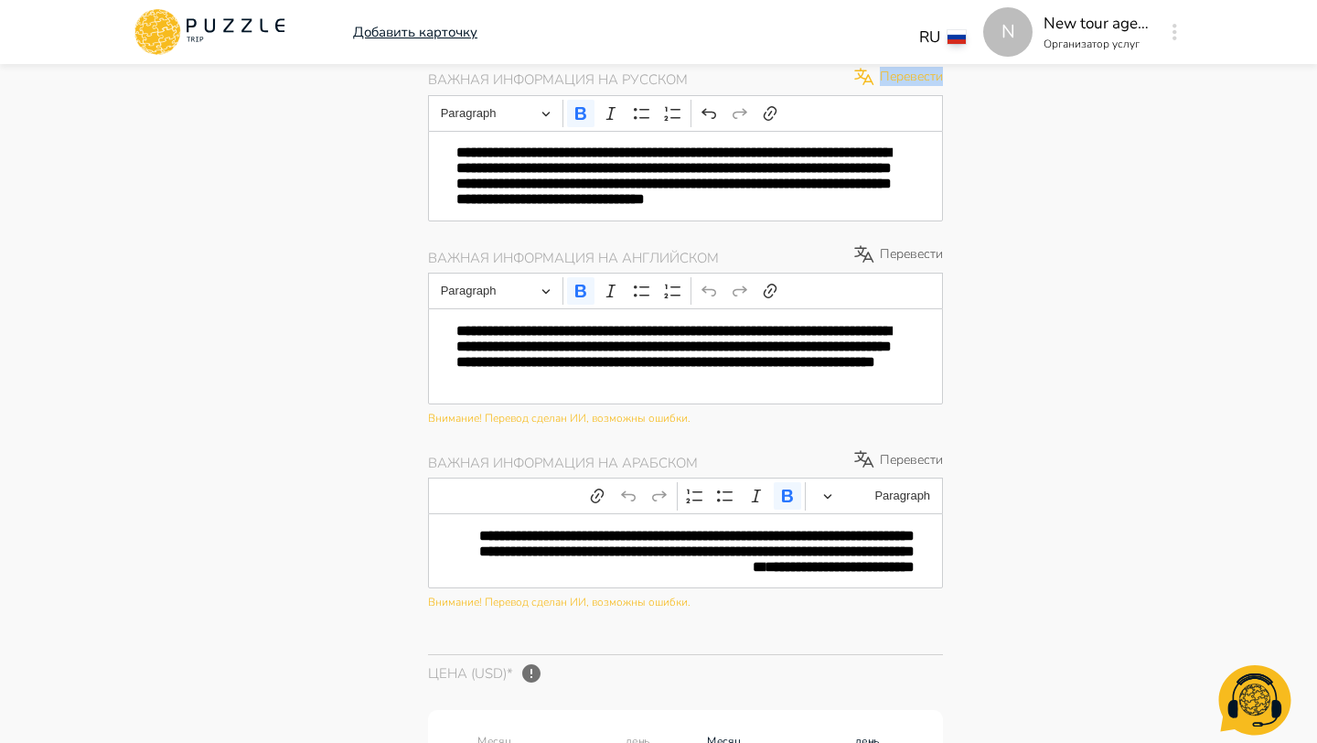
type textarea "*"
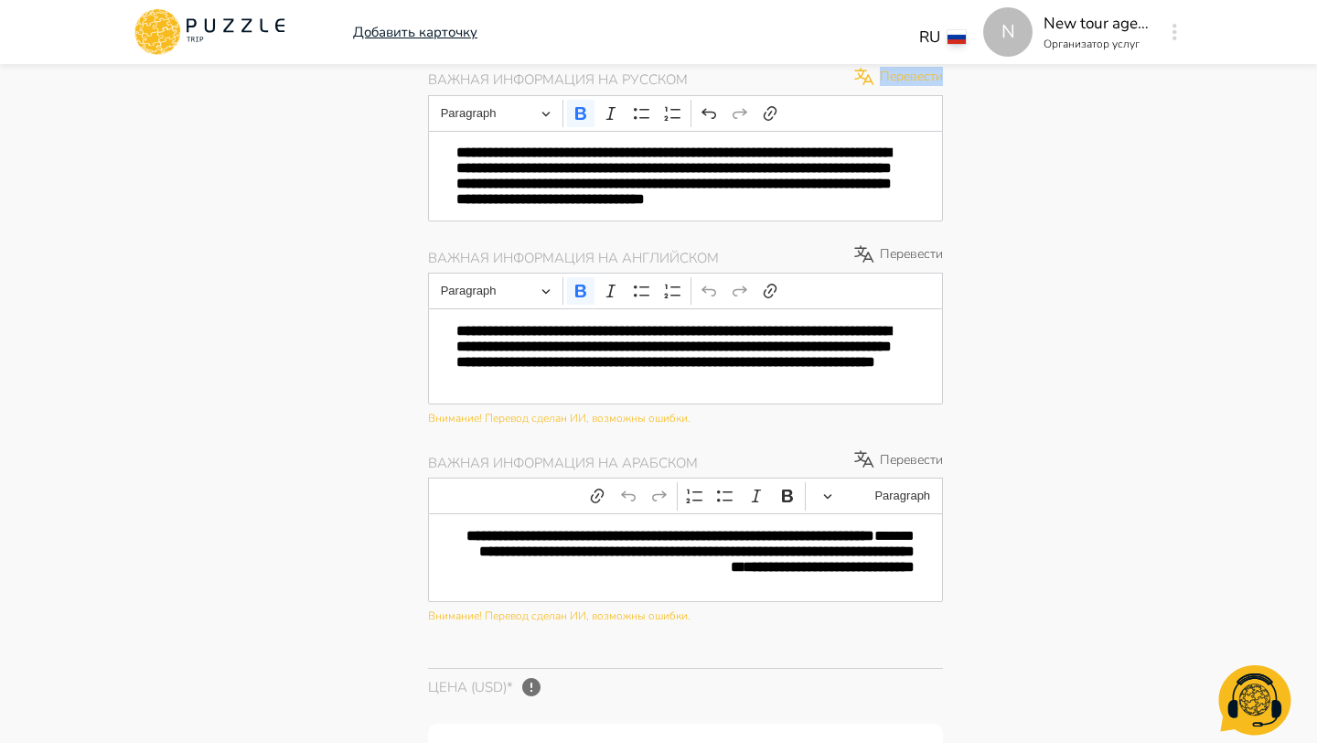
type textarea "*"
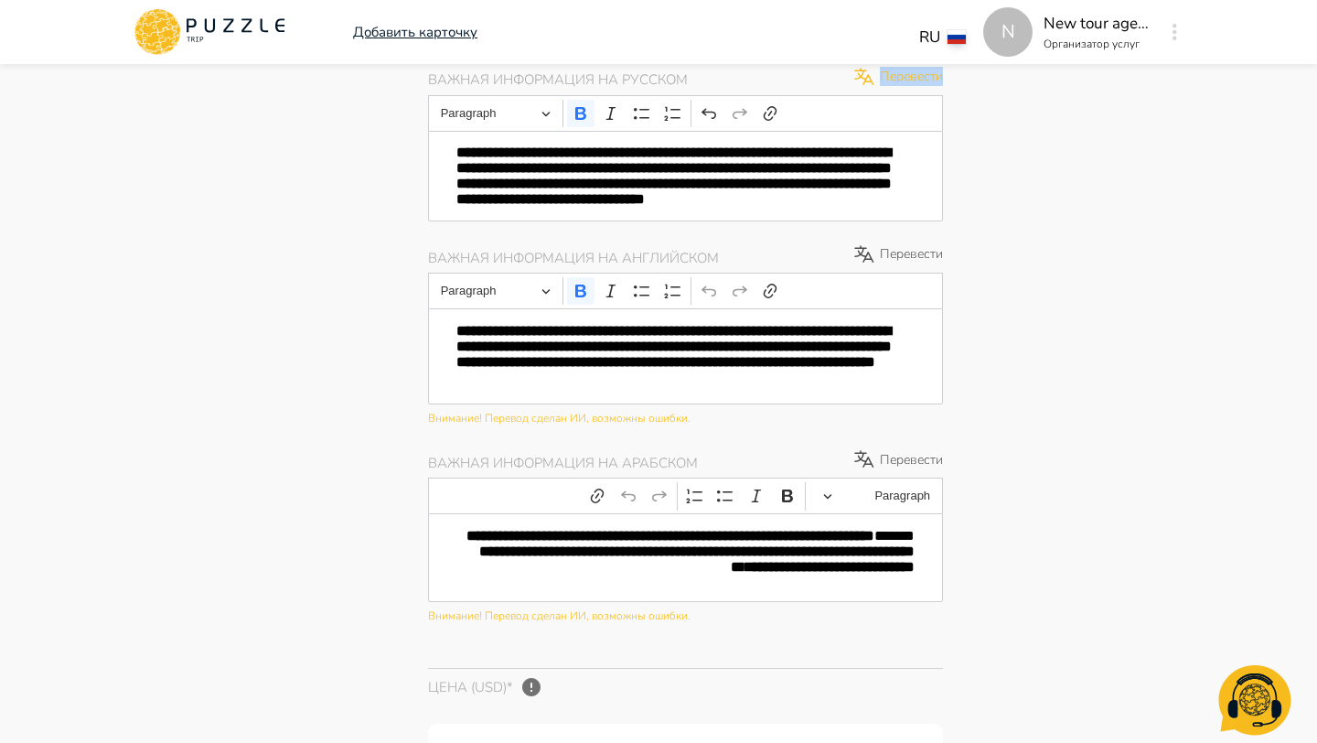
type textarea "*"
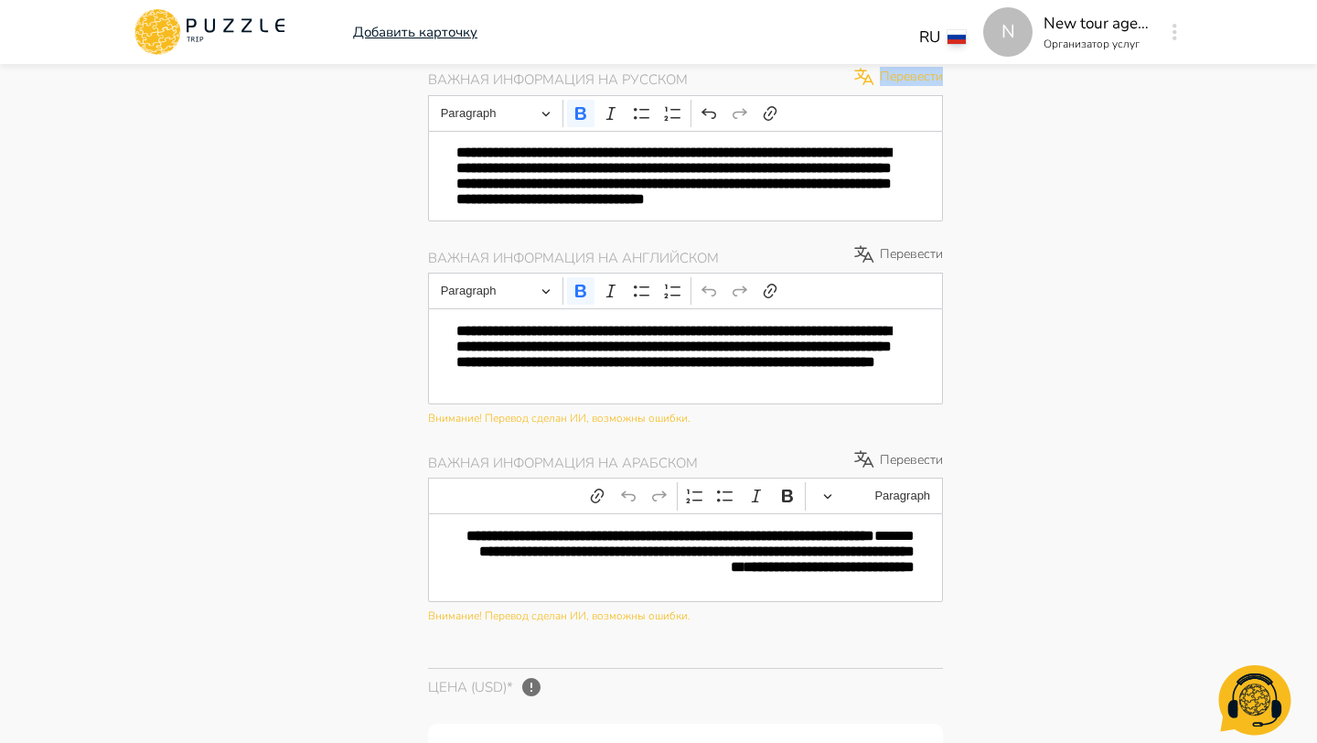
type textarea "*"
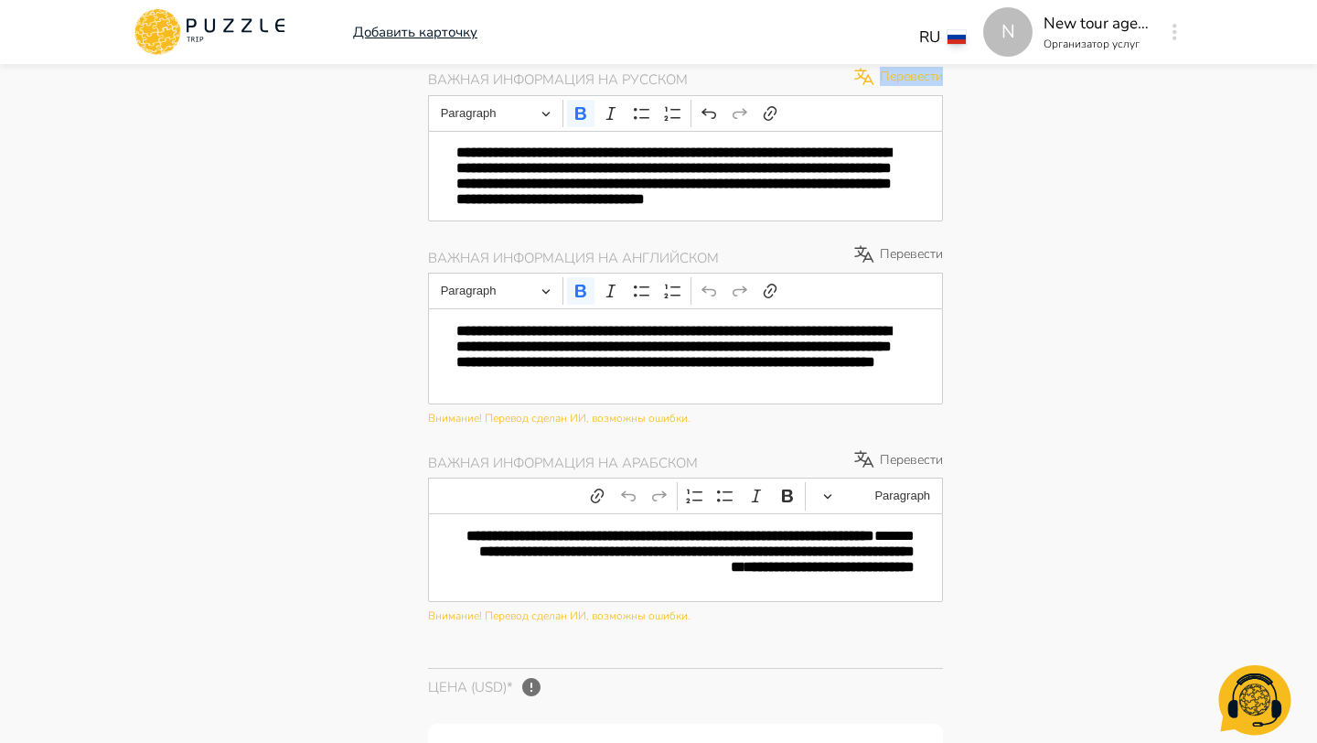
type textarea "*"
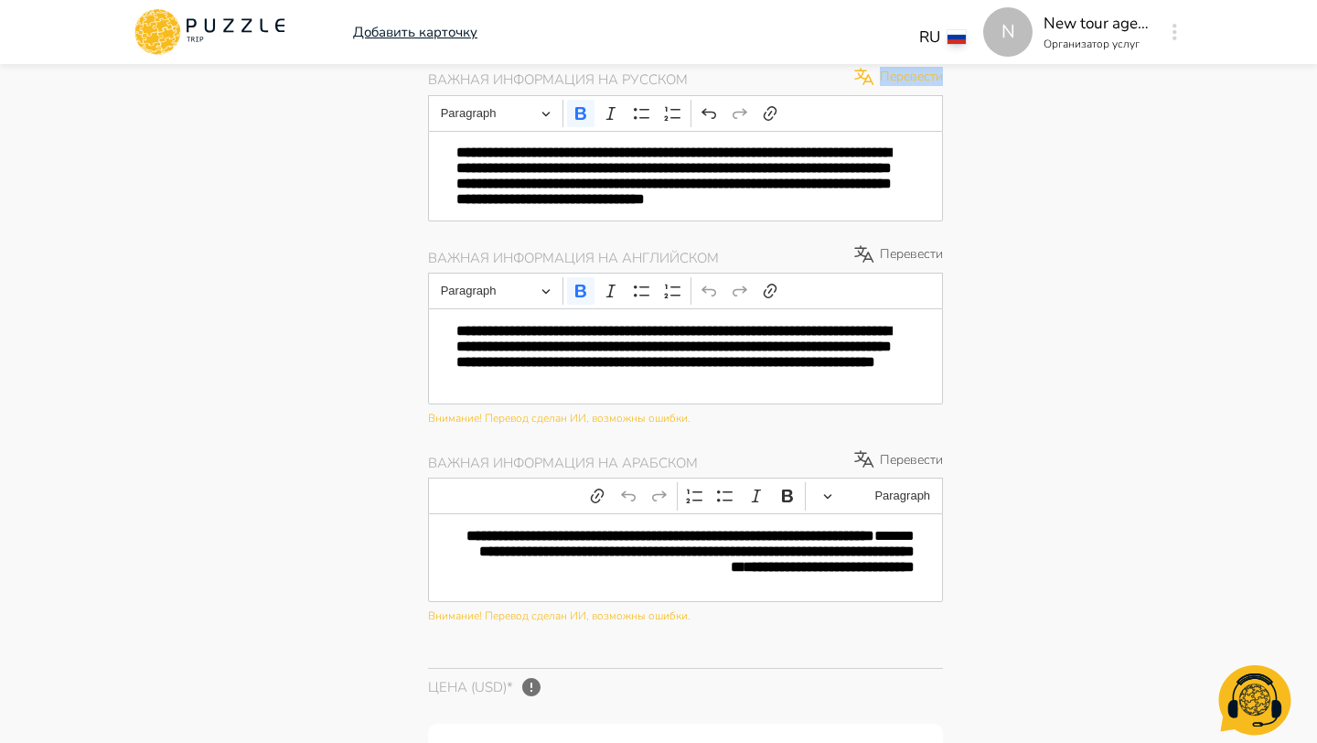
type textarea "*"
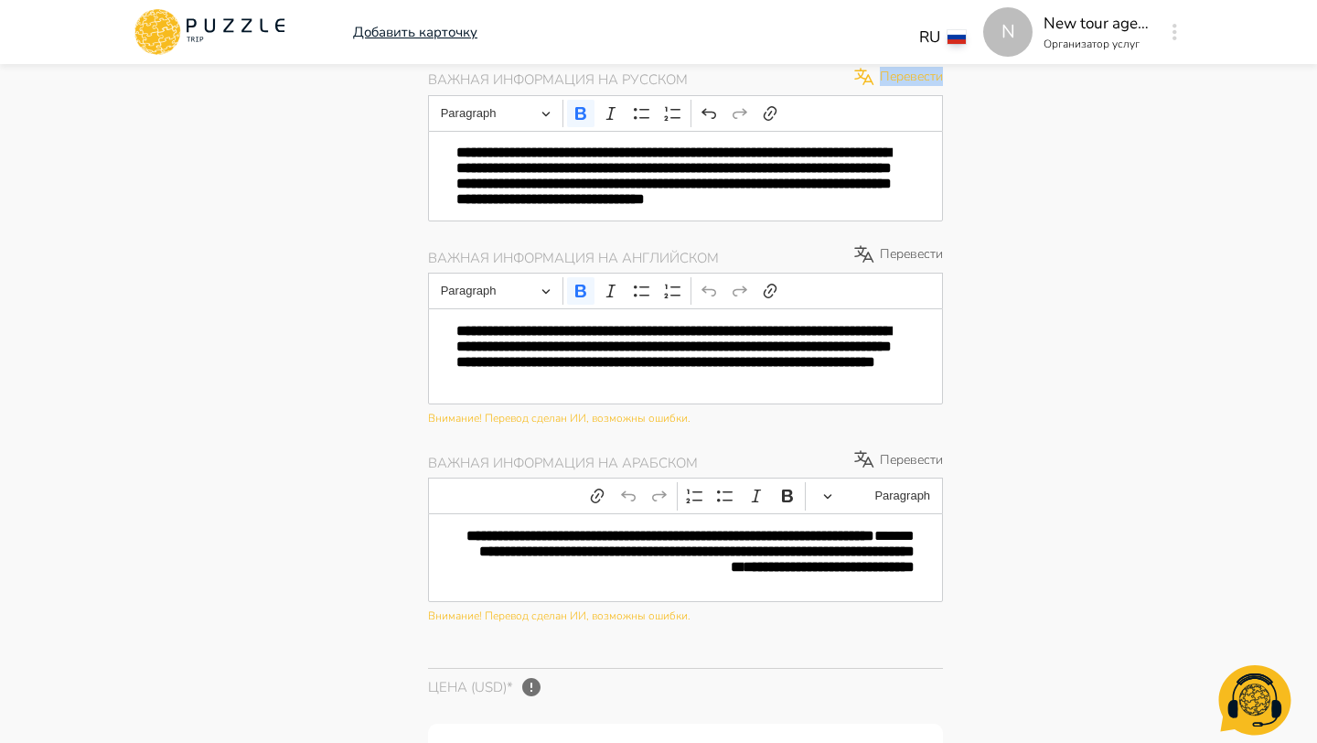
type textarea "*"
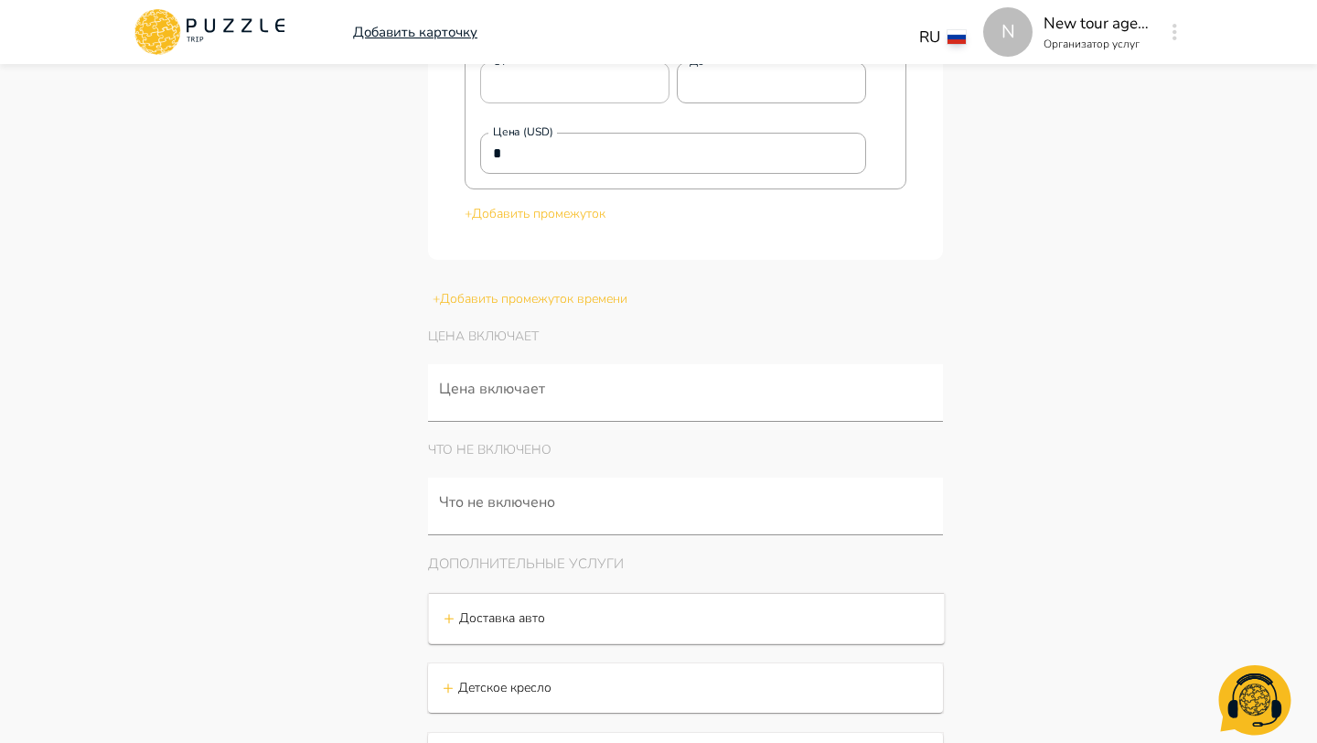
scroll to position [2838, 0]
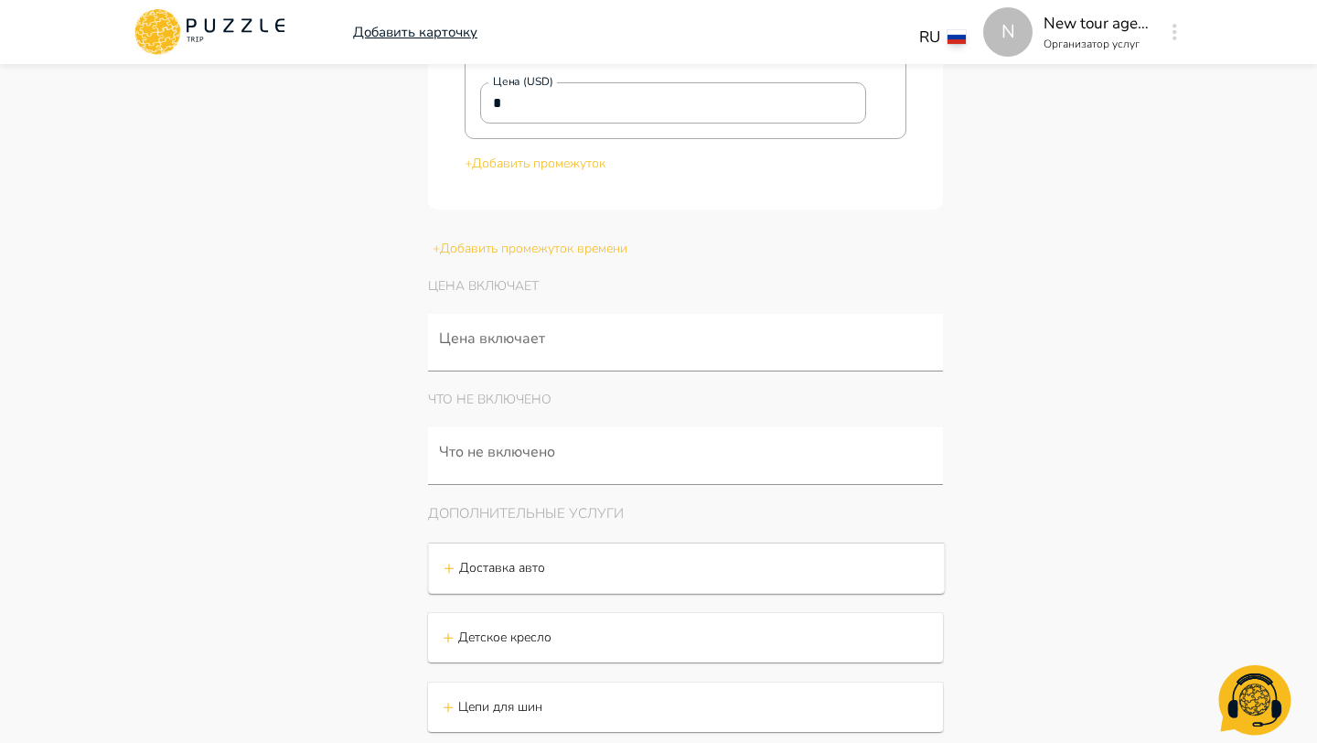
type textarea "*"
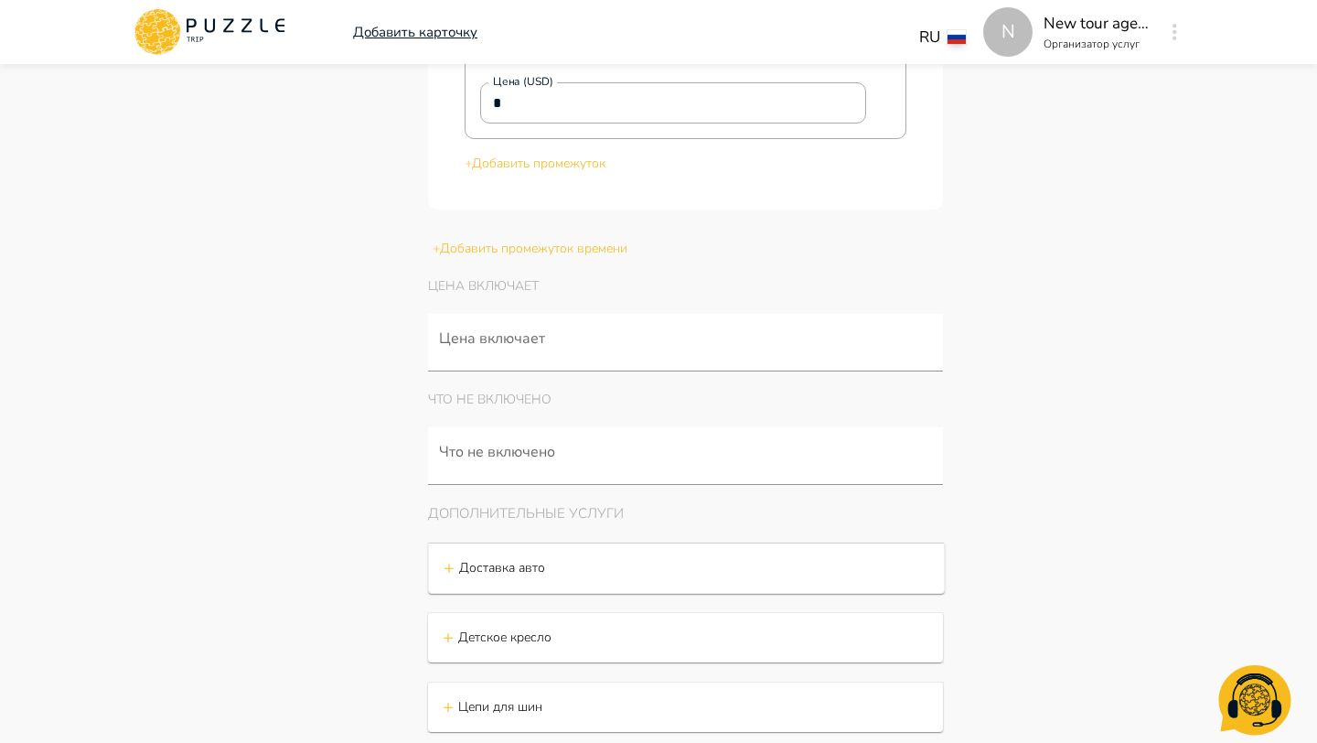
type textarea "*"
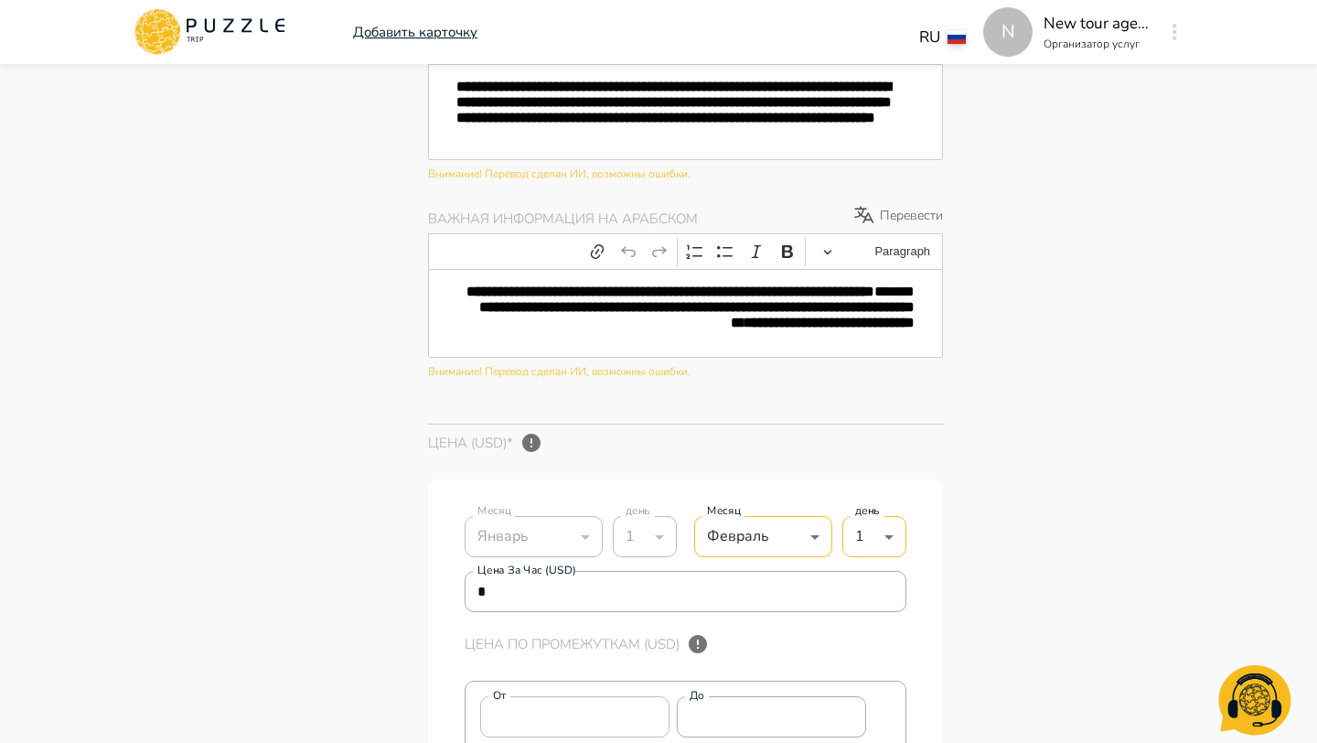
type textarea "*"
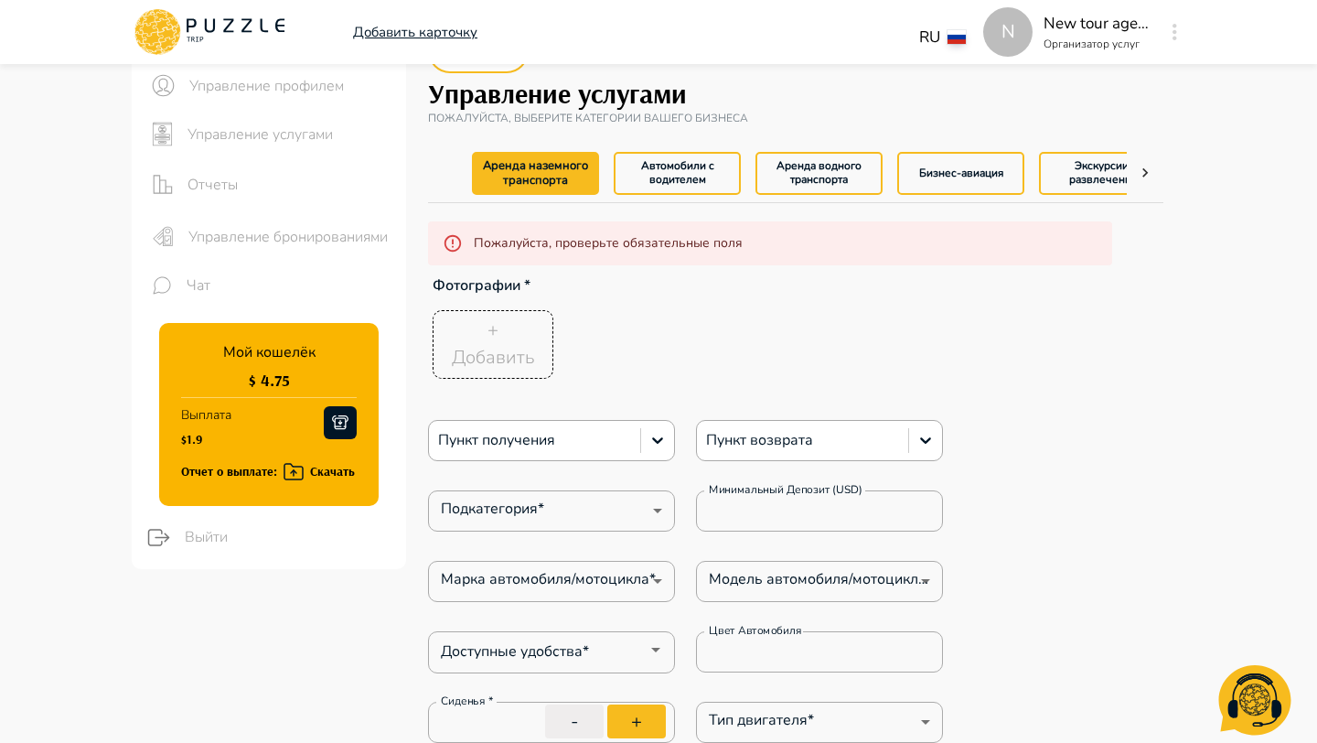
scroll to position [0, 0]
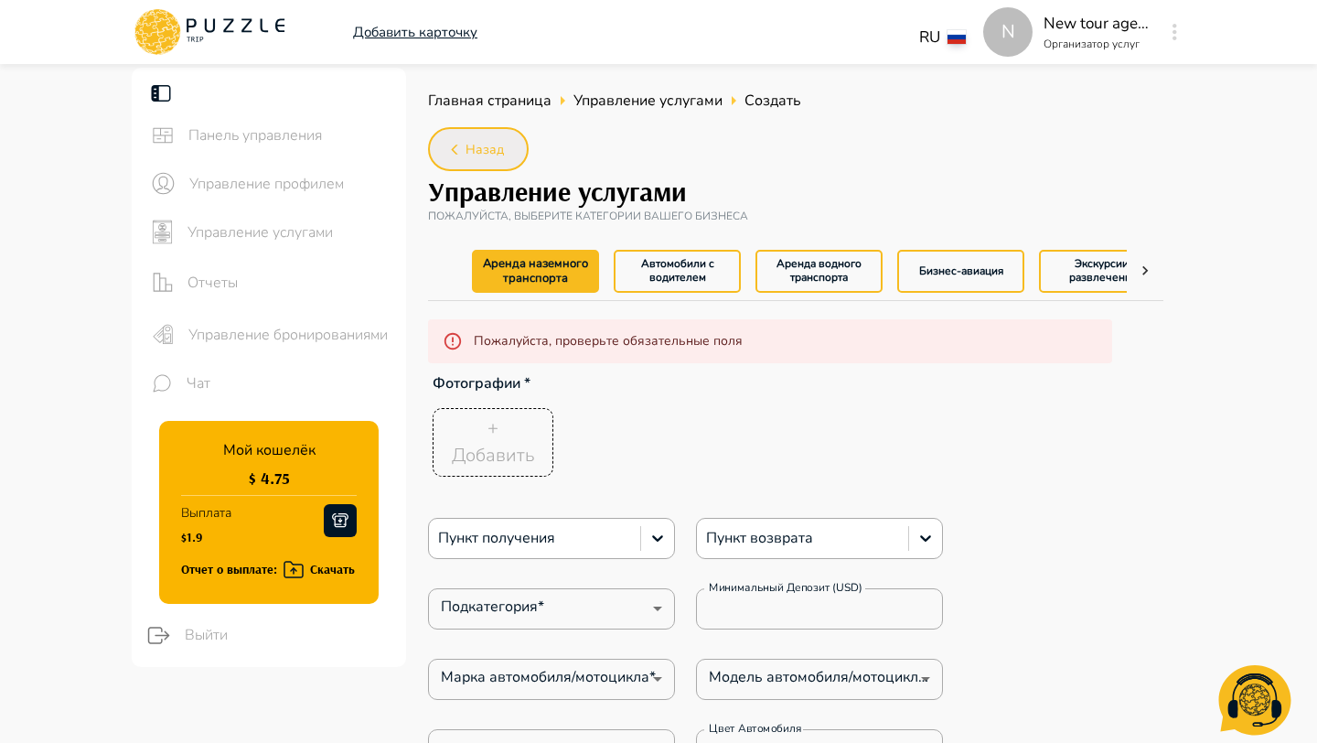
click at [498, 154] on span "Назад" at bounding box center [485, 150] width 38 height 23
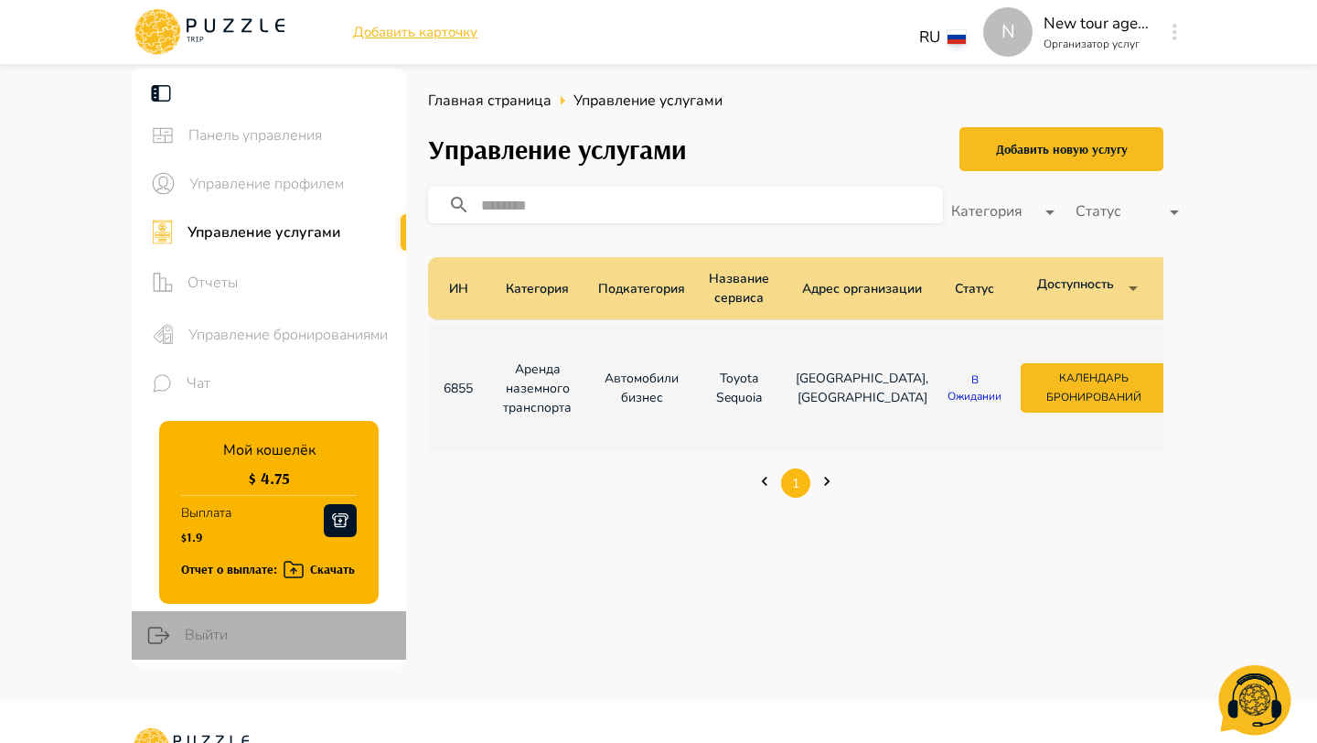
click at [212, 638] on span "Выйти" at bounding box center [288, 635] width 207 height 22
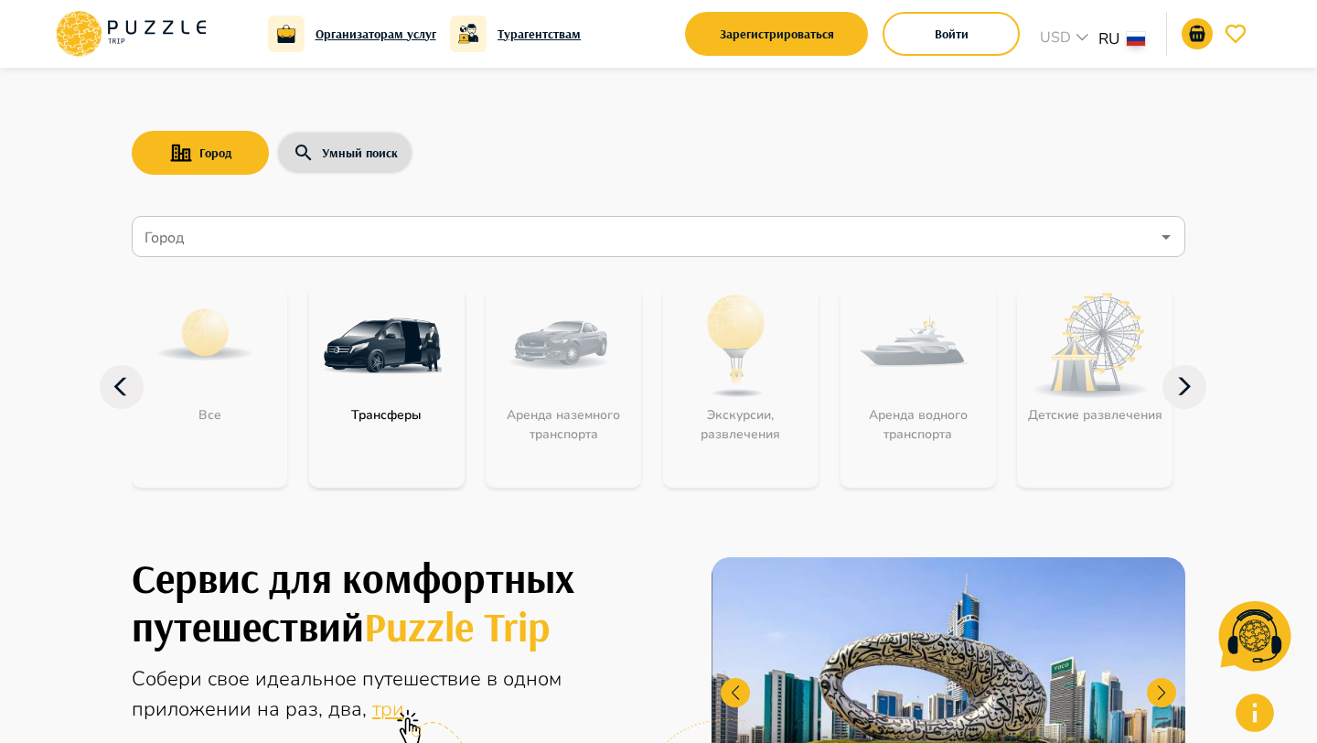
click at [926, 56] on div "Войти" at bounding box center [951, 33] width 137 height 53
click at [925, 45] on button "Войти" at bounding box center [951, 34] width 137 height 44
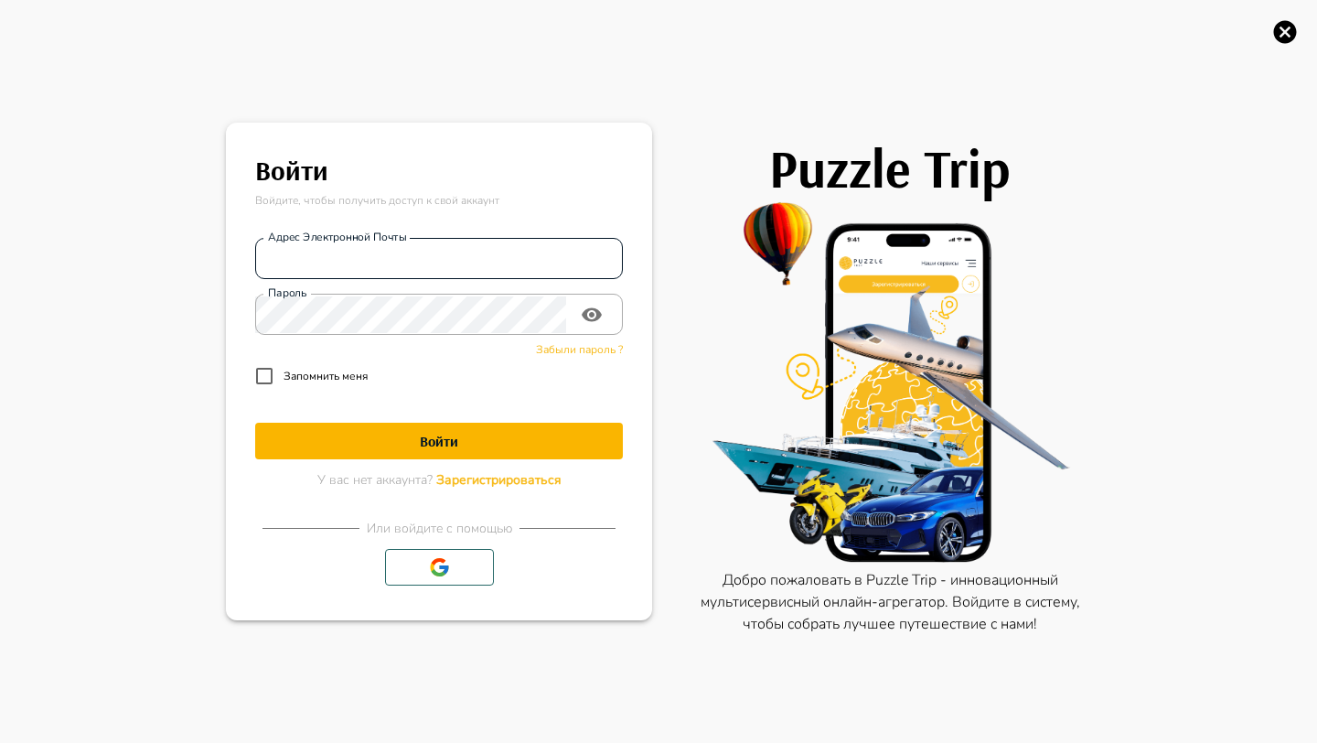
click at [494, 258] on input "Адрес электронной почты" at bounding box center [439, 259] width 368 height 37
type input "**********"
click at [494, 433] on h1 "Войти" at bounding box center [439, 441] width 368 height 17
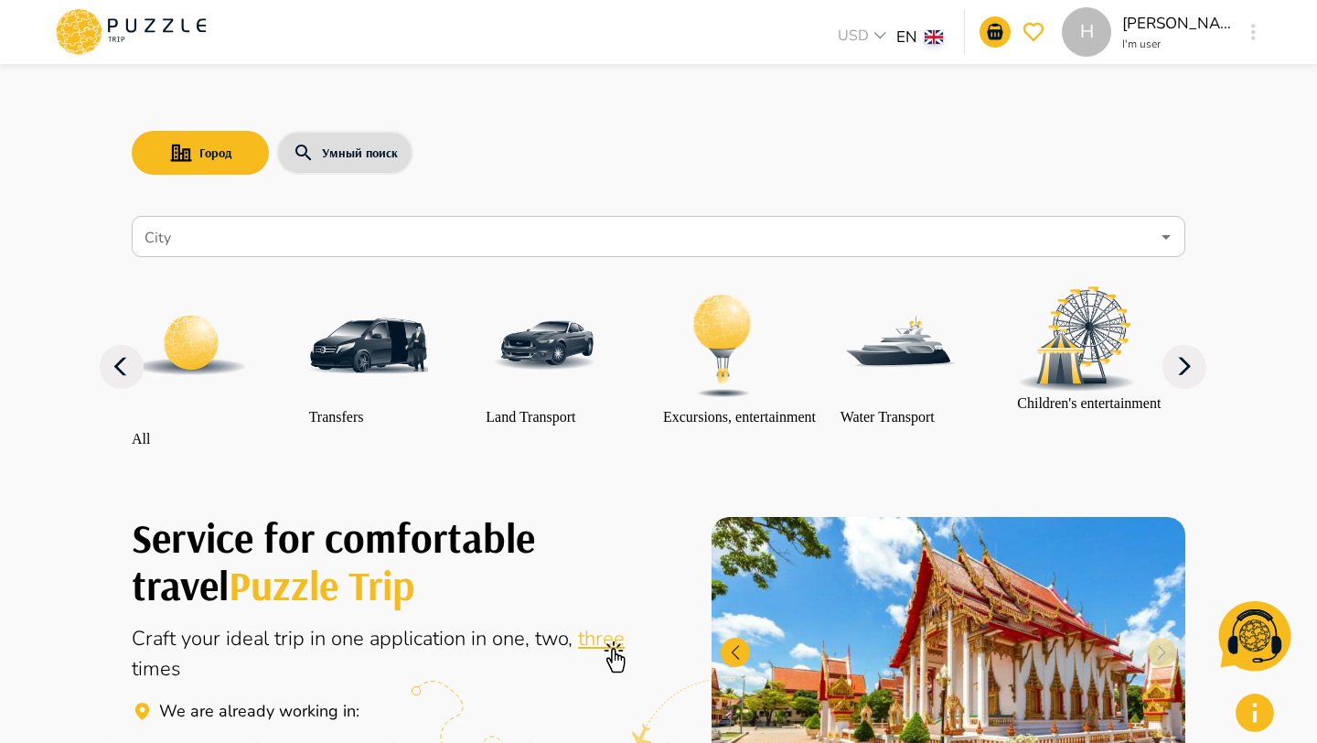
click at [1265, 25] on div "H USD *** EN ** H Hermine Manvelyan I'm user H" at bounding box center [658, 32] width 1255 height 64
click at [1253, 26] on icon "button" at bounding box center [1253, 32] width 5 height 16
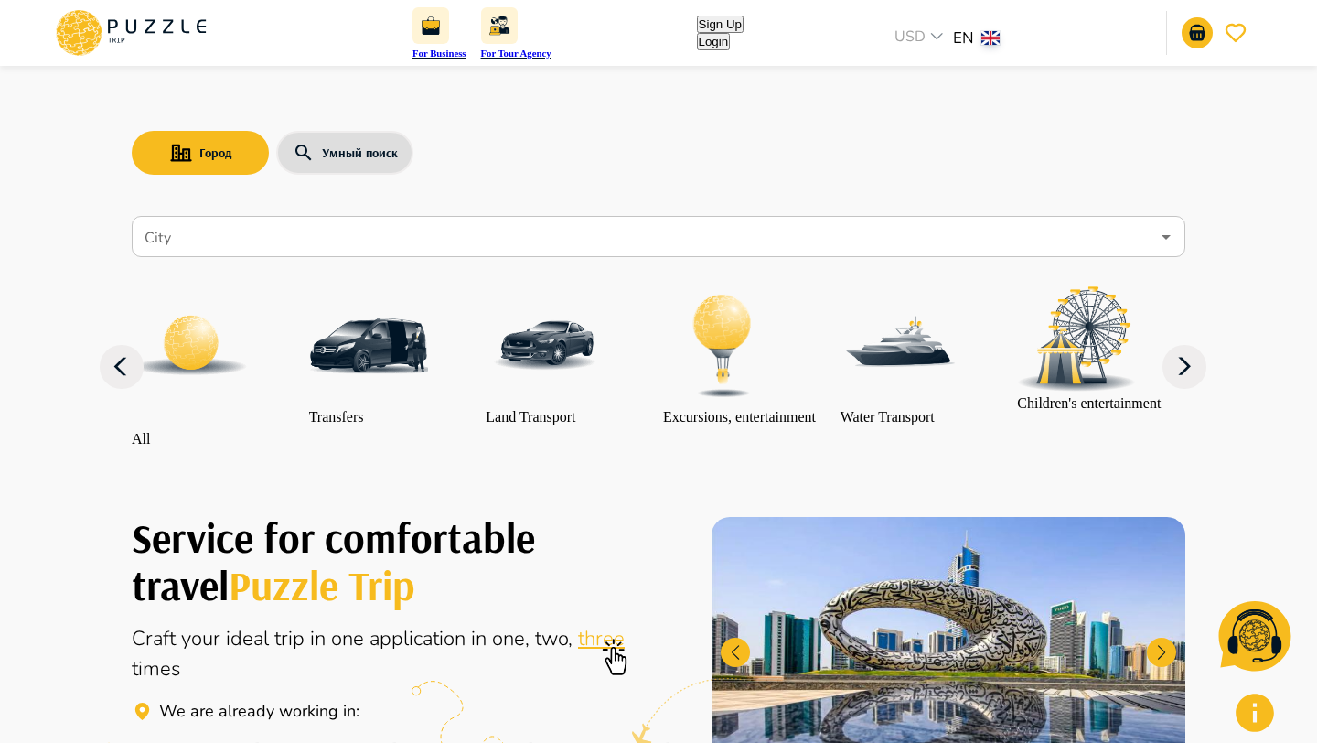
click at [731, 35] on button "Login" at bounding box center [714, 41] width 34 height 17
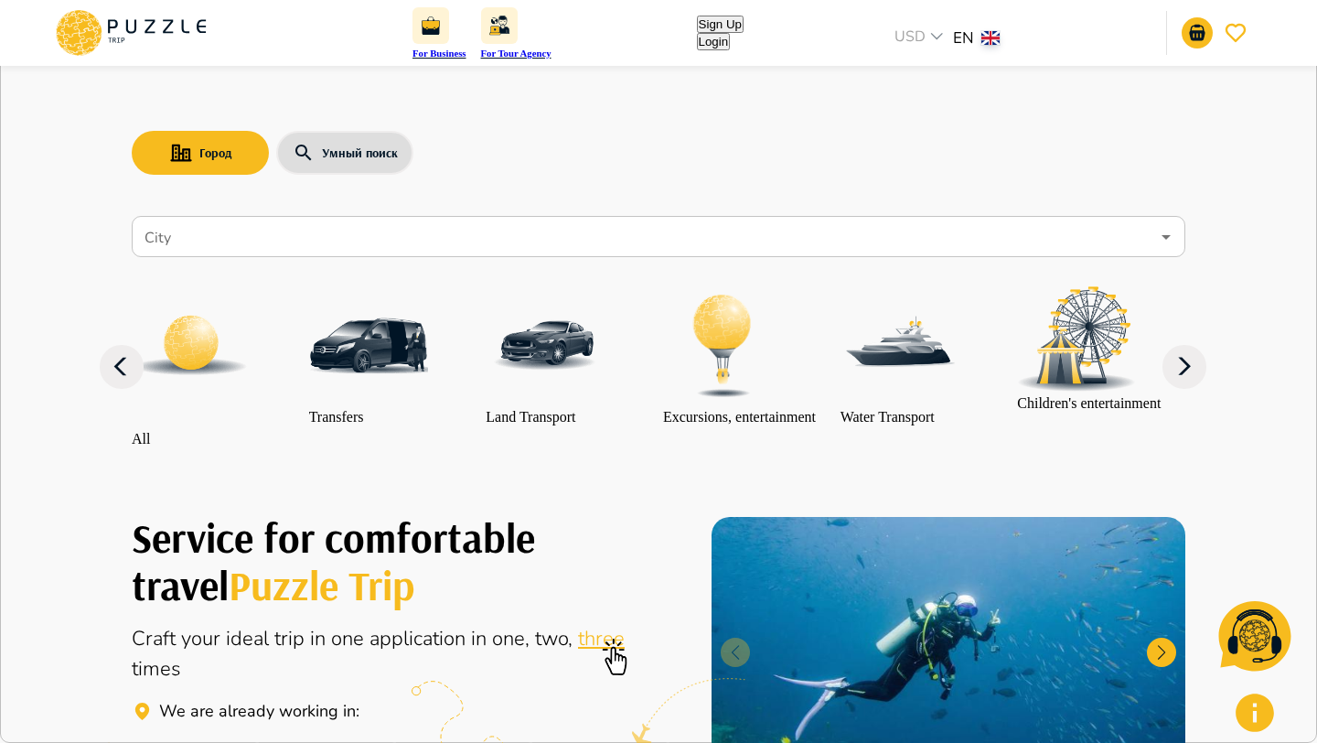
type input "**********"
